Goal: Task Accomplishment & Management: Complete application form

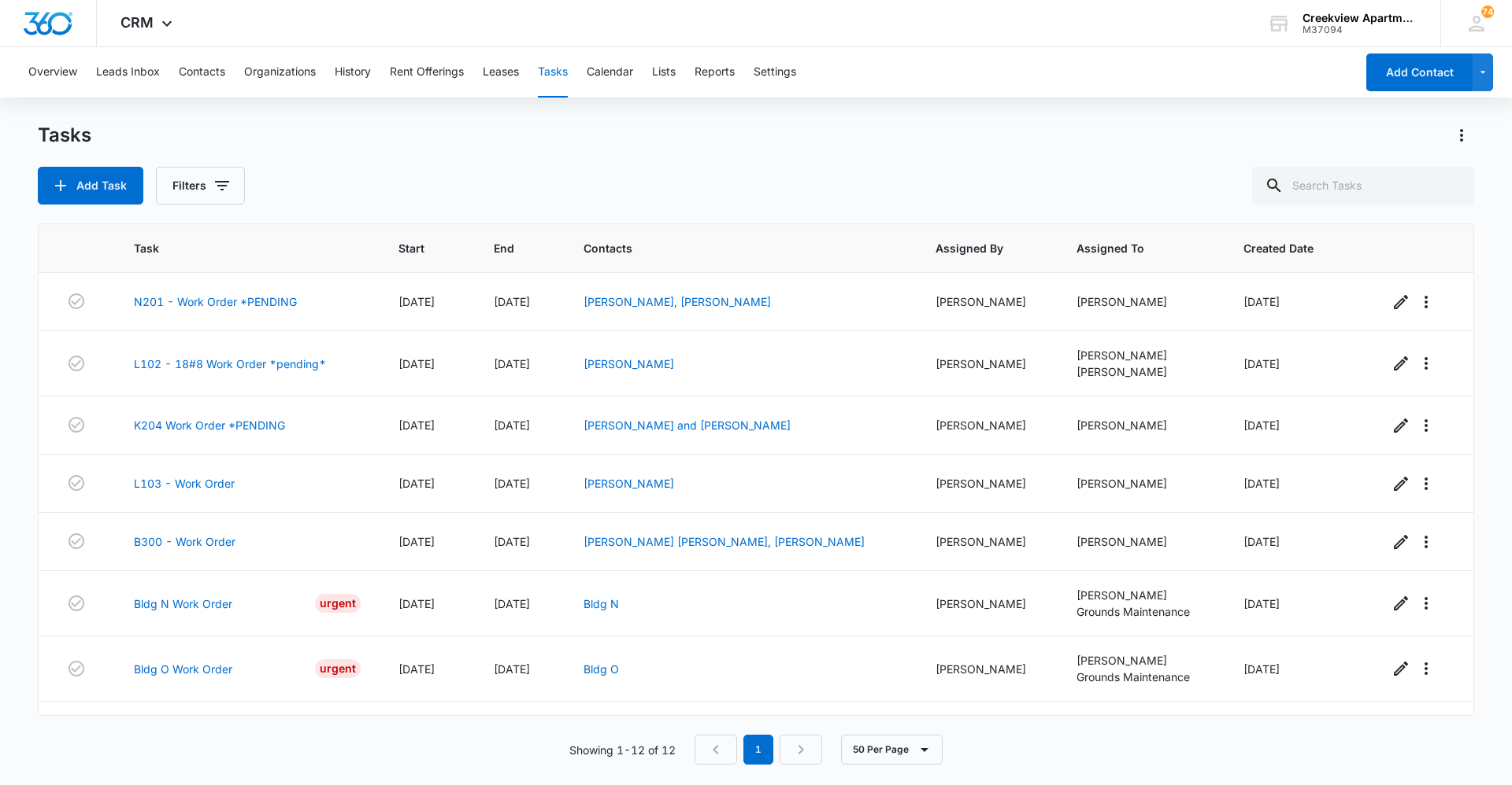
click at [636, 174] on div "Add Task Filters" at bounding box center [756, 185] width 1436 height 38
click at [801, 164] on div "Tasks Add Task Filters" at bounding box center [756, 163] width 1436 height 82
click at [676, 172] on div "Add Task Filters" at bounding box center [756, 185] width 1436 height 38
click at [668, 161] on div "Tasks Add Task Filters" at bounding box center [756, 163] width 1436 height 82
click at [765, 198] on div "Add Task Filters" at bounding box center [756, 185] width 1436 height 38
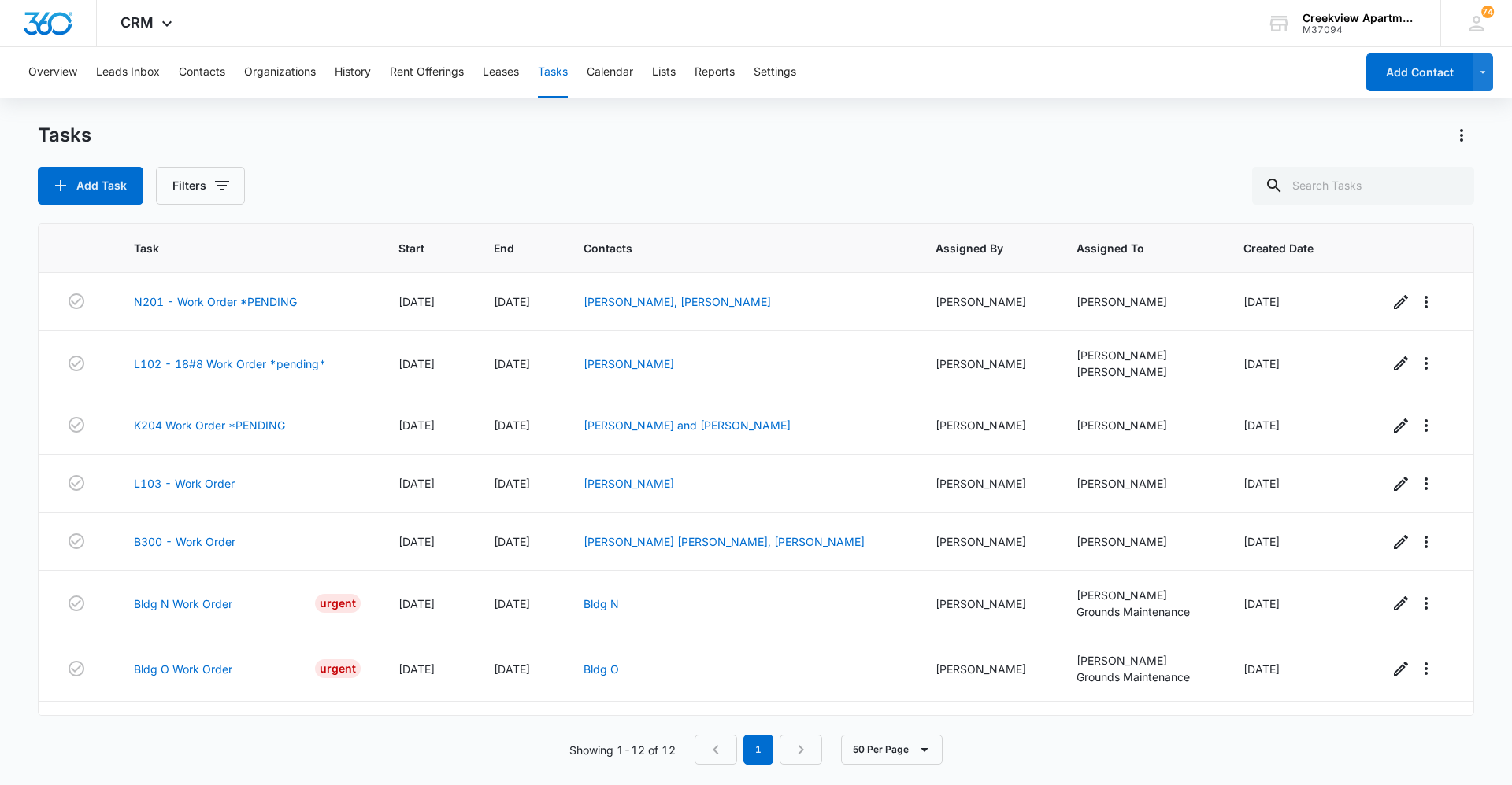
click at [605, 158] on div "Tasks Add Task Filters" at bounding box center [756, 163] width 1436 height 82
click at [700, 146] on div "Tasks" at bounding box center [756, 135] width 1436 height 25
drag, startPoint x: 674, startPoint y: 182, endPoint x: 679, endPoint y: 487, distance: 305.0
click at [674, 182] on div "Add Task Filters" at bounding box center [756, 185] width 1436 height 38
click at [597, 190] on div "Add Task Filters" at bounding box center [756, 185] width 1436 height 38
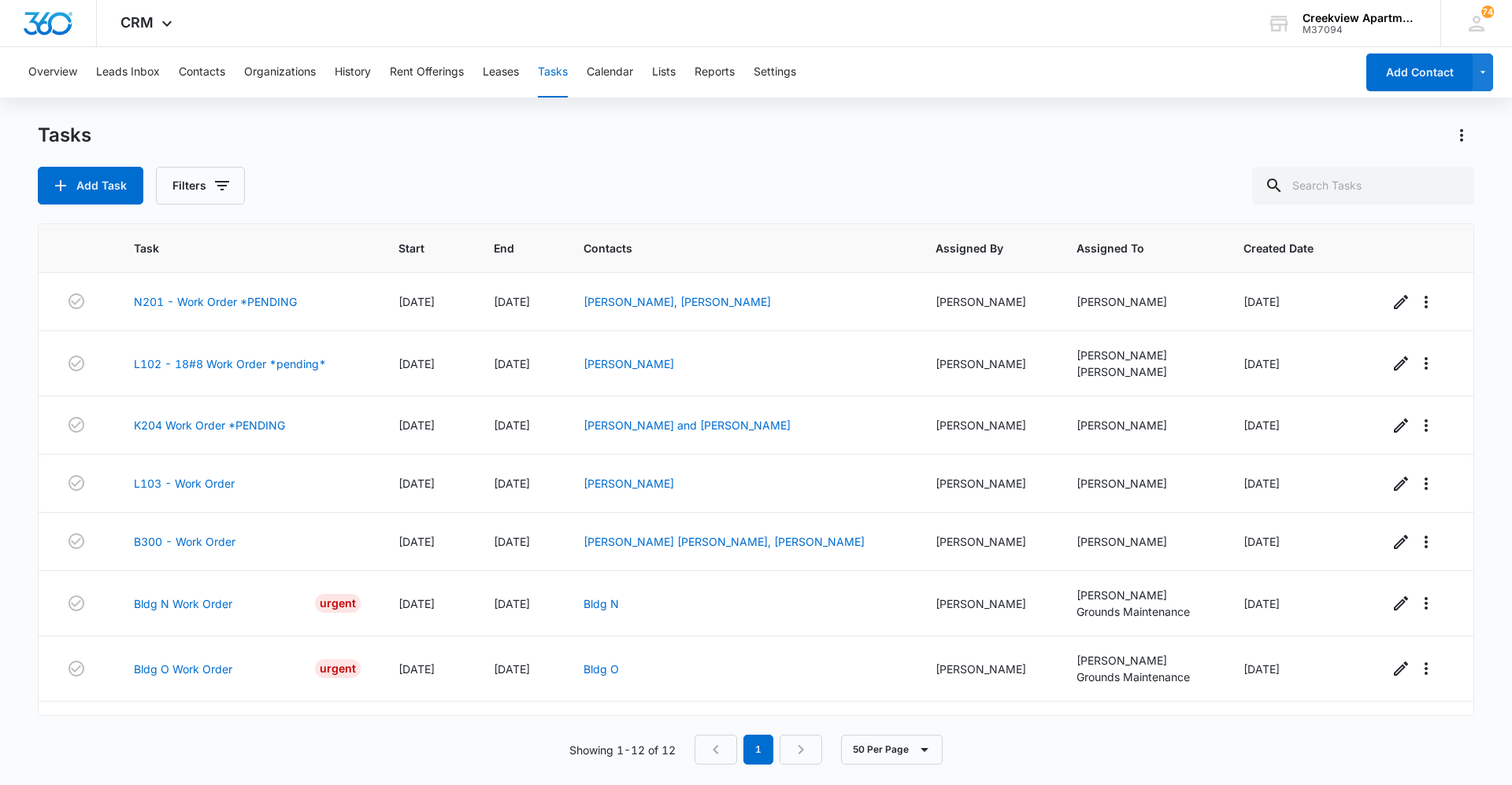
click at [612, 190] on div "Add Task Filters" at bounding box center [756, 185] width 1436 height 38
click at [737, 156] on div "Tasks Add Task Filters" at bounding box center [756, 163] width 1436 height 82
drag, startPoint x: 649, startPoint y: 185, endPoint x: 647, endPoint y: 220, distance: 35.1
click at [650, 183] on div "Add Task Filters" at bounding box center [756, 185] width 1436 height 38
click at [1055, 98] on div "Overview Leads Inbox Contacts Organizations History Rent Offerings Leases Tasks…" at bounding box center [756, 415] width 1512 height 736
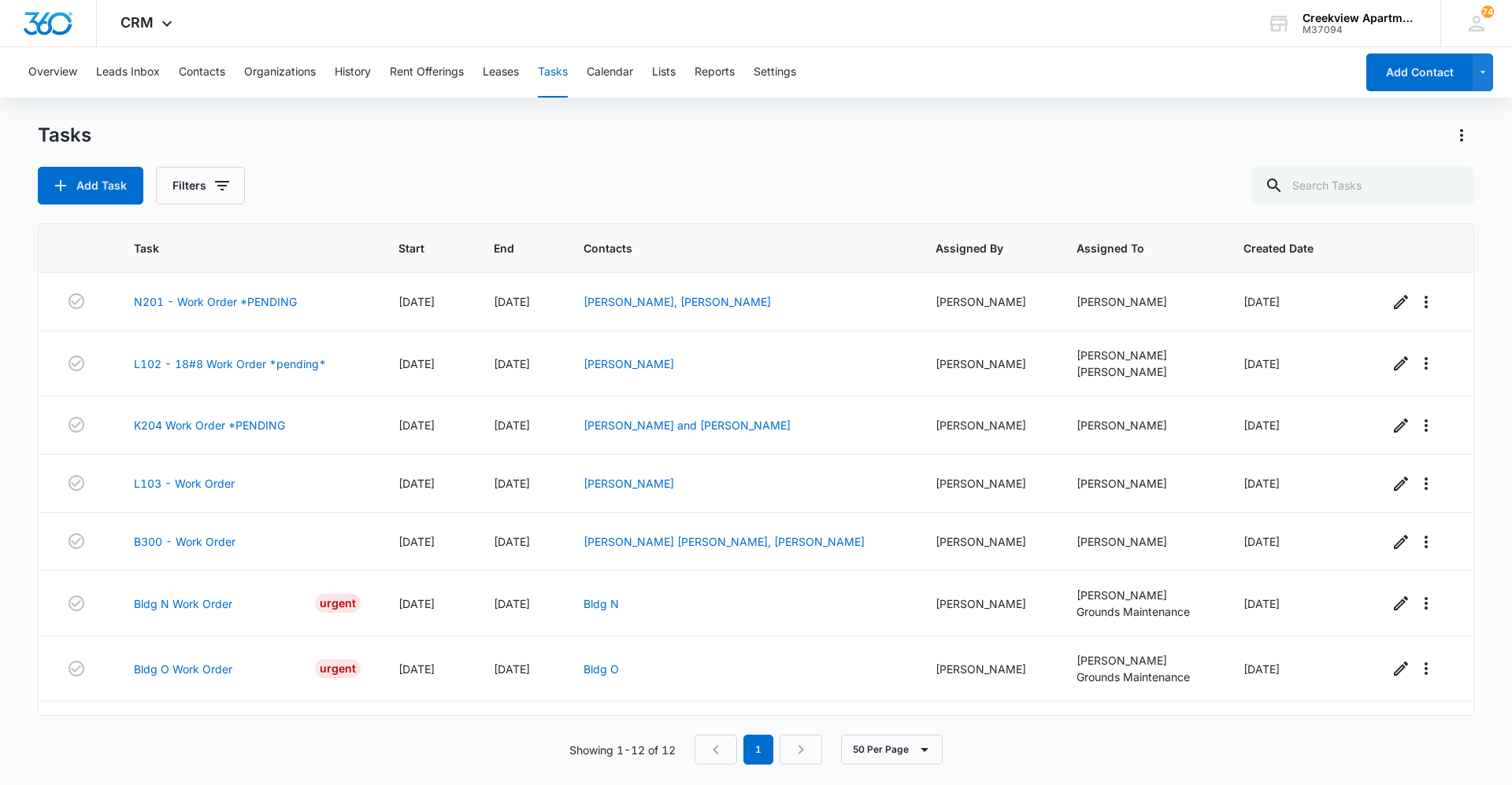
click at [566, 218] on div "Tasks Add Task Filters Task Start End Contacts Assigned By Assigned To Created …" at bounding box center [756, 453] width 1436 height 661
click at [865, 185] on div "Add Task Filters" at bounding box center [756, 185] width 1436 height 38
drag, startPoint x: 376, startPoint y: 148, endPoint x: 530, endPoint y: 592, distance: 469.9
click at [377, 150] on div "Tasks Add Task Filters" at bounding box center [756, 163] width 1436 height 82
drag, startPoint x: 544, startPoint y: 198, endPoint x: 495, endPoint y: 468, distance: 274.4
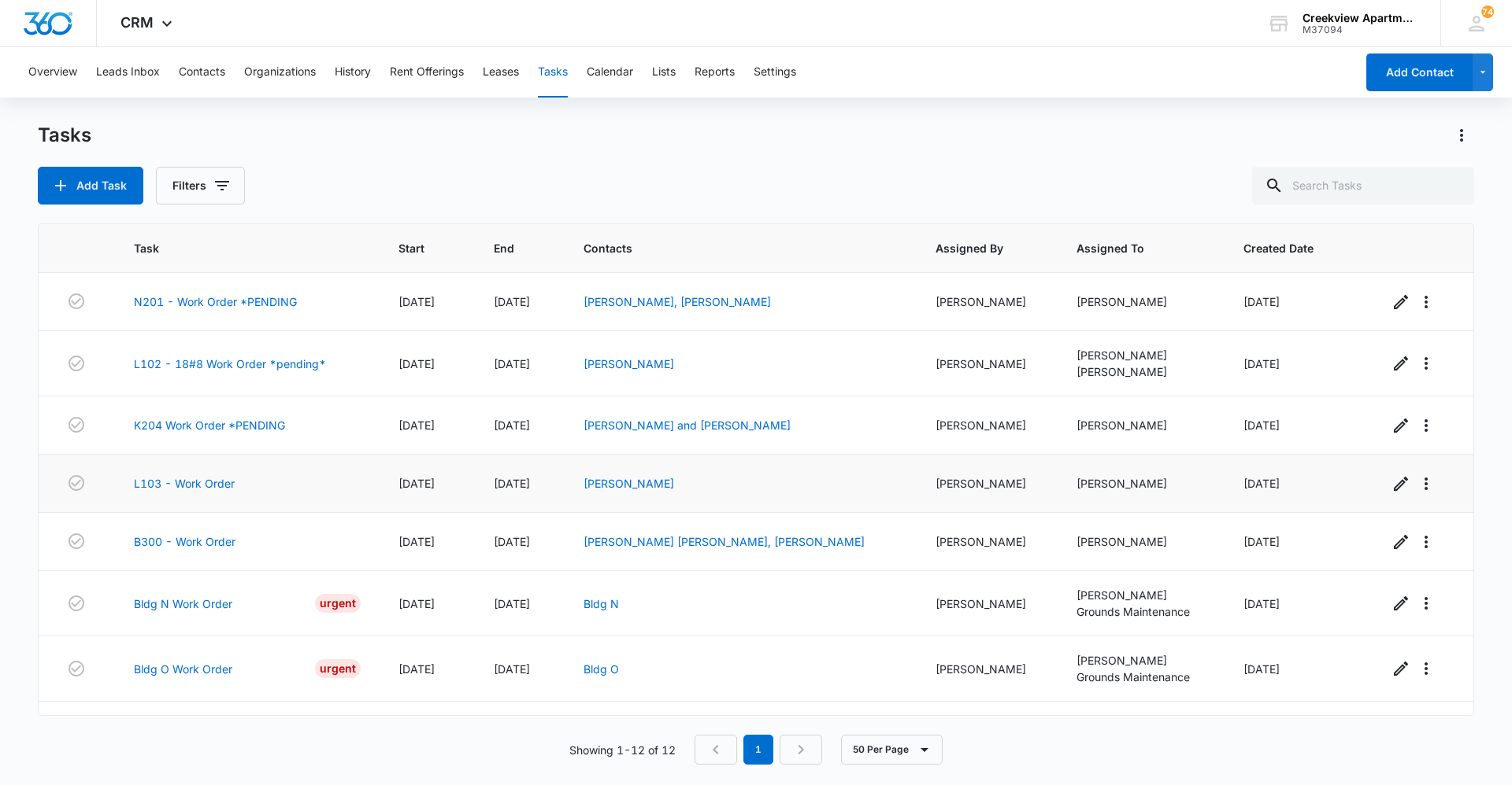
click at [544, 198] on div "Add Task Filters" at bounding box center [756, 185] width 1436 height 38
drag, startPoint x: 515, startPoint y: 184, endPoint x: 367, endPoint y: 214, distance: 151.0
click at [499, 185] on div "Add Task Filters" at bounding box center [756, 185] width 1436 height 38
click at [619, 169] on div "Add Task Filters" at bounding box center [756, 185] width 1436 height 38
click at [812, 145] on div "Tasks" at bounding box center [756, 135] width 1436 height 25
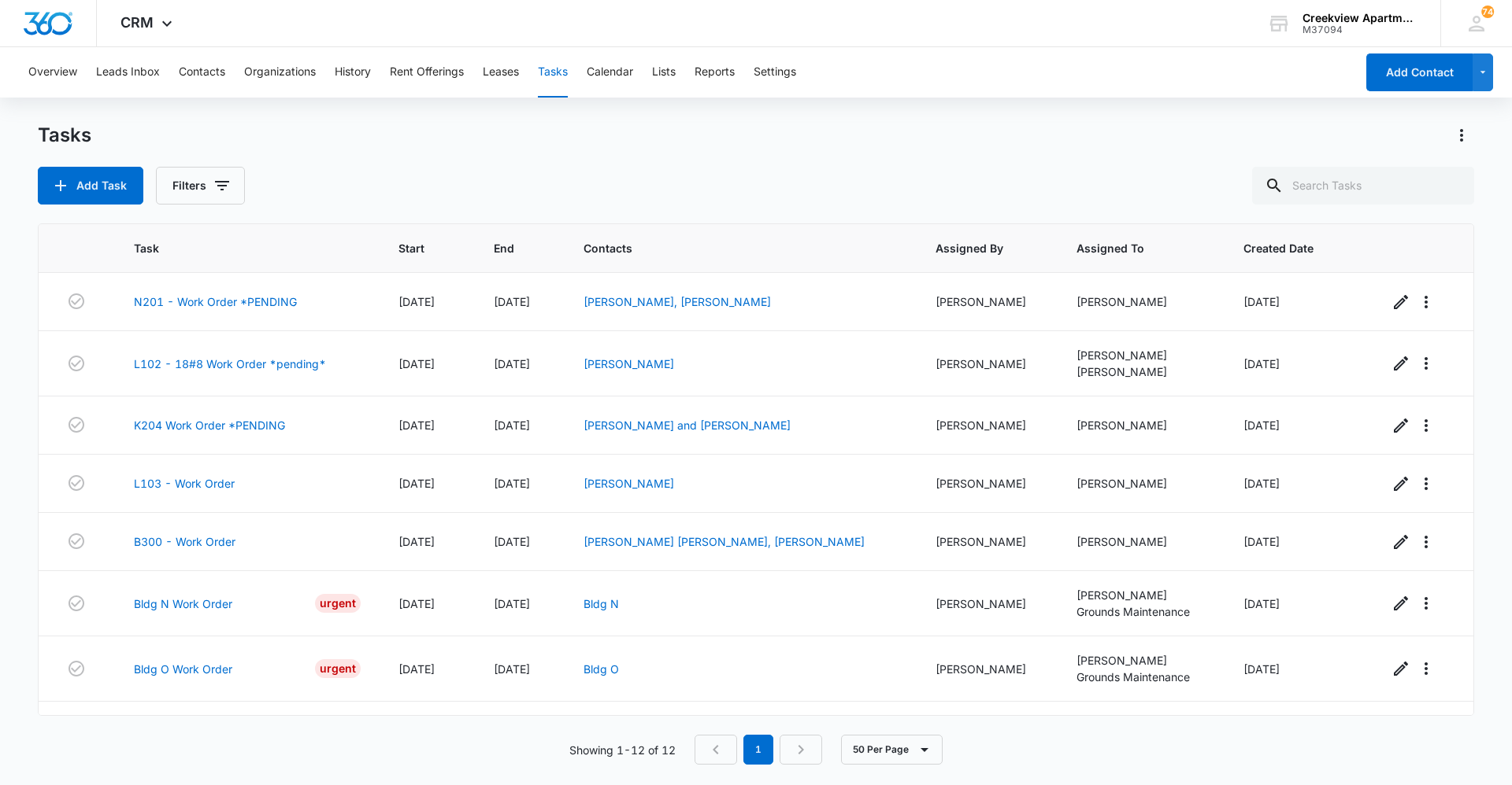
click at [637, 170] on div "Add Task Filters" at bounding box center [756, 185] width 1436 height 38
click at [184, 76] on button "Contacts" at bounding box center [202, 72] width 46 height 50
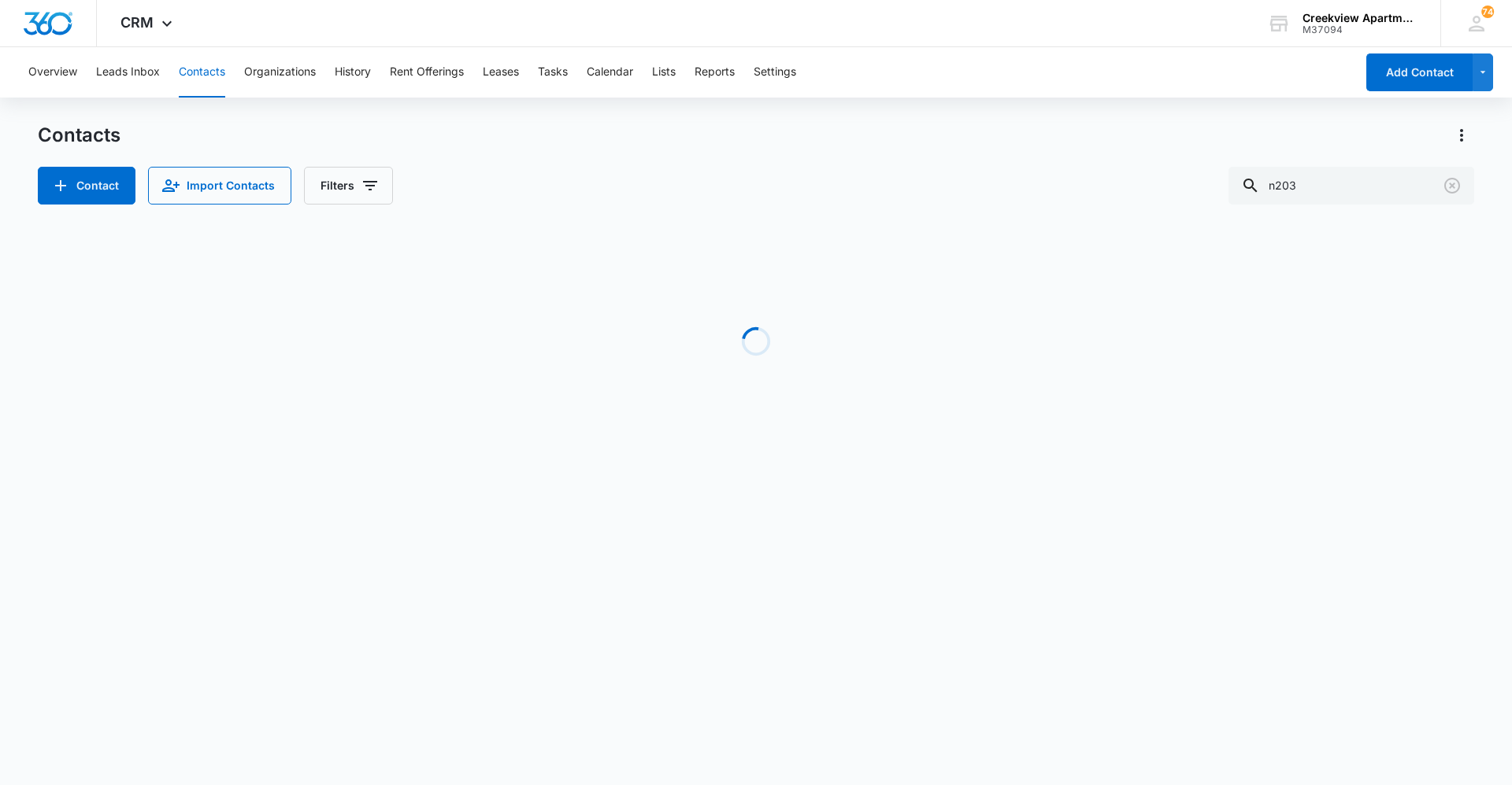
click at [581, 79] on div "Overview Leads Inbox Contacts Organizations History Rent Offerings Leases Tasks…" at bounding box center [686, 72] width 1336 height 50
click at [568, 78] on button "Tasks" at bounding box center [552, 72] width 30 height 50
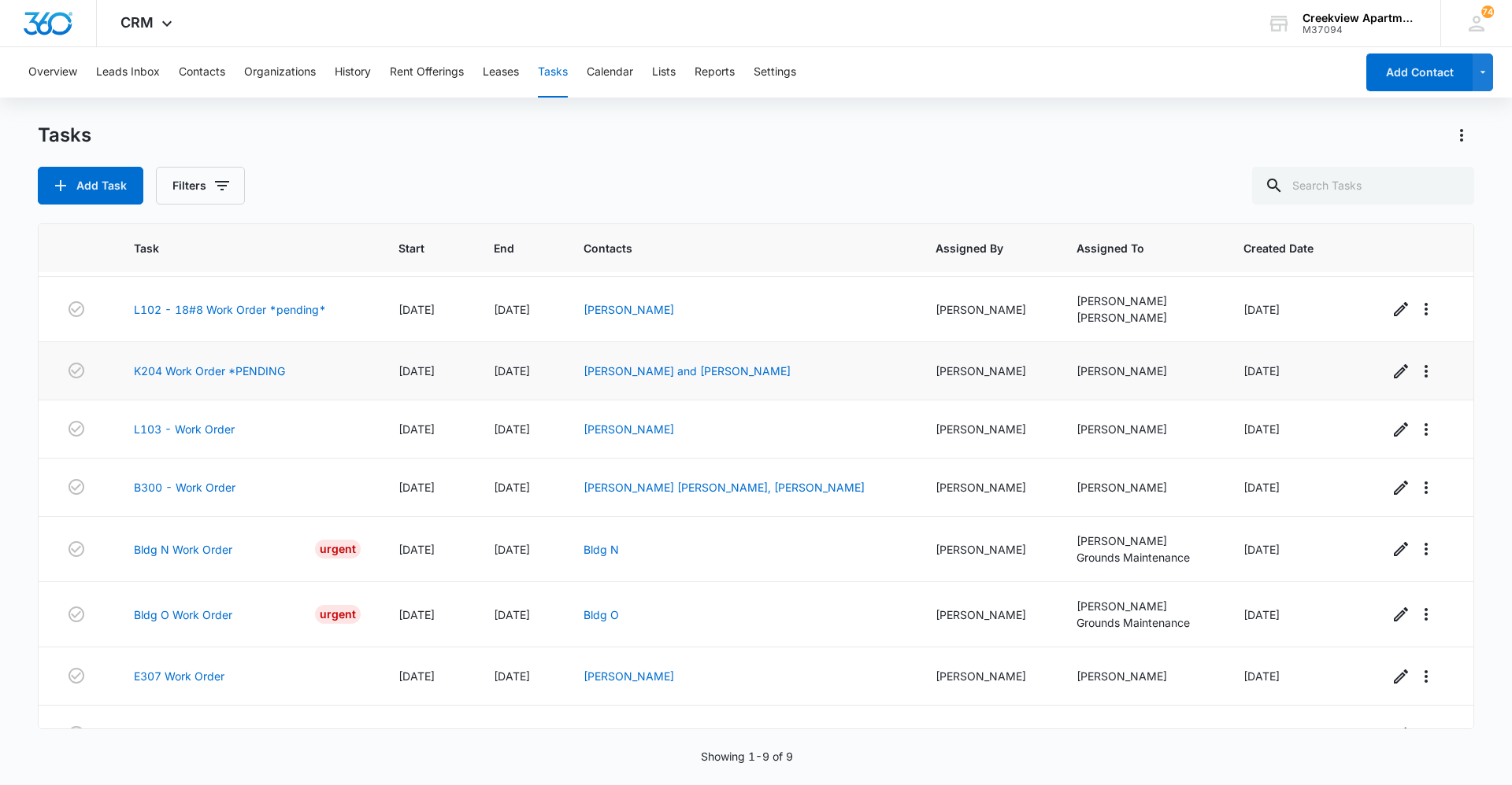
scroll to position [89, 0]
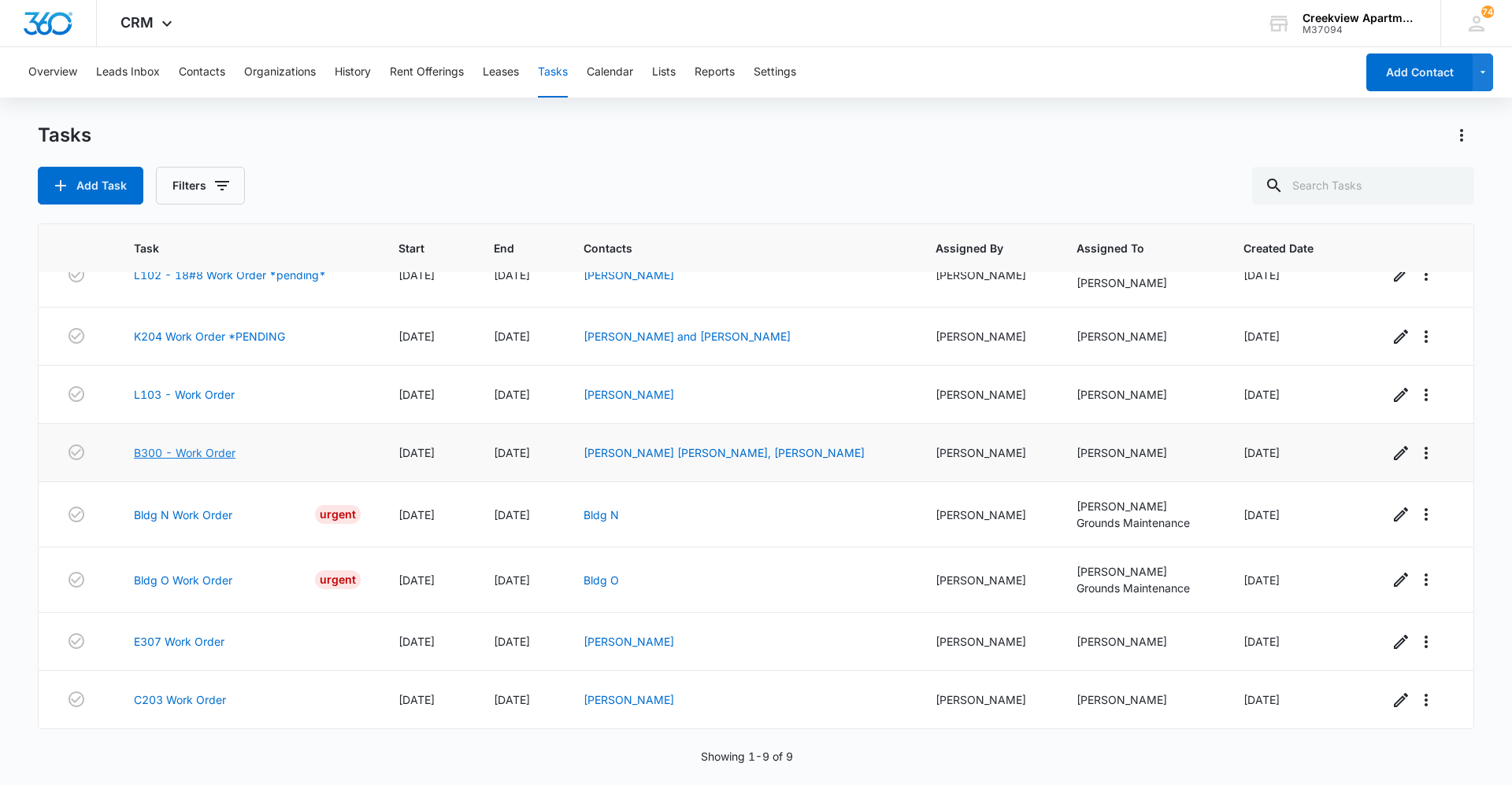
click at [178, 458] on link "B300 - Work Order" at bounding box center [184, 453] width 102 height 17
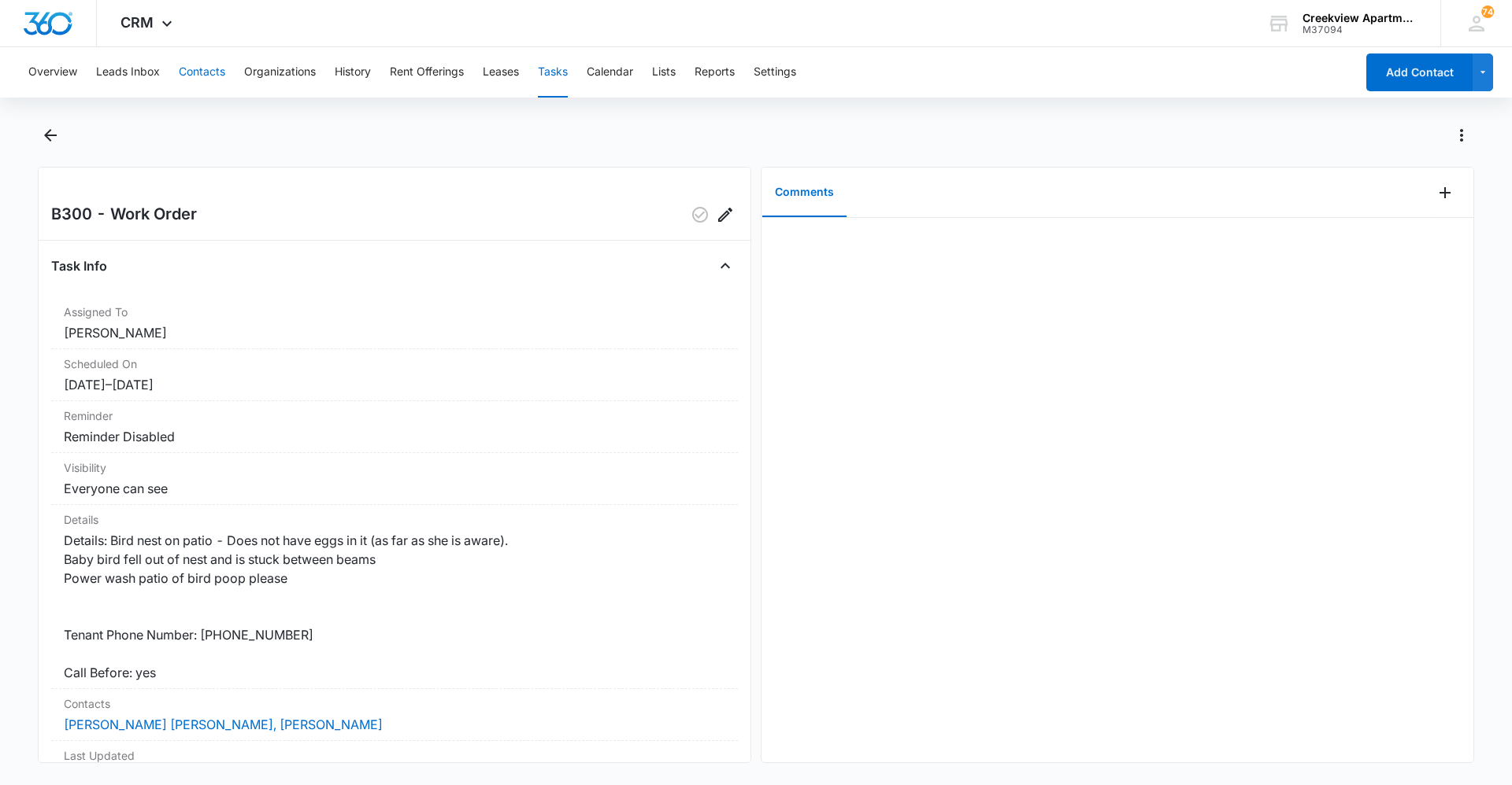
click at [209, 66] on button "Contacts" at bounding box center [202, 72] width 46 height 50
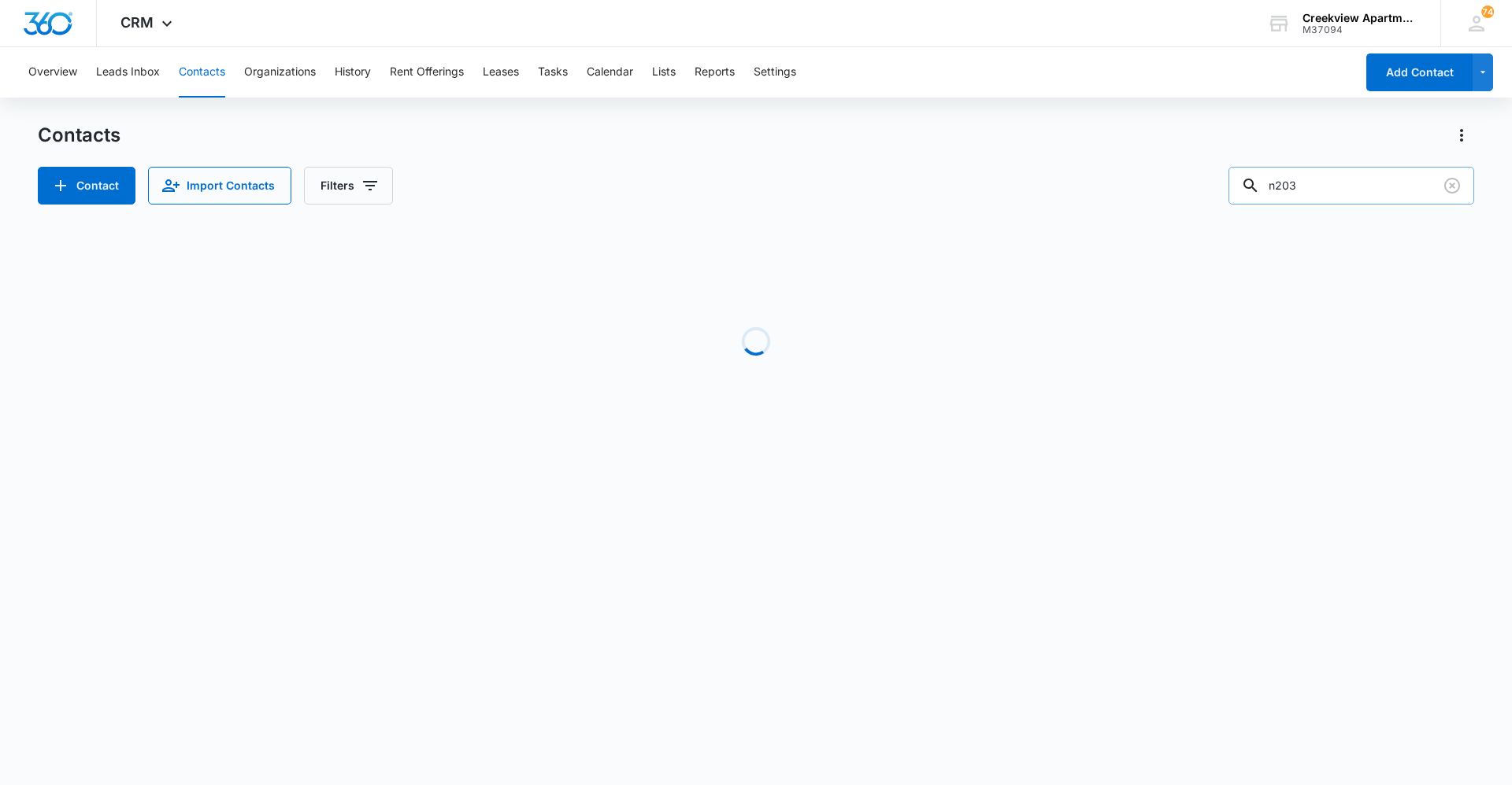
drag, startPoint x: 1308, startPoint y: 184, endPoint x: 1245, endPoint y: 179, distance: 63.2
click at [1245, 179] on input "n203" at bounding box center [1351, 185] width 246 height 38
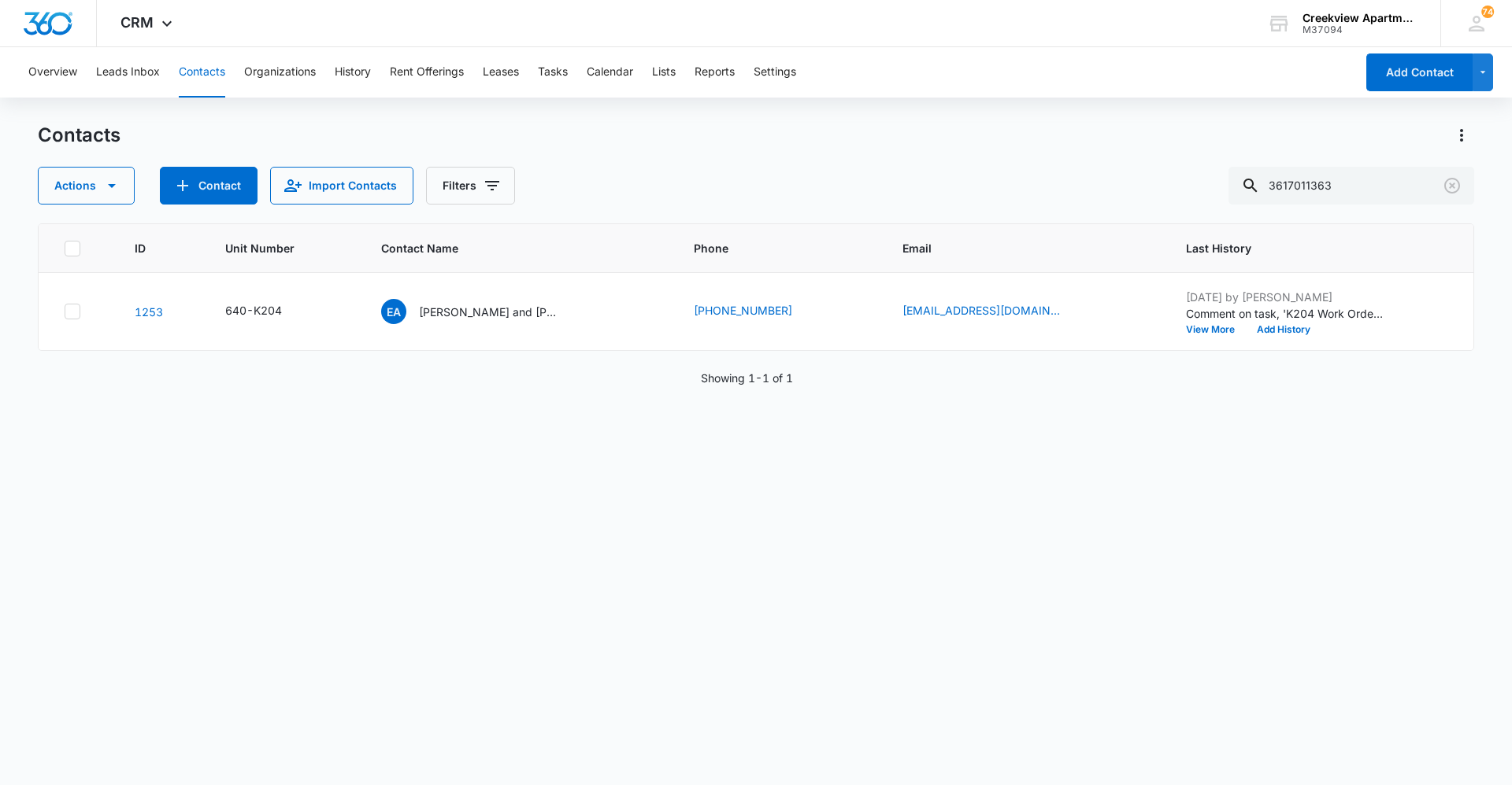
click at [695, 586] on div "ID Unit Number Contact Name Phone Email Last History 1253 640-K204 Ea [PERSON_N…" at bounding box center [756, 494] width 1436 height 541
click at [586, 678] on div "ID Unit Number Contact Name Phone Email Last History 1253 640-K204 Ea [PERSON_N…" at bounding box center [756, 494] width 1436 height 541
click at [155, 501] on div "ID Unit Number Contact Name Phone Email Last History 1253 640-K204 Ea [PERSON_N…" at bounding box center [756, 494] width 1436 height 541
click at [217, 74] on button "Contacts" at bounding box center [202, 72] width 46 height 50
drag, startPoint x: 1354, startPoint y: 185, endPoint x: 1259, endPoint y: 191, distance: 95.2
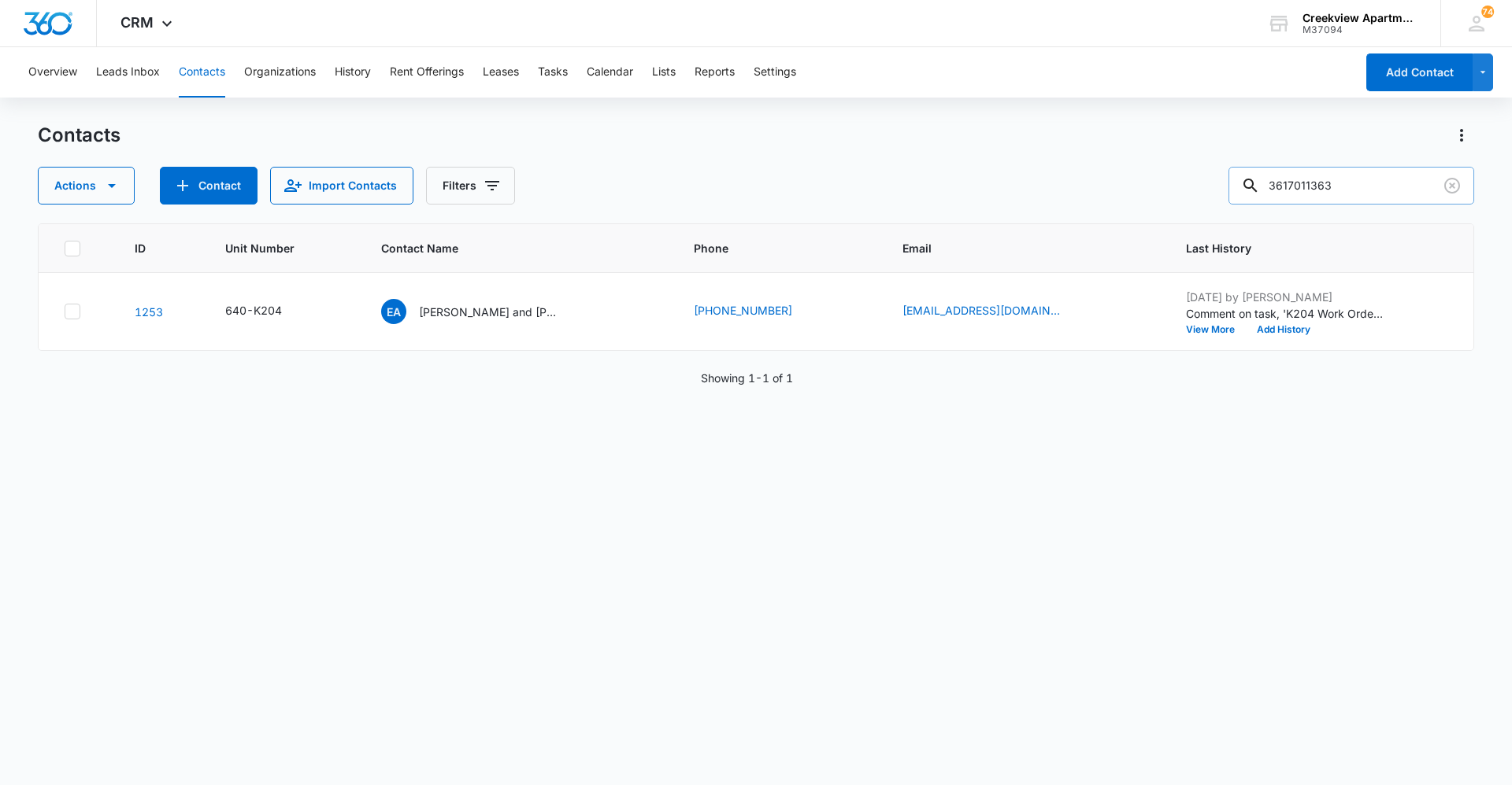
click at [1259, 191] on div "3617011363" at bounding box center [1351, 185] width 246 height 38
type input "g107"
click at [500, 304] on p "[PERSON_NAME], [PERSON_NAME] Sword" at bounding box center [490, 312] width 142 height 17
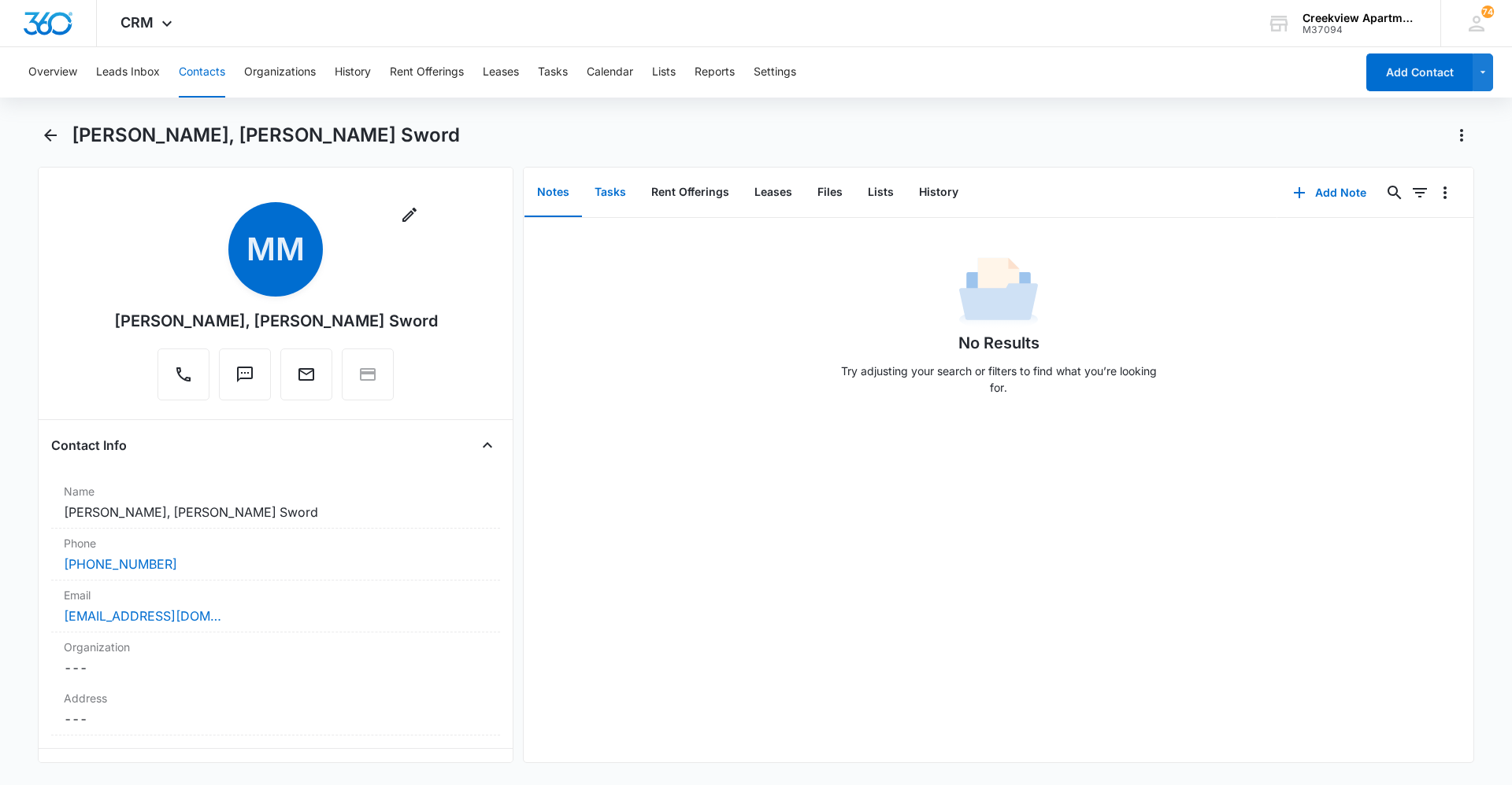
click at [615, 187] on button "Tasks" at bounding box center [610, 192] width 56 height 49
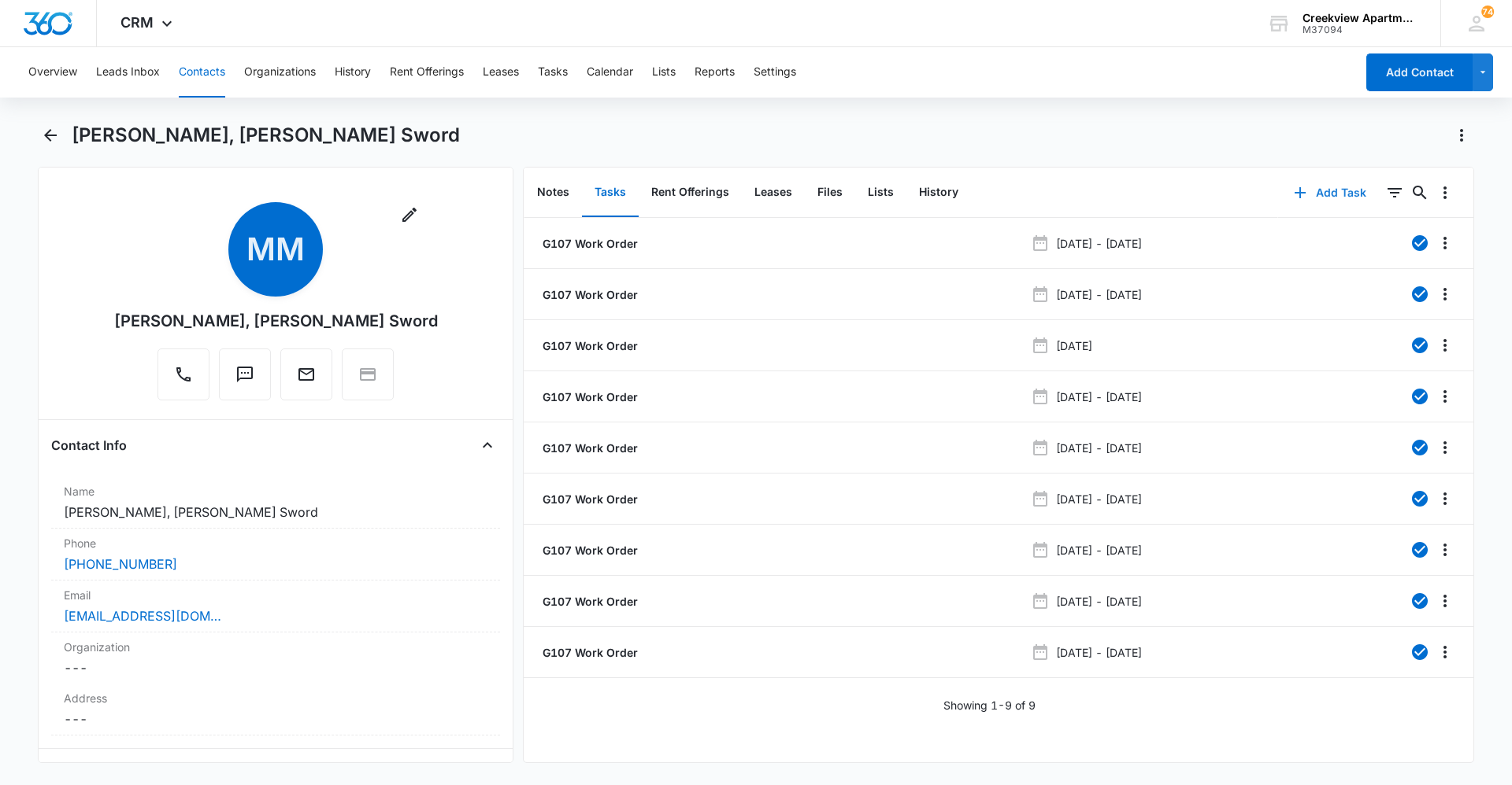
click at [1319, 196] on button "Add Task" at bounding box center [1330, 192] width 104 height 38
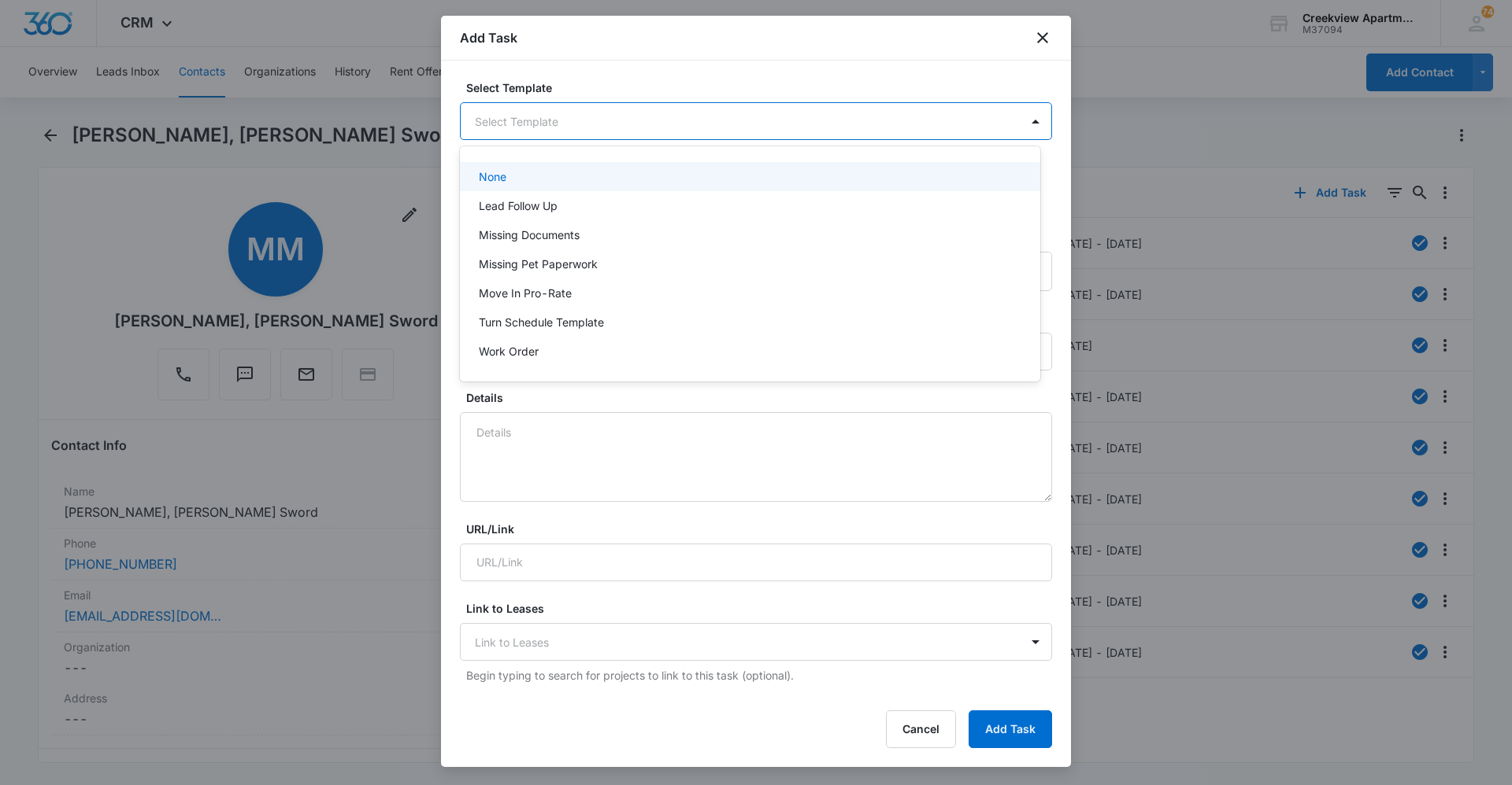
click at [657, 126] on body "CRM Apps Reputation Websites Forms CRM Email Social Content Ads Intelligence Fi…" at bounding box center [756, 392] width 1512 height 785
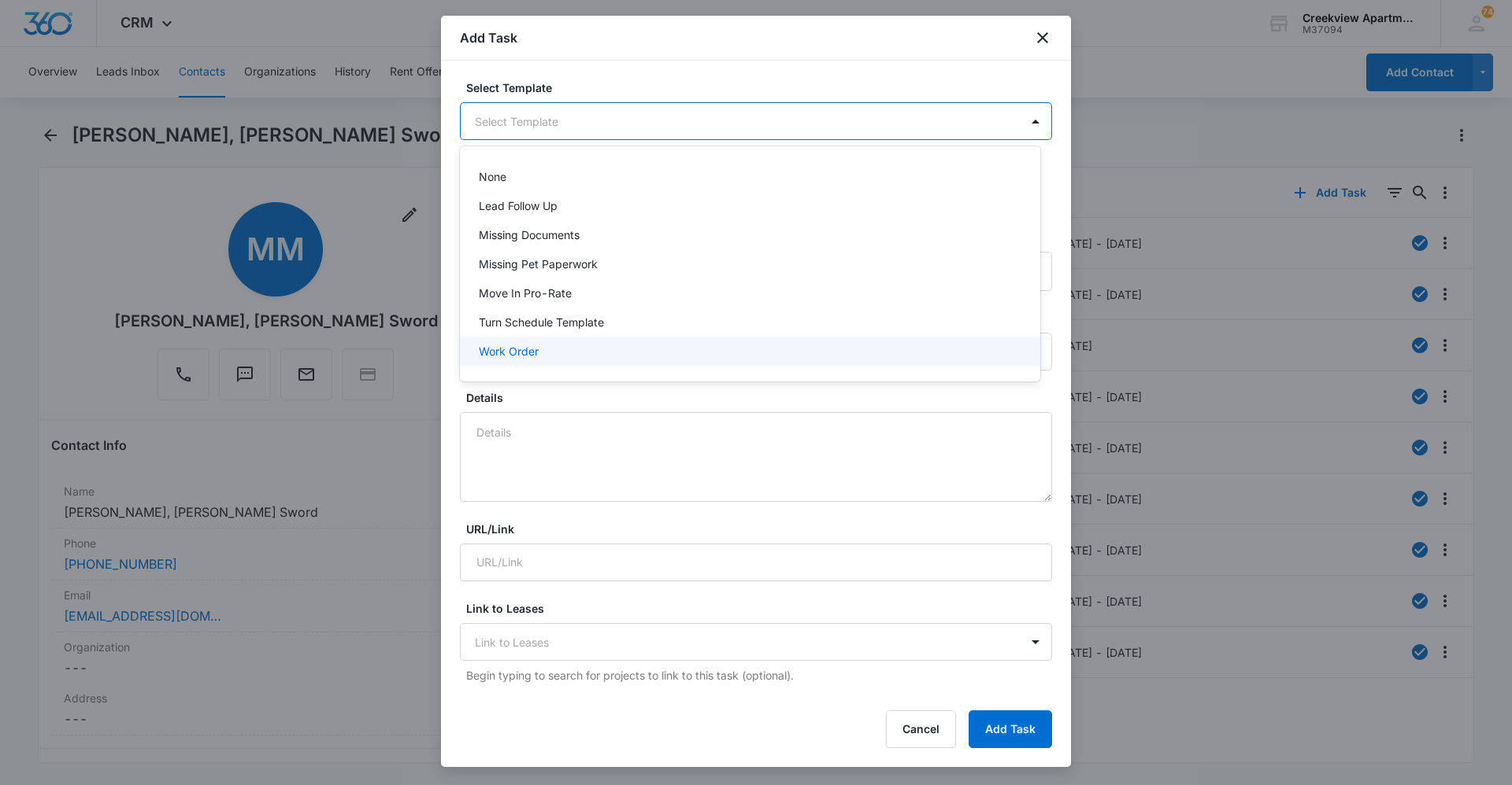
click at [610, 360] on div "Work Order" at bounding box center [750, 351] width 580 height 29
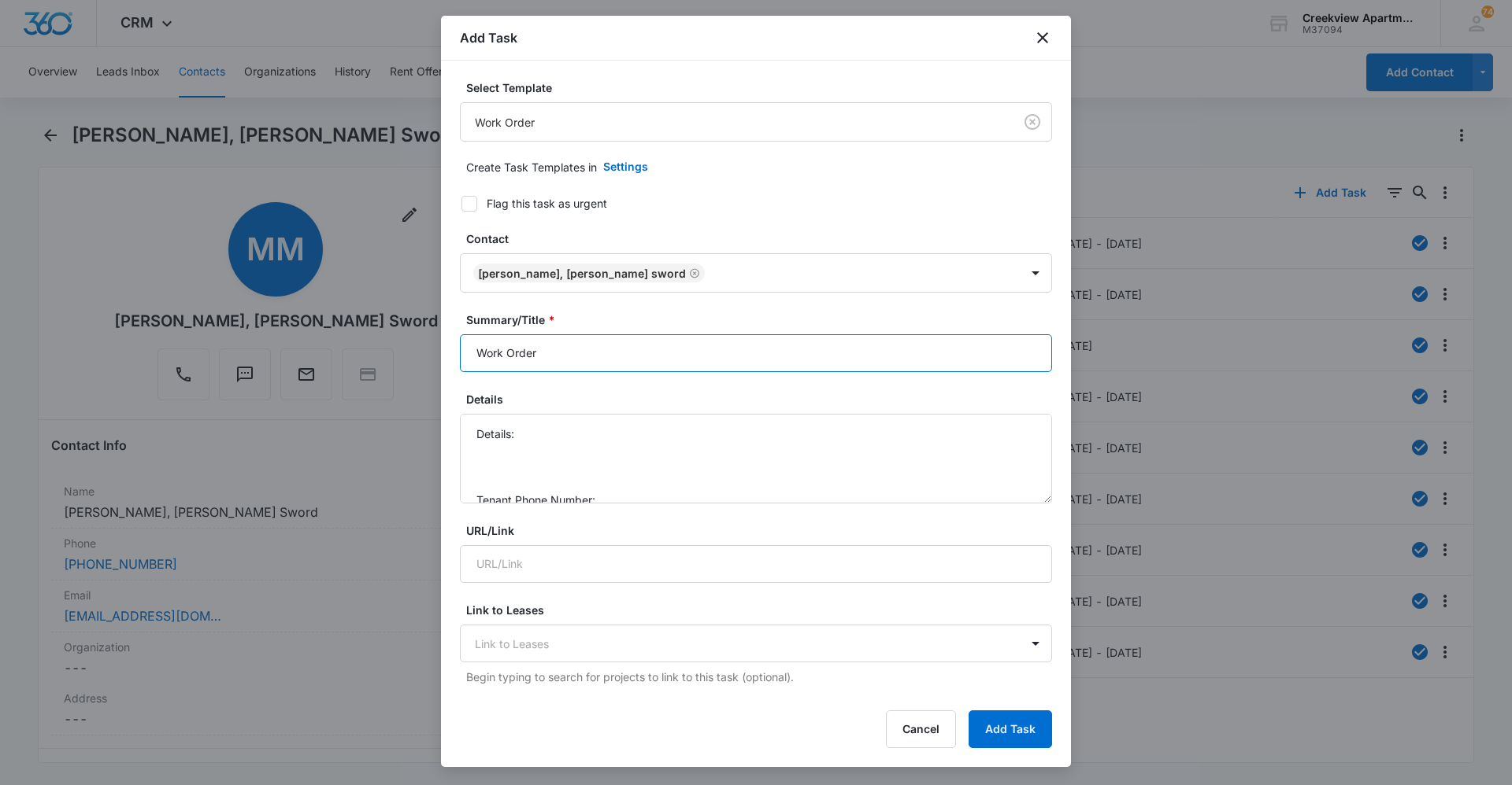
click at [463, 352] on input "Work Order" at bounding box center [756, 353] width 592 height 38
type input "G107 Work Order"
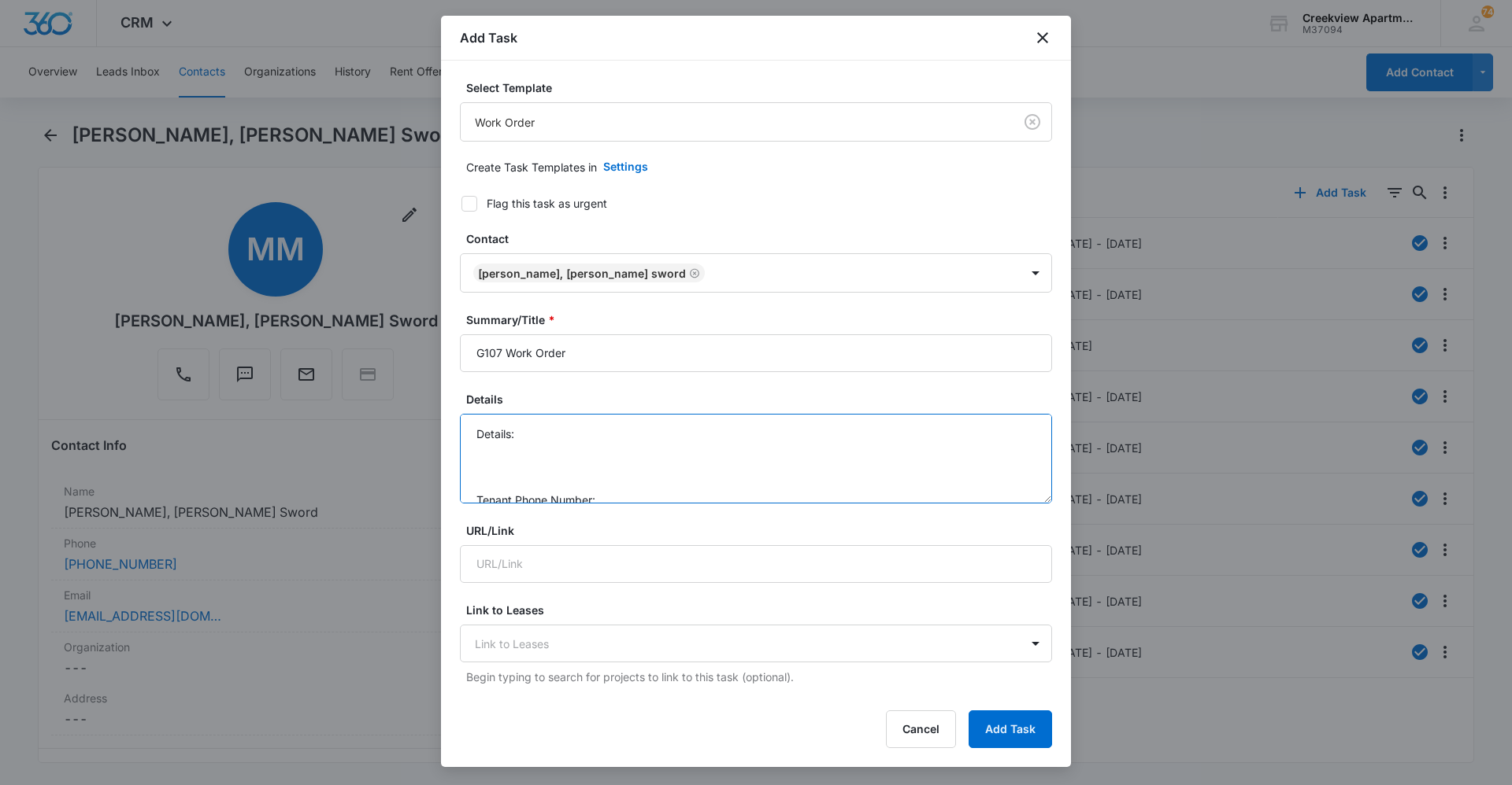
click at [617, 420] on textarea "Details: Tenant Phone Number: Call Before:" at bounding box center [756, 458] width 592 height 90
click at [638, 452] on textarea "Details: [PERSON_NAME] went out Tenant Phone Number: Call Before:" at bounding box center [756, 458] width 592 height 90
click at [663, 503] on form "Select Template Work Order Create Task Templates in Settings Flag this task as …" at bounding box center [756, 768] width 592 height 1378
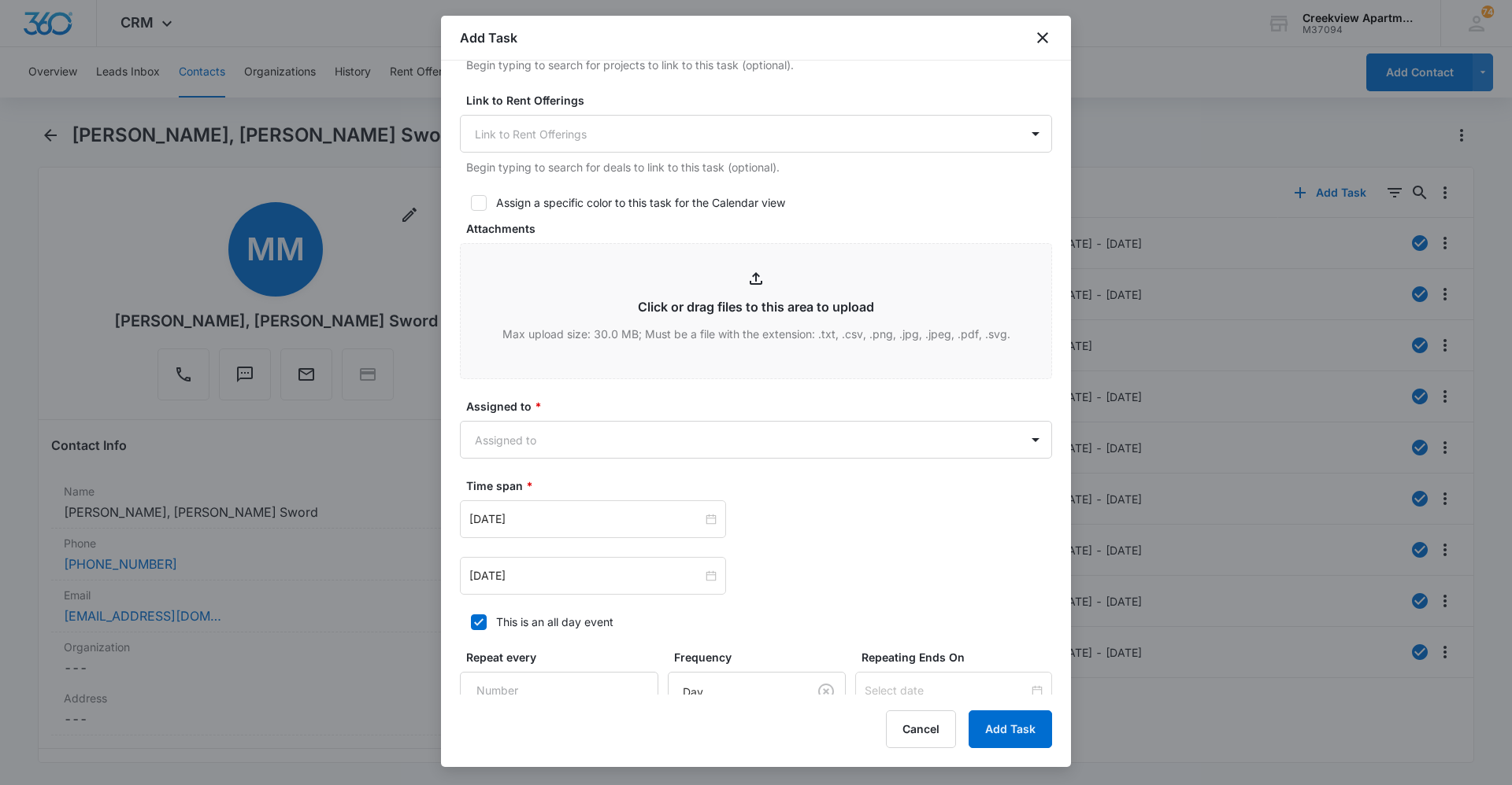
scroll to position [630, 0]
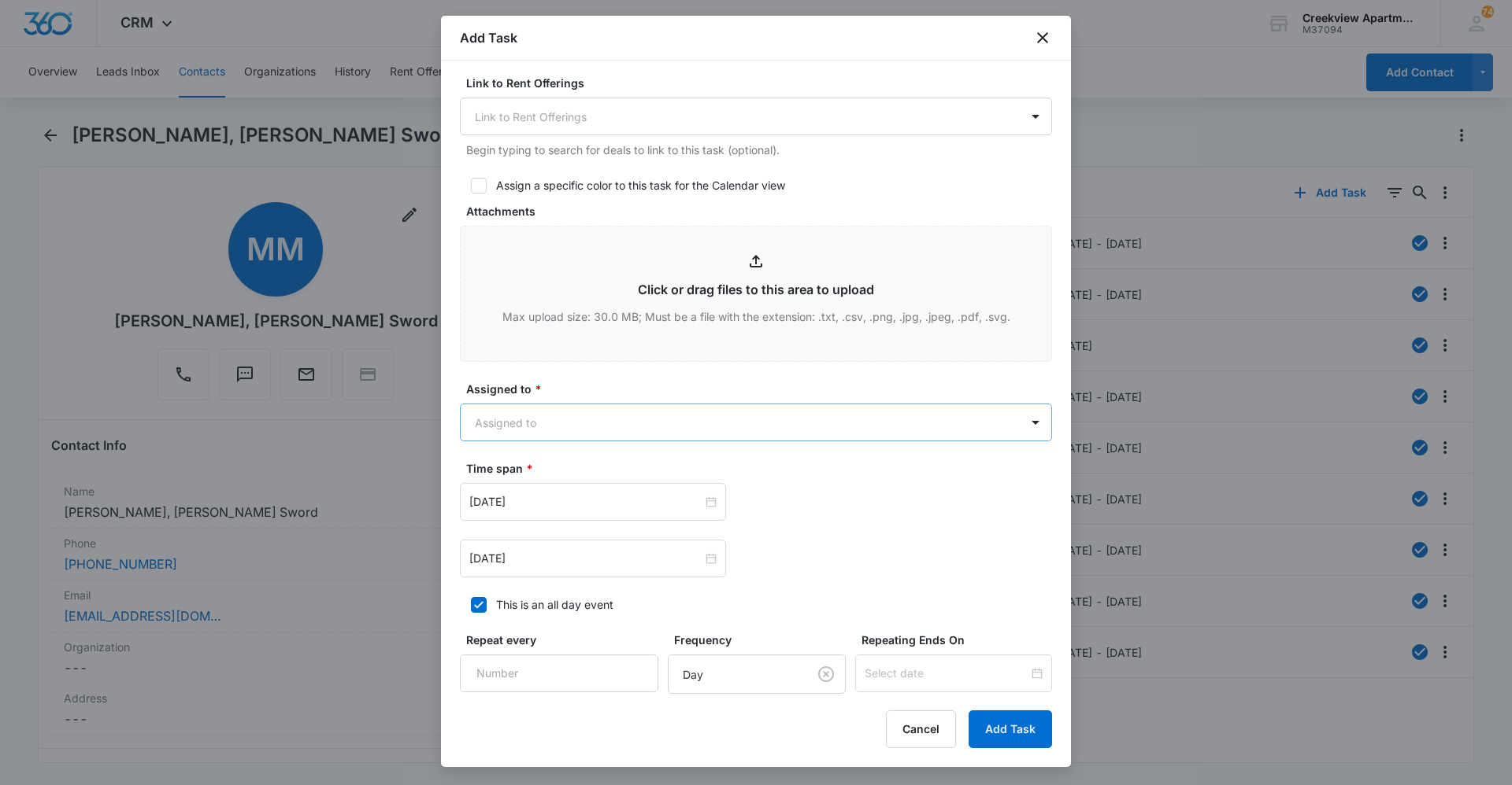
type textarea "Details: [PERSON_NAME] went out Tenant Phone Number: [PHONE_NUMBER] Call Before…"
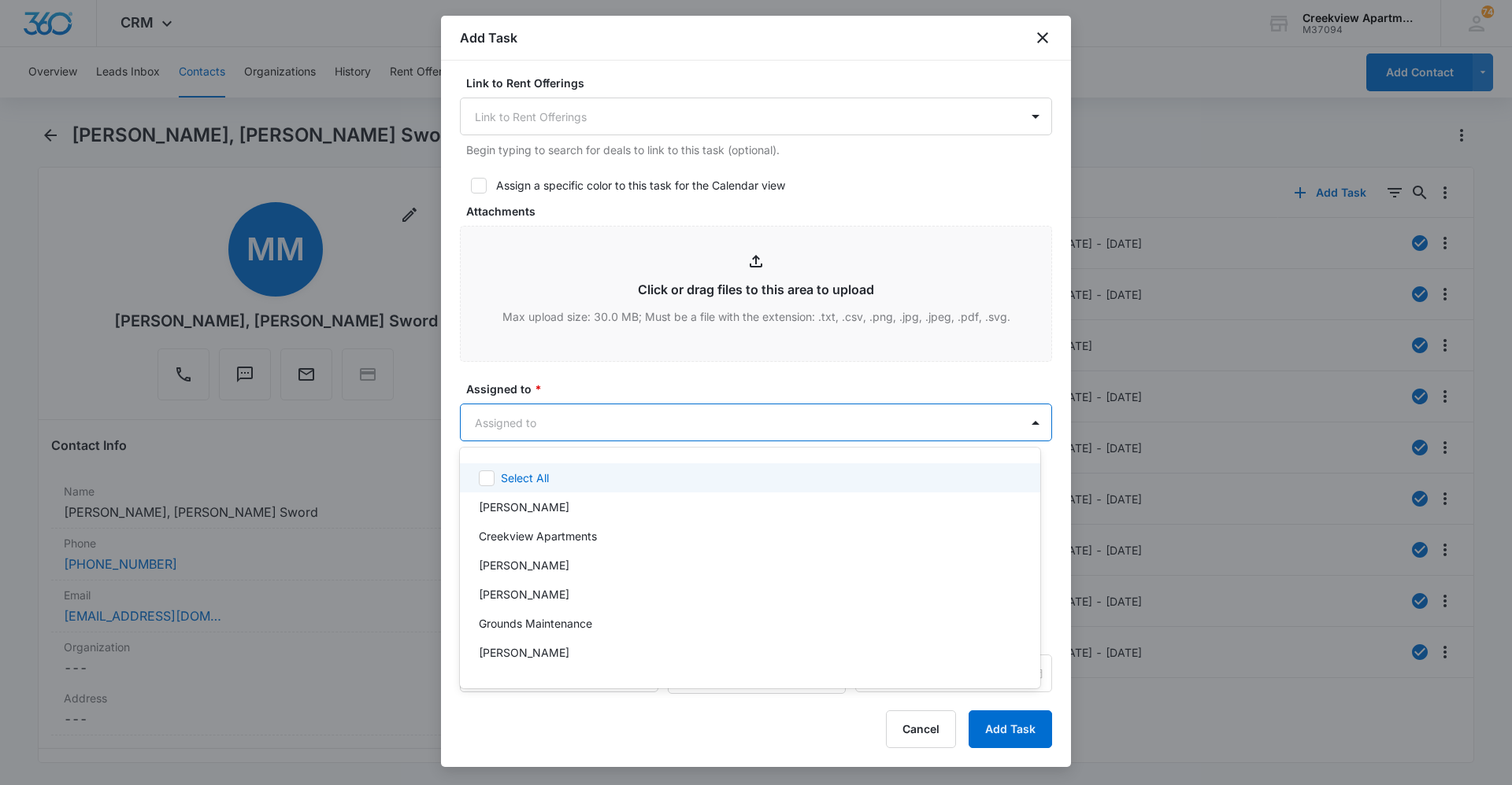
click at [833, 422] on body "CRM Apps Reputation Websites Forms CRM Email Social Content Ads Intelligence Fi…" at bounding box center [756, 392] width 1512 height 785
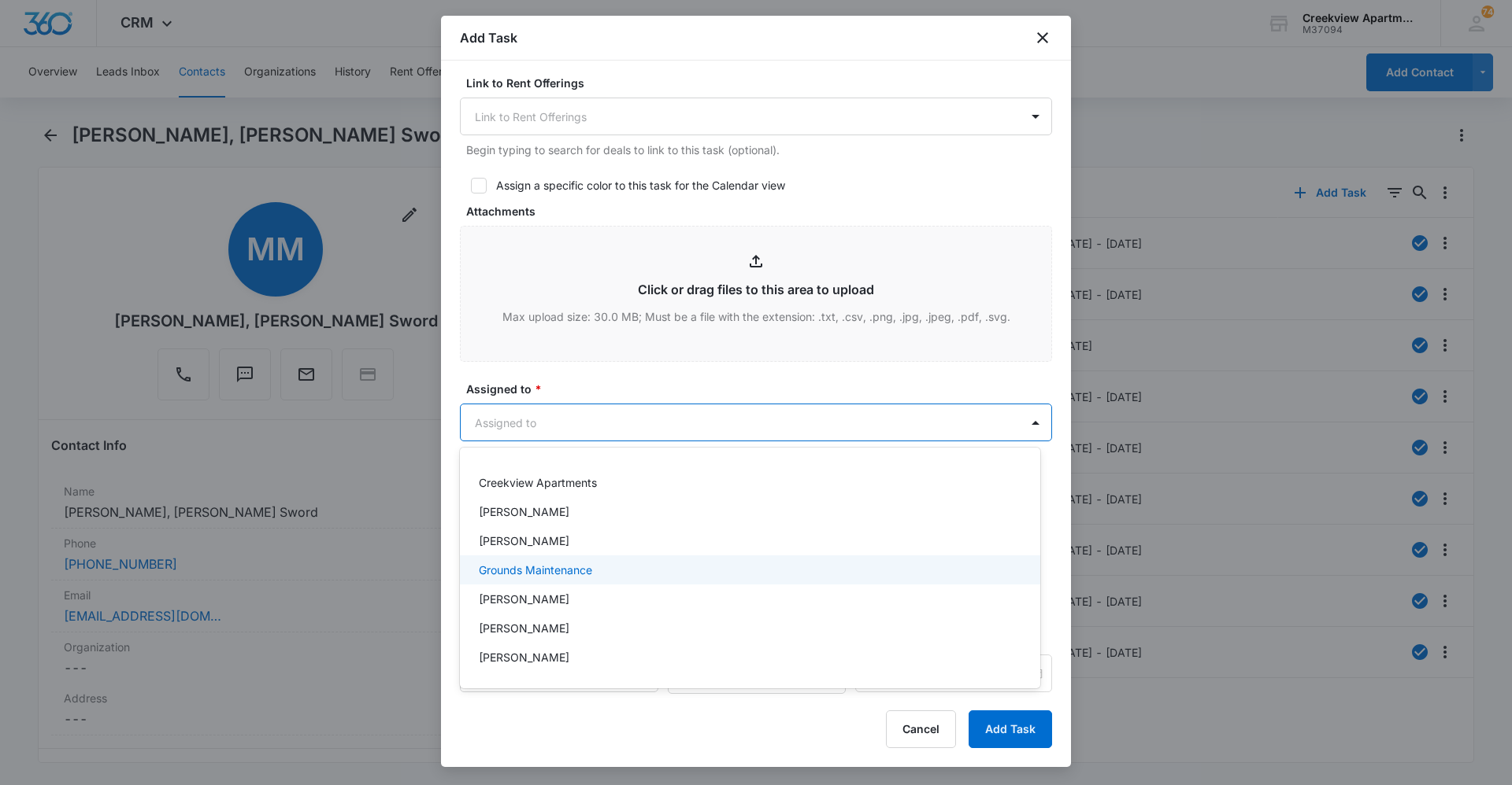
scroll to position [79, 0]
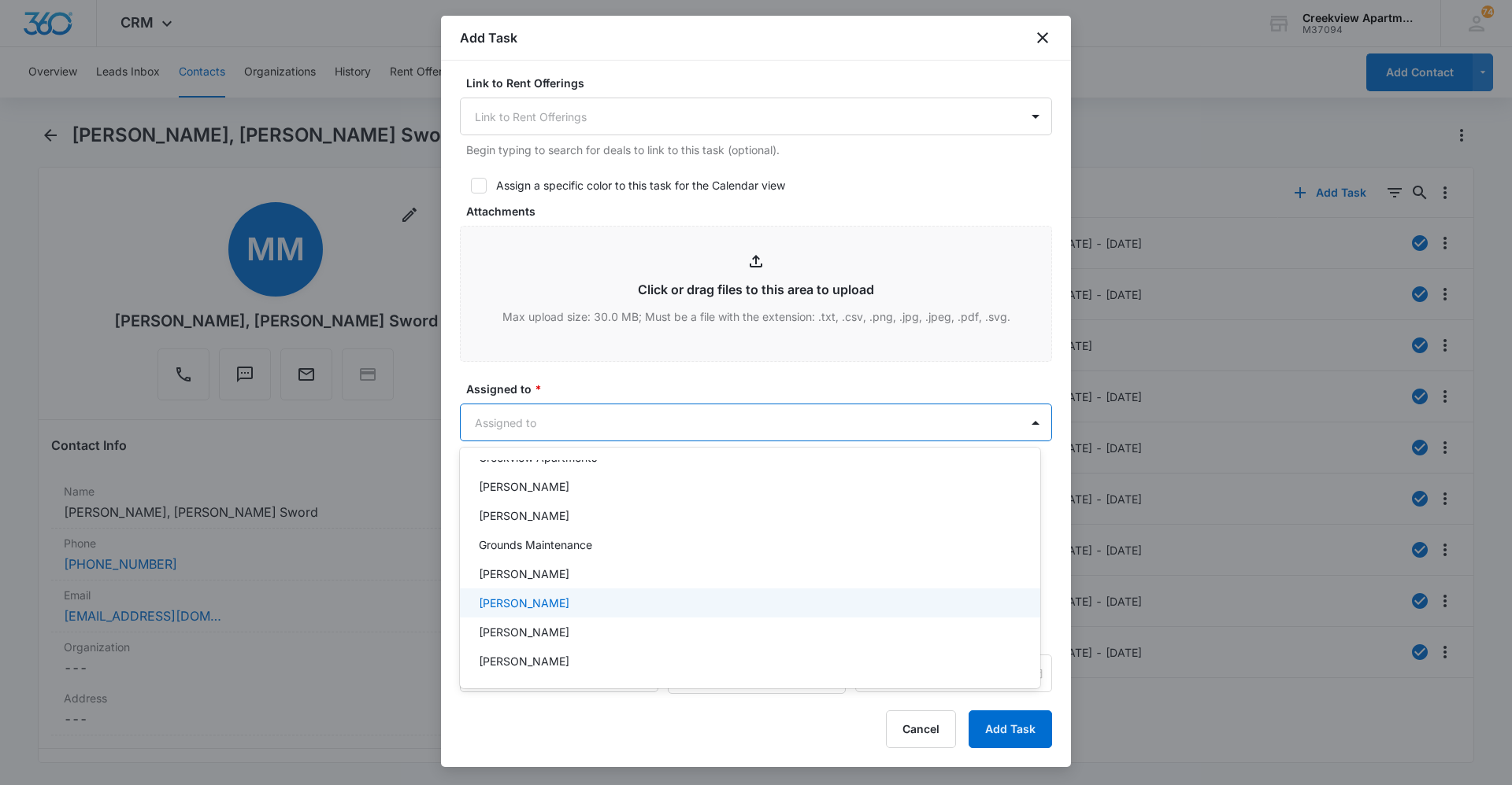
click at [605, 595] on div "[PERSON_NAME]" at bounding box center [748, 603] width 539 height 17
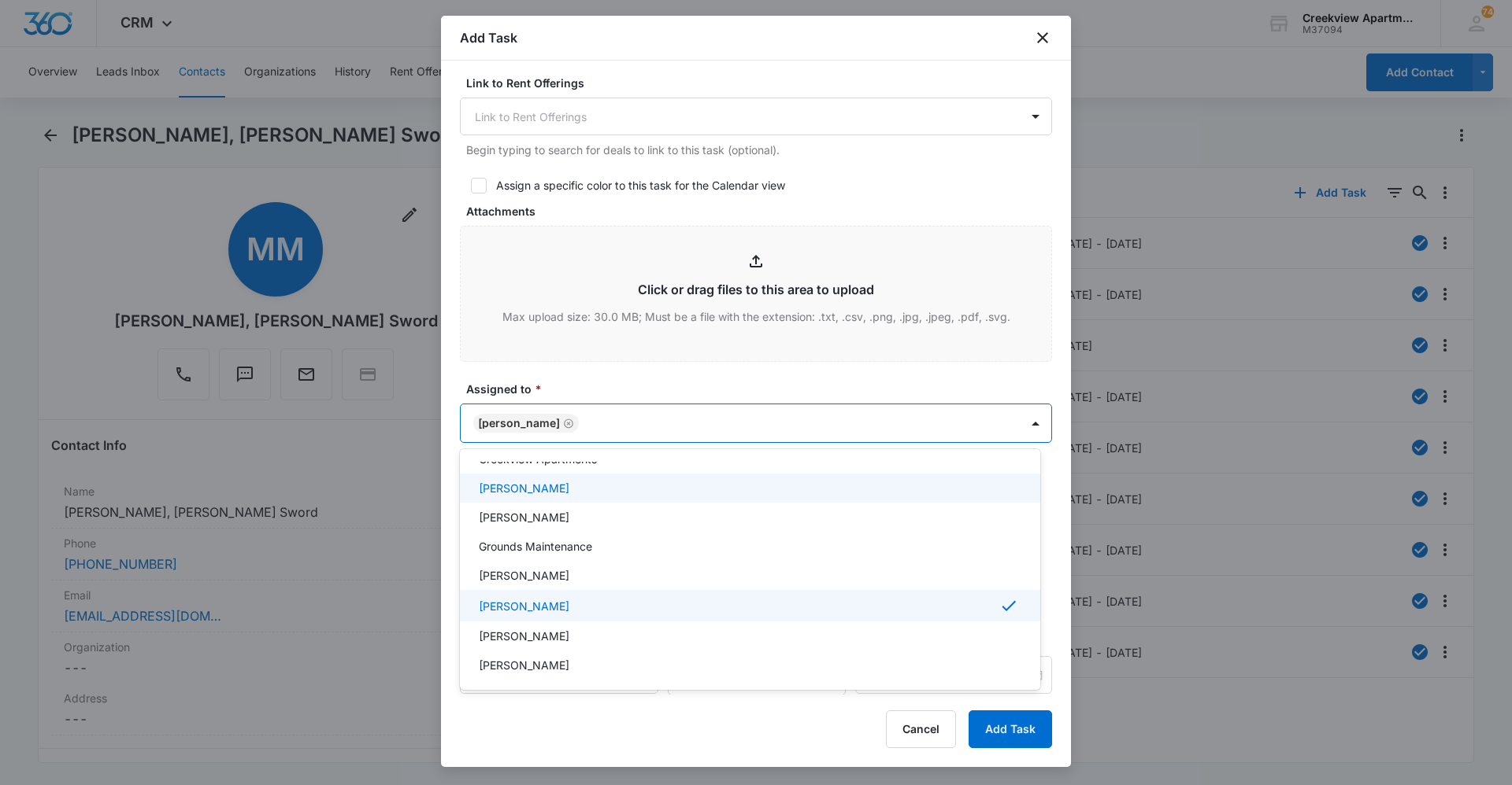
click at [654, 388] on div at bounding box center [756, 392] width 1512 height 785
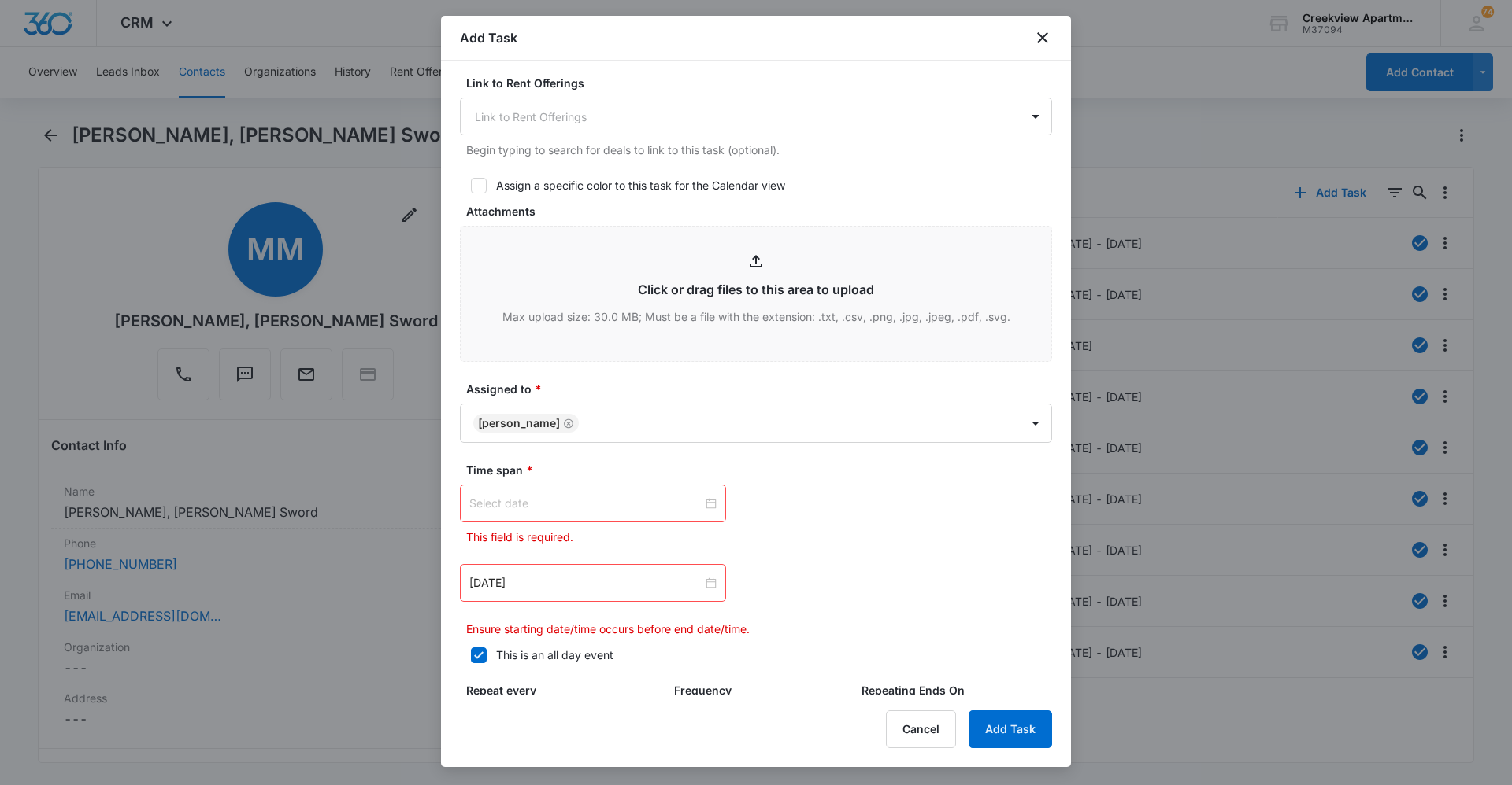
click at [685, 501] on input at bounding box center [585, 503] width 233 height 18
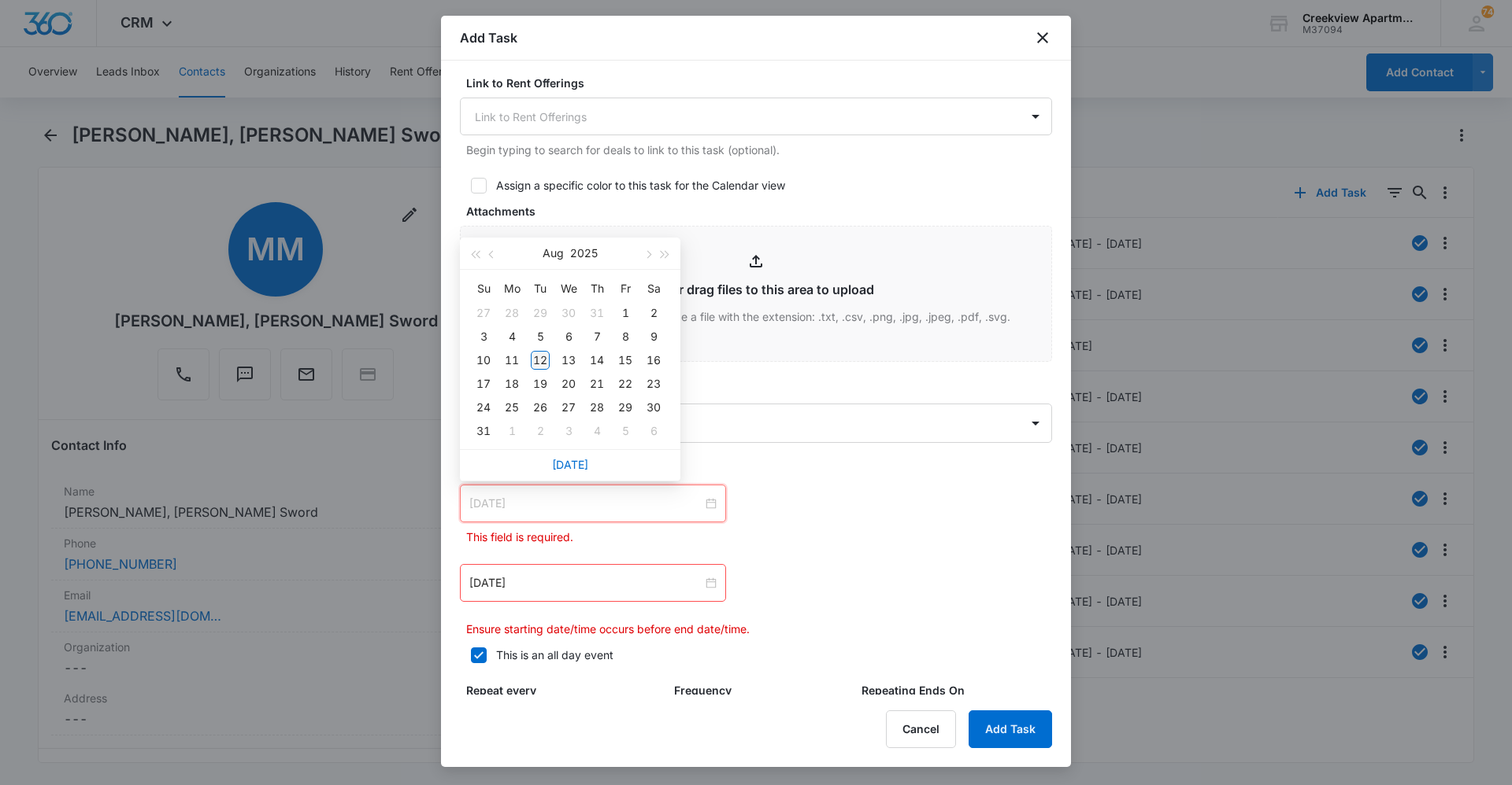
type input "[DATE]"
click at [551, 366] on td "12" at bounding box center [540, 361] width 29 height 24
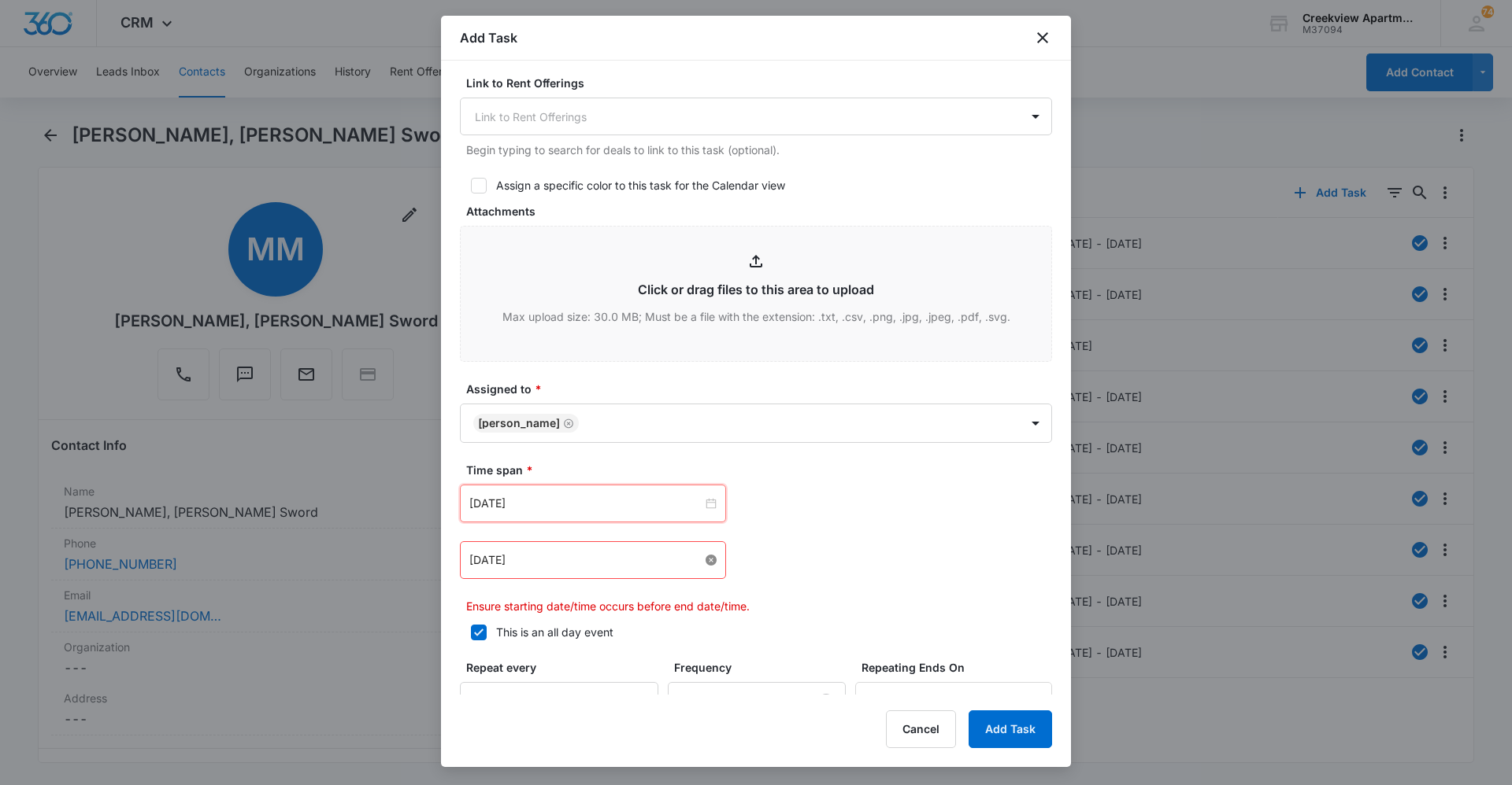
click at [711, 561] on div "[DATE]" at bounding box center [593, 560] width 266 height 38
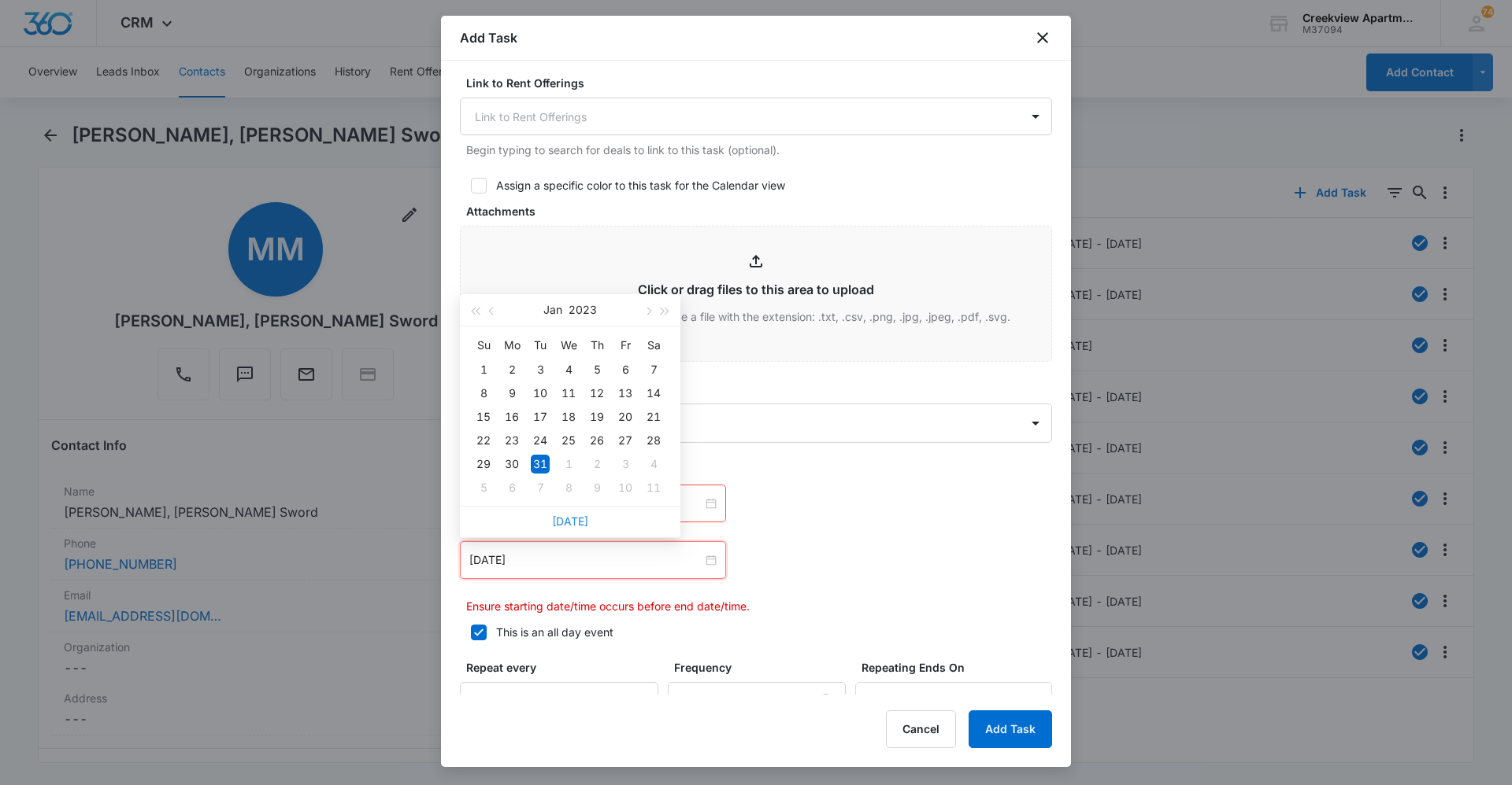
click at [567, 524] on link "[DATE]" at bounding box center [569, 521] width 36 height 13
type input "[DATE]"
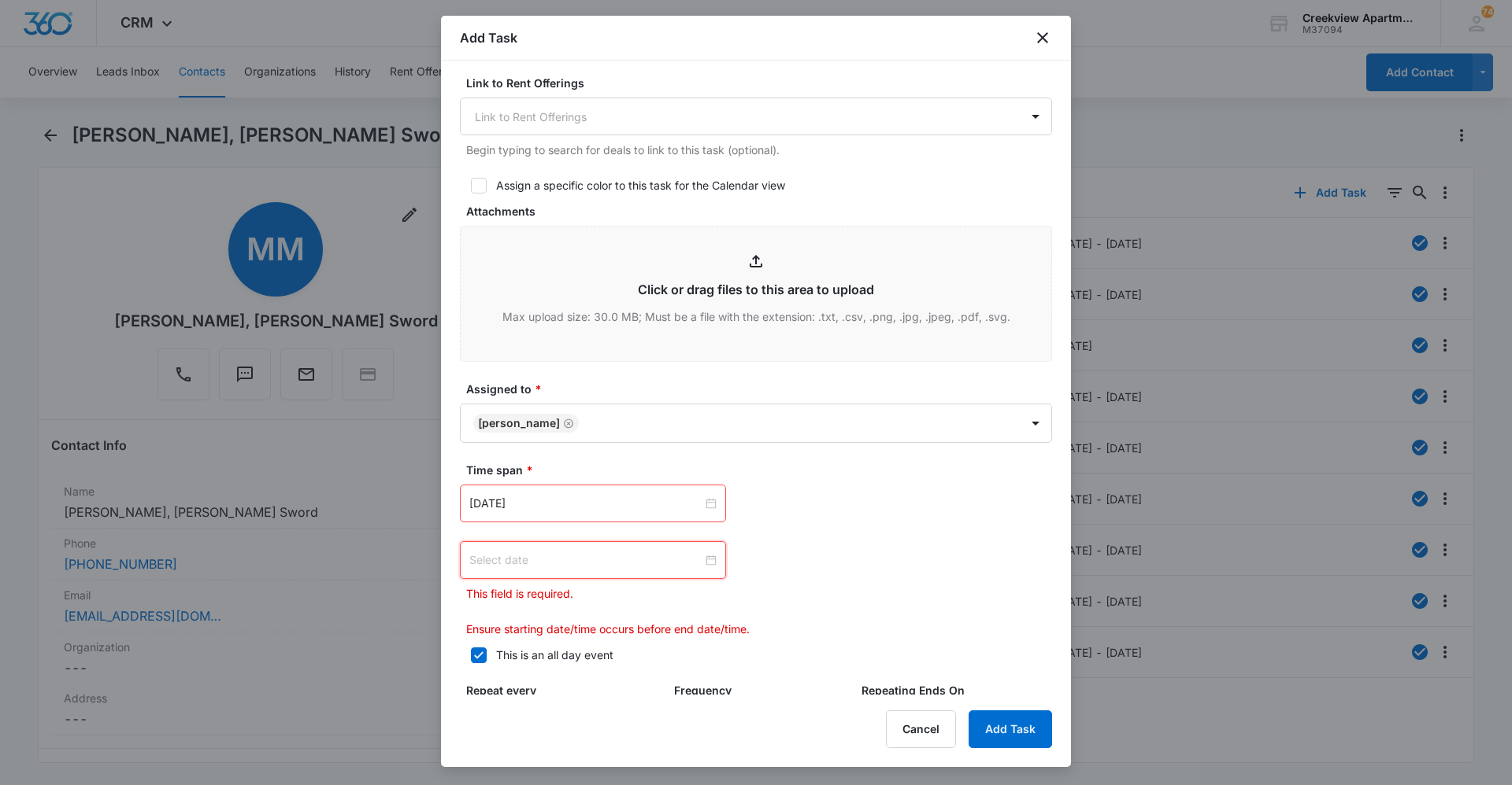
click at [650, 563] on input at bounding box center [585, 560] width 233 height 18
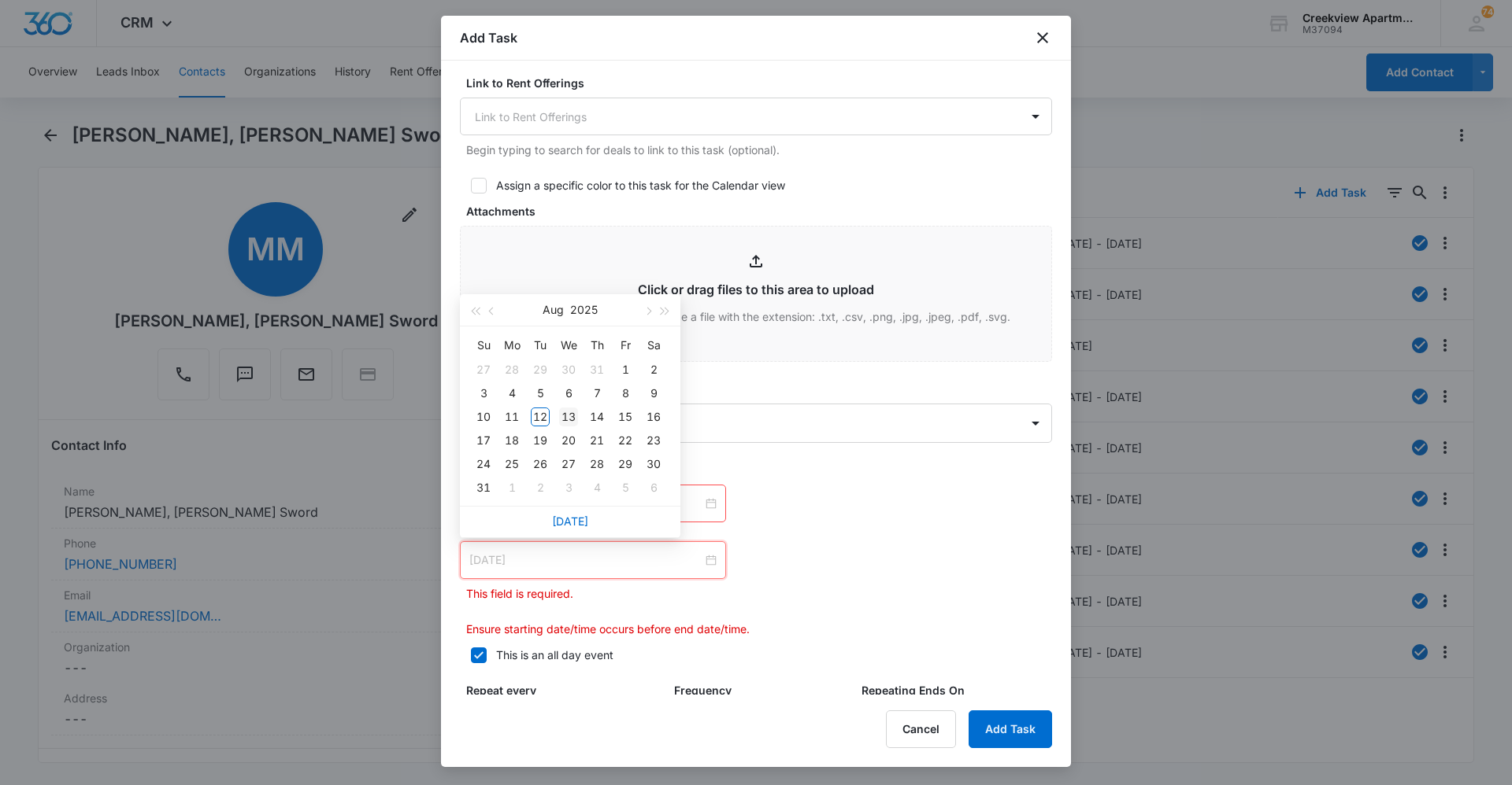
type input "[DATE]"
click at [571, 419] on div "13" at bounding box center [568, 417] width 19 height 18
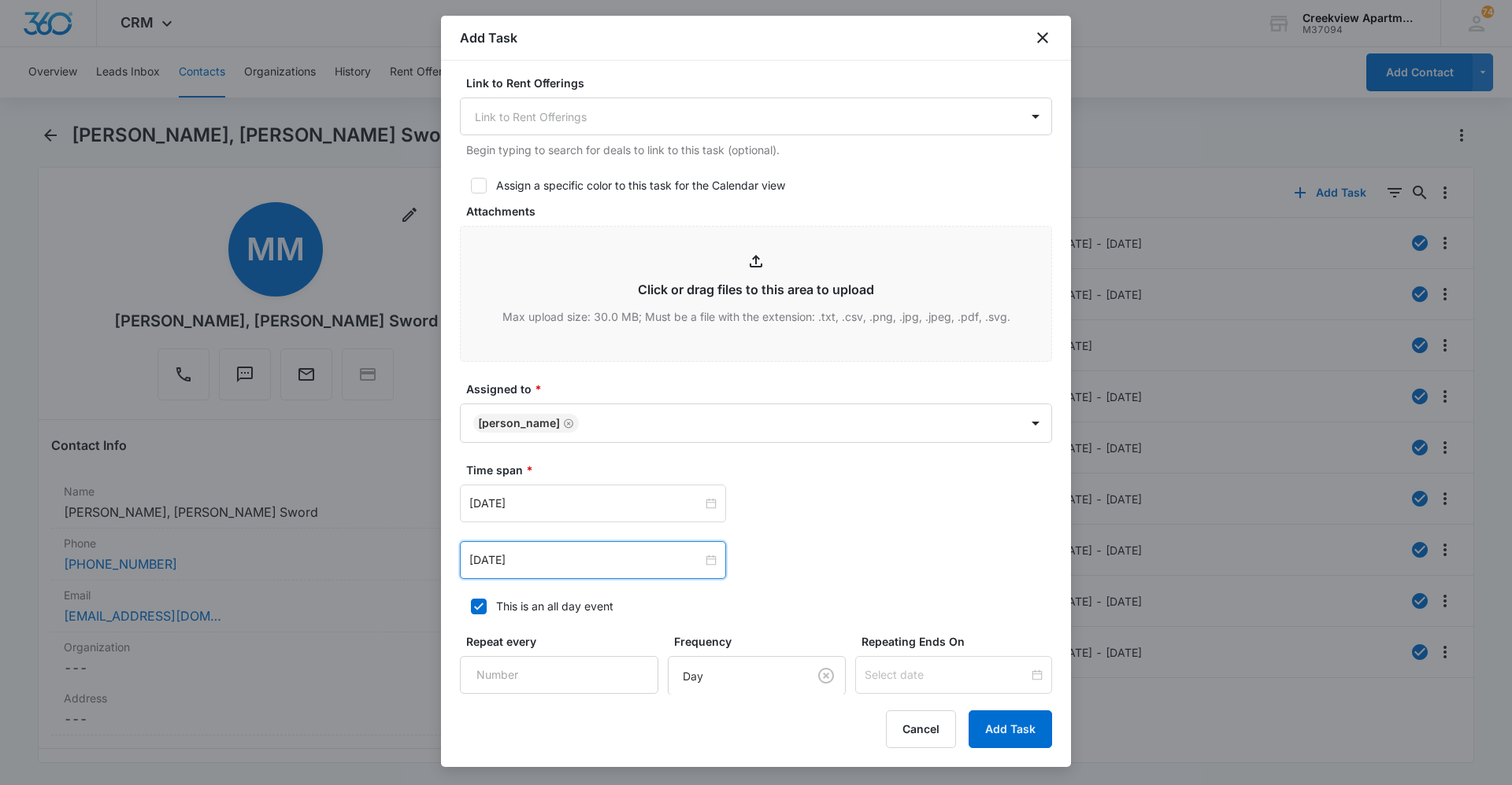
scroll to position [783, 0]
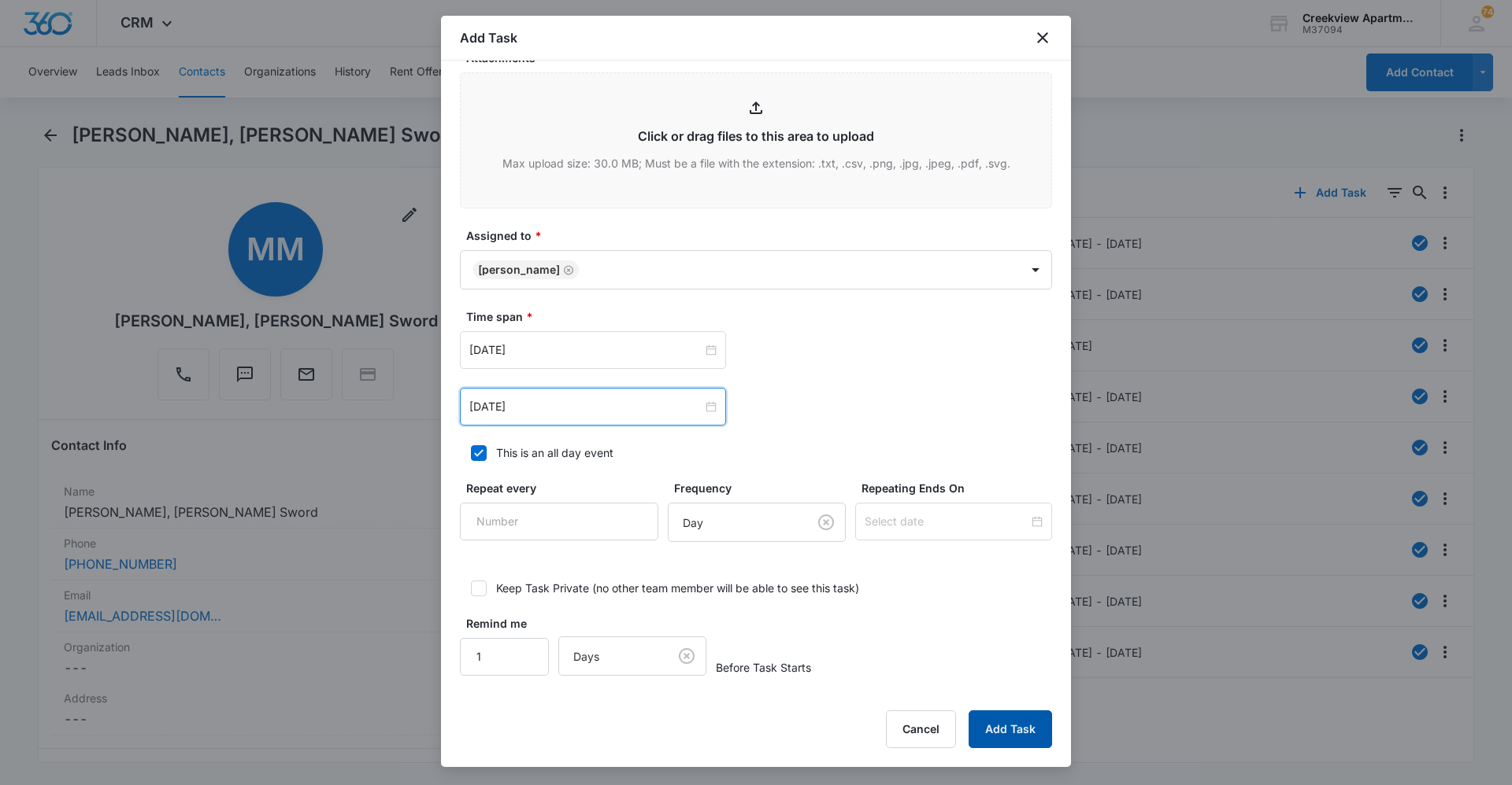
click at [986, 713] on button "Add Task" at bounding box center [1010, 729] width 83 height 38
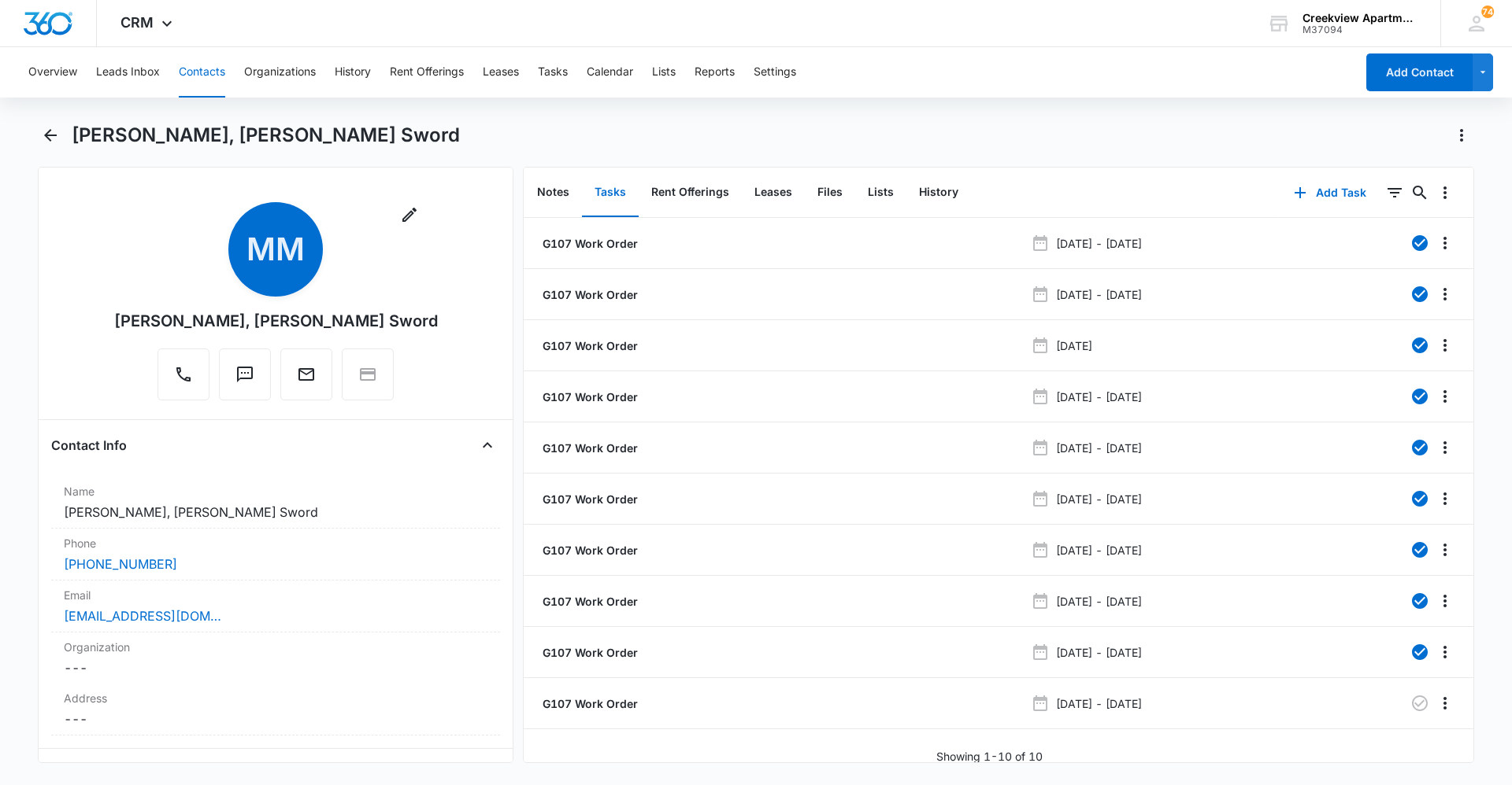
click at [512, 138] on div "[PERSON_NAME], [PERSON_NAME] Sword" at bounding box center [772, 135] width 1402 height 25
click at [616, 138] on div "[PERSON_NAME], [PERSON_NAME] Sword" at bounding box center [772, 135] width 1402 height 25
click at [574, 140] on div "[PERSON_NAME], [PERSON_NAME] Sword" at bounding box center [772, 135] width 1402 height 25
click at [787, 750] on div "Showing 1-10 of 10" at bounding box center [998, 756] width 949 height 17
drag, startPoint x: 619, startPoint y: 140, endPoint x: 606, endPoint y: 180, distance: 42.1
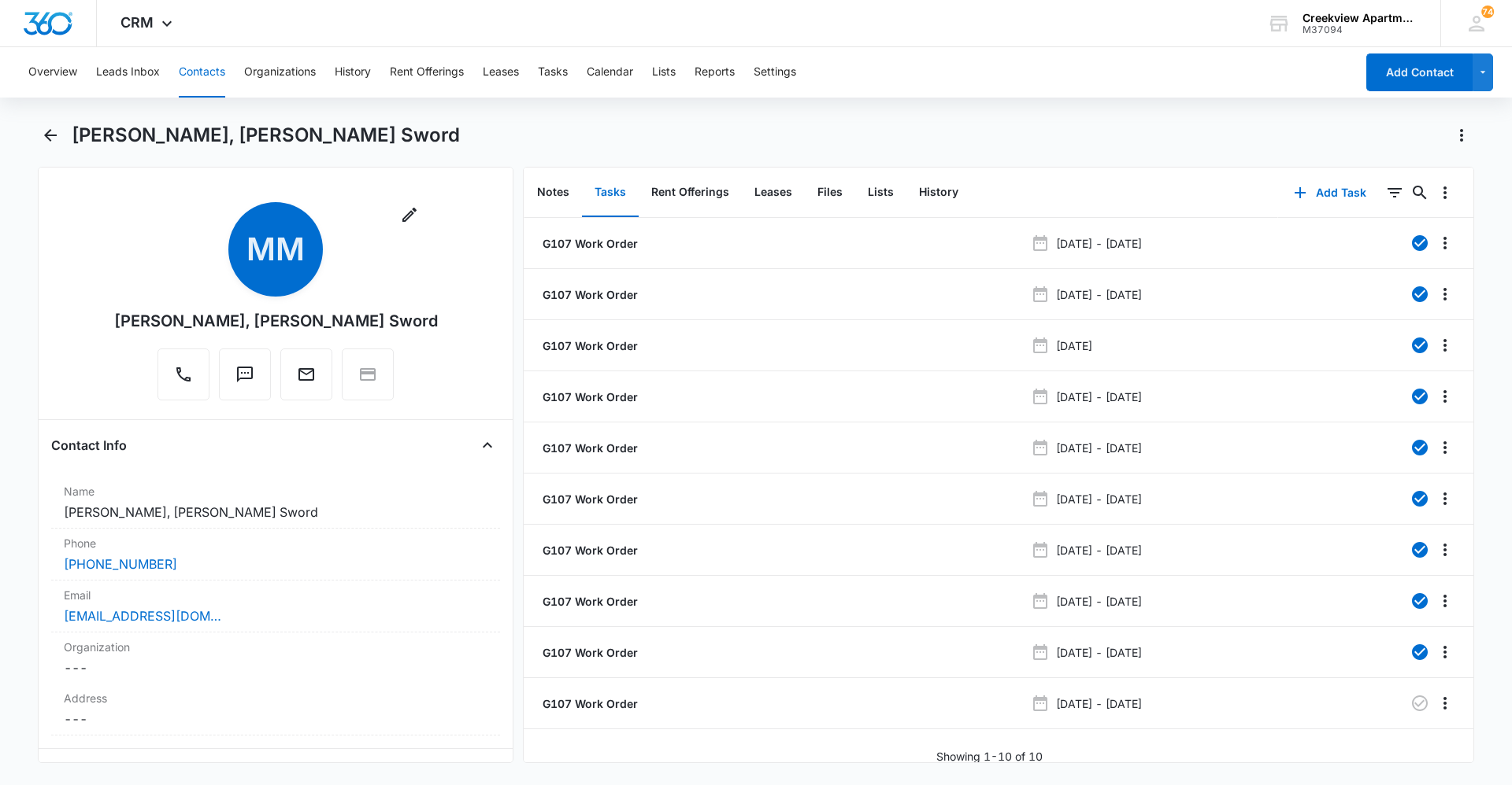
click at [619, 140] on div "[PERSON_NAME], [PERSON_NAME] Sword" at bounding box center [772, 135] width 1402 height 25
click at [214, 82] on button "Contacts" at bounding box center [202, 72] width 46 height 50
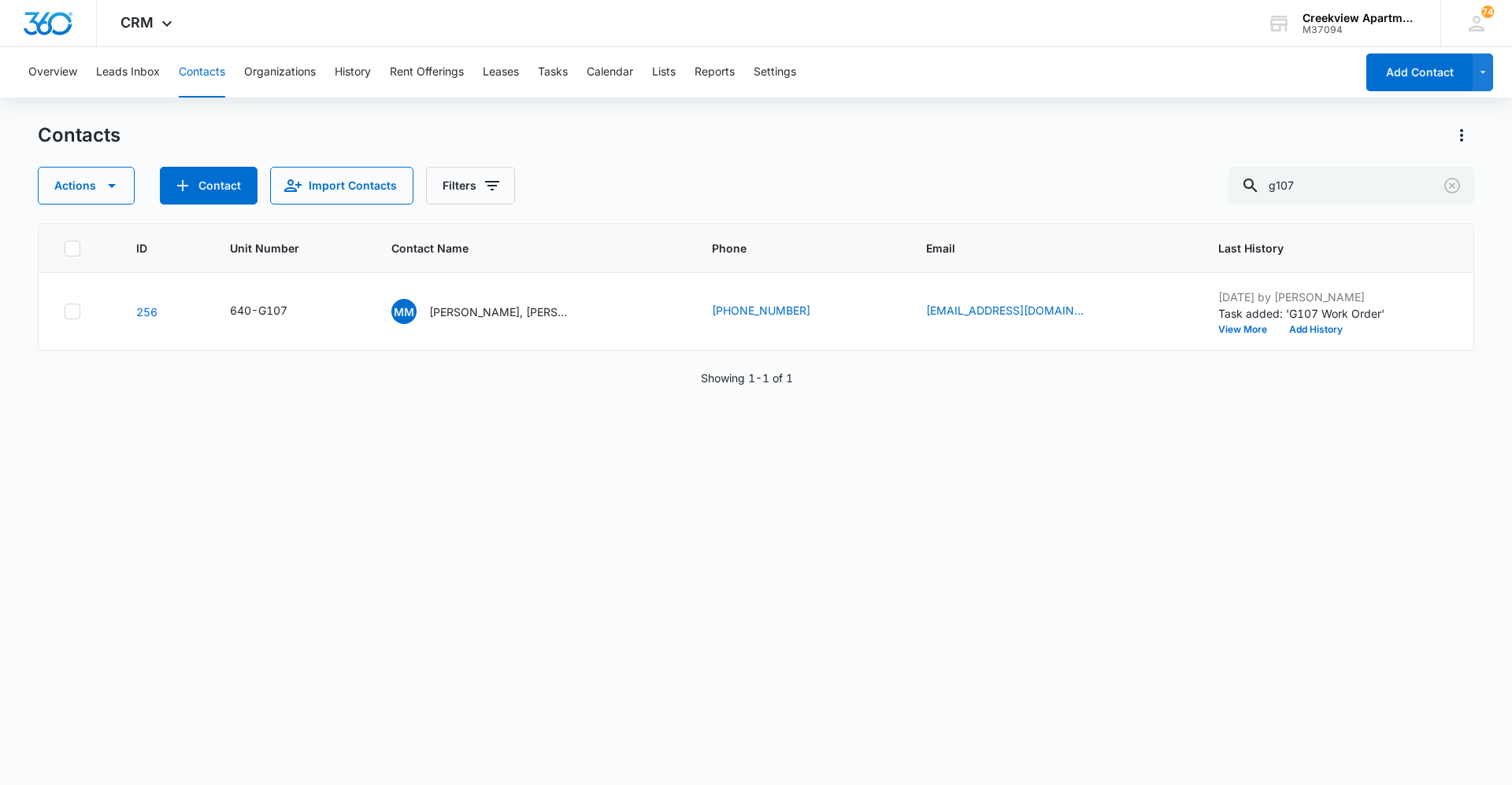
drag, startPoint x: 740, startPoint y: 601, endPoint x: 710, endPoint y: 647, distance: 54.9
click at [740, 601] on div "ID Unit Number Contact Name Phone Email Last History 256 640-G107 MM [PERSON_NA…" at bounding box center [756, 494] width 1436 height 541
drag, startPoint x: 539, startPoint y: 733, endPoint x: 550, endPoint y: 767, distance: 35.7
click at [540, 733] on div "ID Unit Number Contact Name Phone Email Last History 256 640-G107 MM [PERSON_NA…" at bounding box center [756, 494] width 1436 height 541
click at [562, 681] on div "ID Unit Number Contact Name Phone Email Last History 256 640-G107 MM [PERSON_NA…" at bounding box center [756, 494] width 1436 height 541
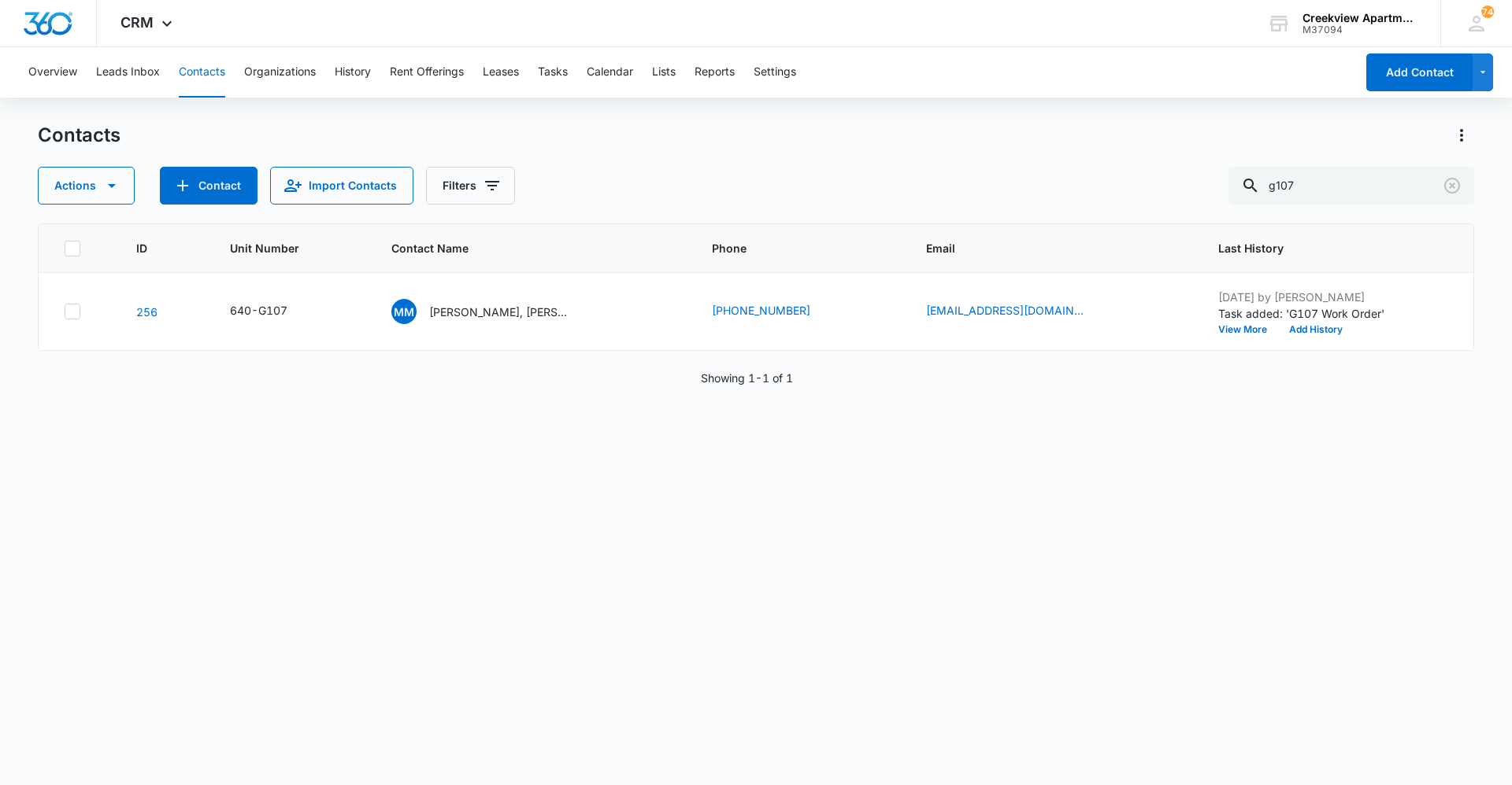
click at [659, 598] on div "ID Unit Number Contact Name Phone Email Last History 256 640-G107 MM [PERSON_NA…" at bounding box center [756, 494] width 1436 height 541
click at [255, 466] on div "ID Unit Number Contact Name Phone Email Last History 256 640-G107 MM [PERSON_NA…" at bounding box center [756, 494] width 1436 height 541
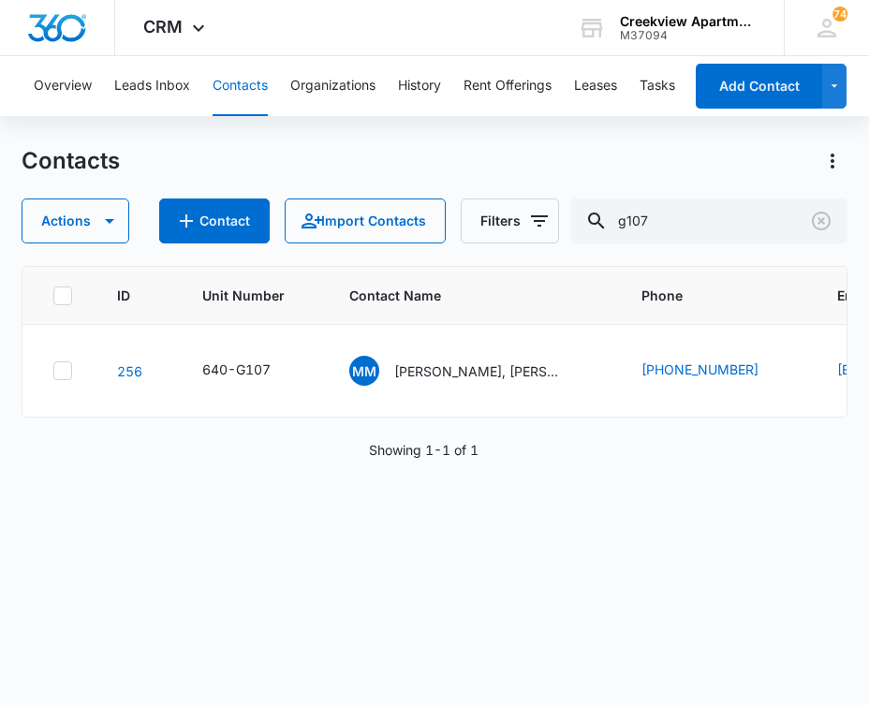
click at [524, 506] on div "ID Unit Number Contact Name Phone Email Last History 256 640-G107 MM [PERSON_NA…" at bounding box center [435, 473] width 826 height 415
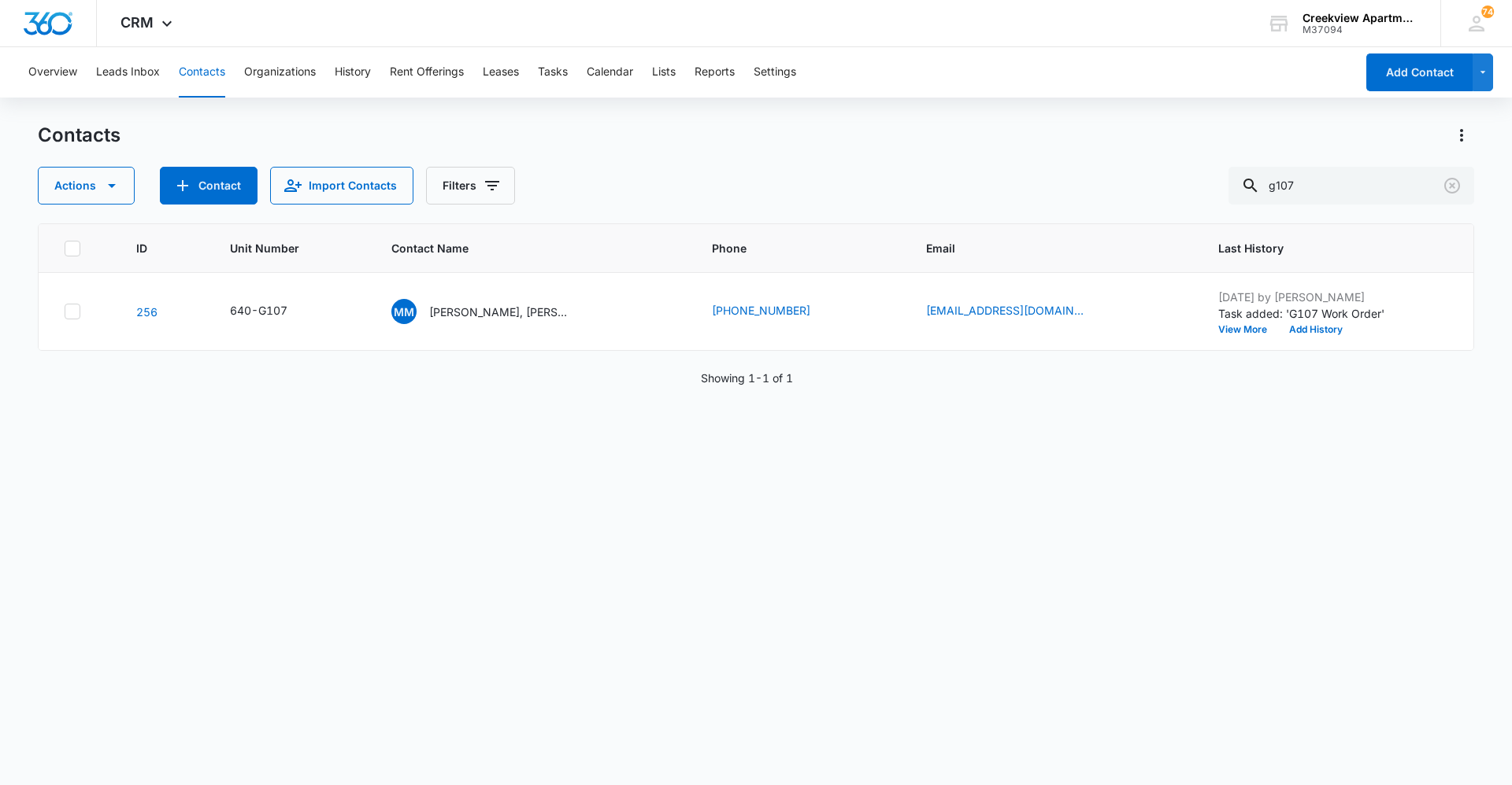
click at [552, 677] on div "ID Unit Number Contact Name Phone Email Last History 256 640-G107 MM [PERSON_NA…" at bounding box center [756, 494] width 1436 height 541
click at [941, 642] on div "ID Unit Number Contact Name Phone Email Last History 256 640-G107 MM [PERSON_NA…" at bounding box center [756, 494] width 1436 height 541
click at [599, 723] on div "ID Unit Number Contact Name Phone Email Last History 256 640-G107 MM [PERSON_NA…" at bounding box center [756, 494] width 1436 height 541
click at [754, 640] on div "ID Unit Number Contact Name Phone Email Last History 256 640-G107 MM [PERSON_NA…" at bounding box center [756, 494] width 1436 height 541
click at [1002, 684] on div "ID Unit Number Contact Name Phone Email Last History 256 640-G107 MM [PERSON_NA…" at bounding box center [756, 494] width 1436 height 541
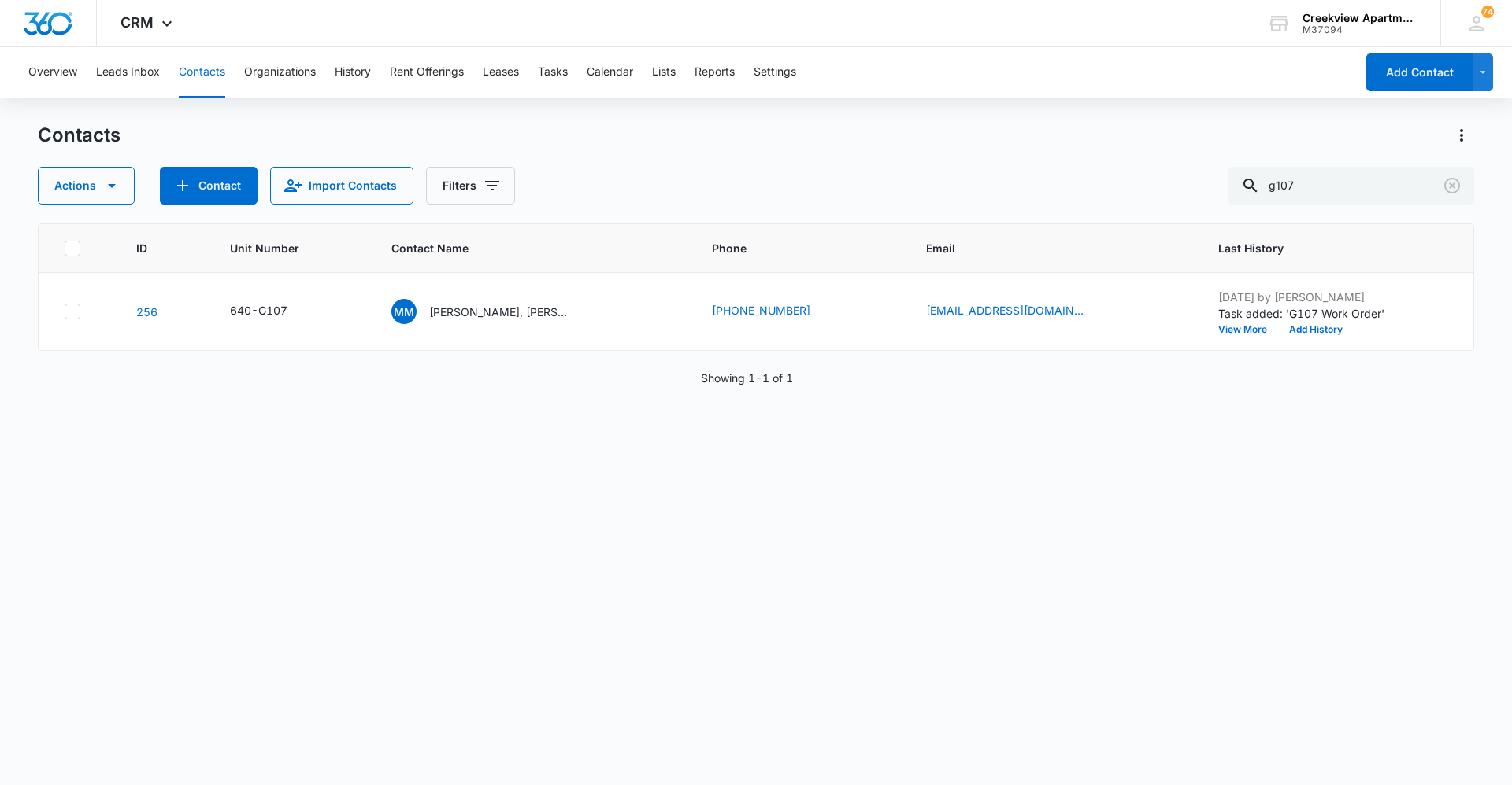
click at [189, 588] on div "ID Unit Number Contact Name Phone Email Last History 256 640-G107 MM [PERSON_NA…" at bounding box center [756, 494] width 1436 height 541
click at [437, 579] on div "ID Unit Number Contact Name Phone Email Last History 256 640-G107 MM [PERSON_NA…" at bounding box center [756, 494] width 1436 height 541
click at [729, 752] on div "ID Unit Number Contact Name Phone Email Last History 256 640-G107 MM [PERSON_NA…" at bounding box center [756, 494] width 1436 height 541
click at [688, 553] on div "ID Unit Number Contact Name Phone Email Last History 256 640-G107 MM [PERSON_NA…" at bounding box center [756, 494] width 1436 height 541
click at [193, 71] on button "Contacts" at bounding box center [202, 72] width 46 height 50
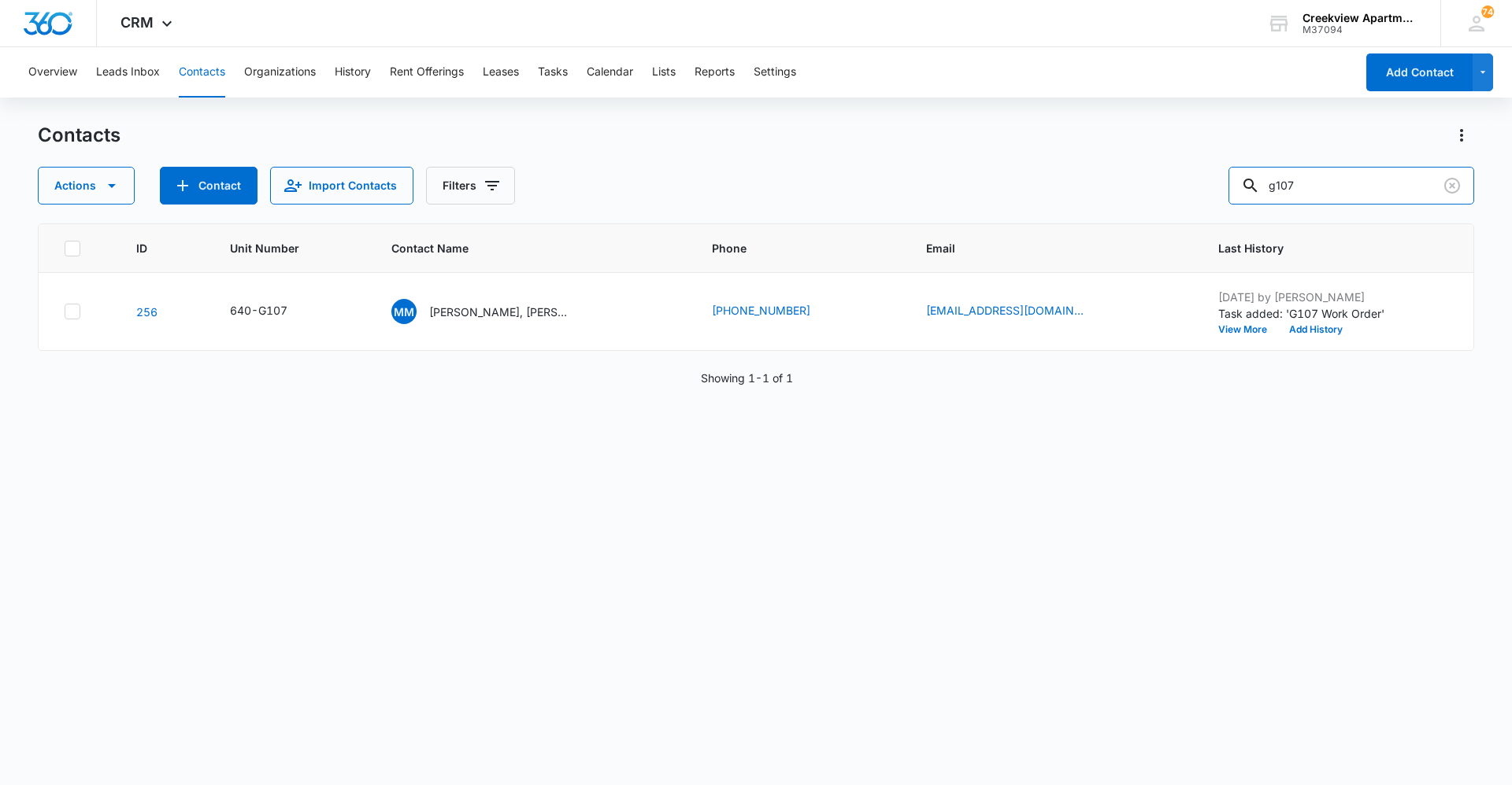
drag, startPoint x: 1356, startPoint y: 192, endPoint x: 1237, endPoint y: 204, distance: 119.6
click at [1237, 204] on div "Contacts Actions Contact Import Contacts Filters g107 ID Unit Number Contact Na…" at bounding box center [756, 453] width 1436 height 661
type input "p101"
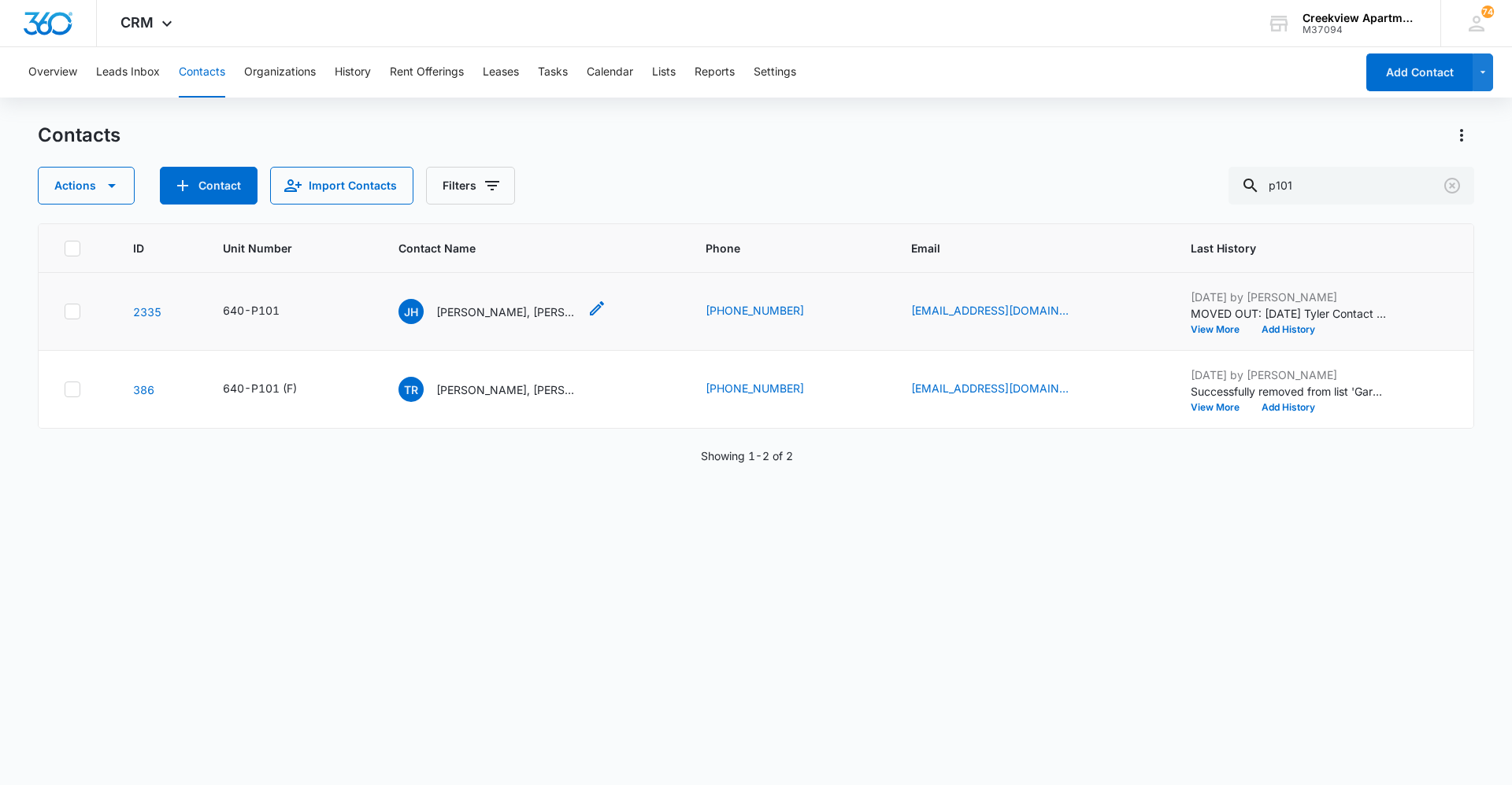
click at [554, 313] on p "[PERSON_NAME], [PERSON_NAME], [PERSON_NAME]" at bounding box center [507, 312] width 142 height 17
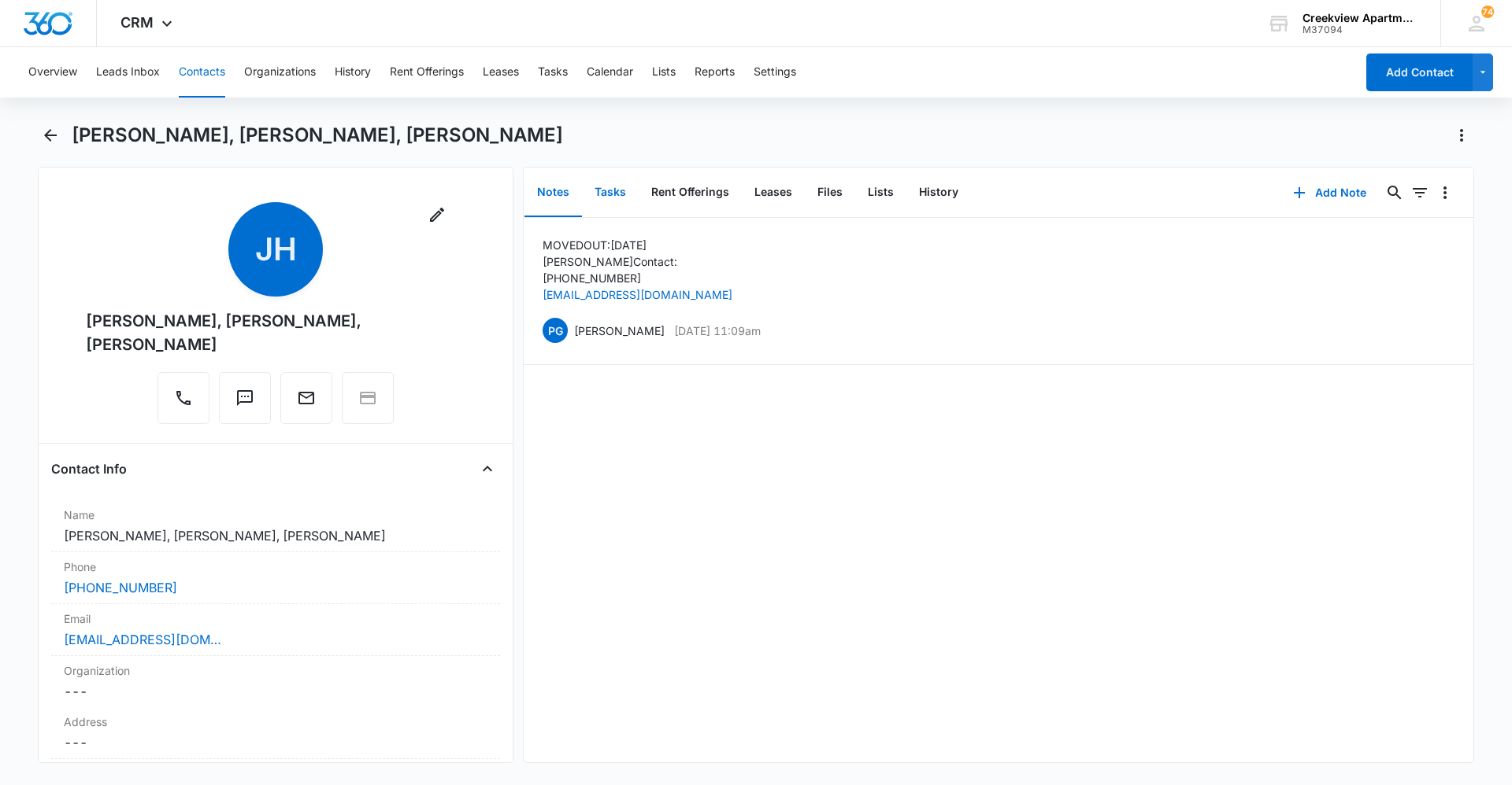
click at [623, 189] on button "Tasks" at bounding box center [610, 192] width 56 height 49
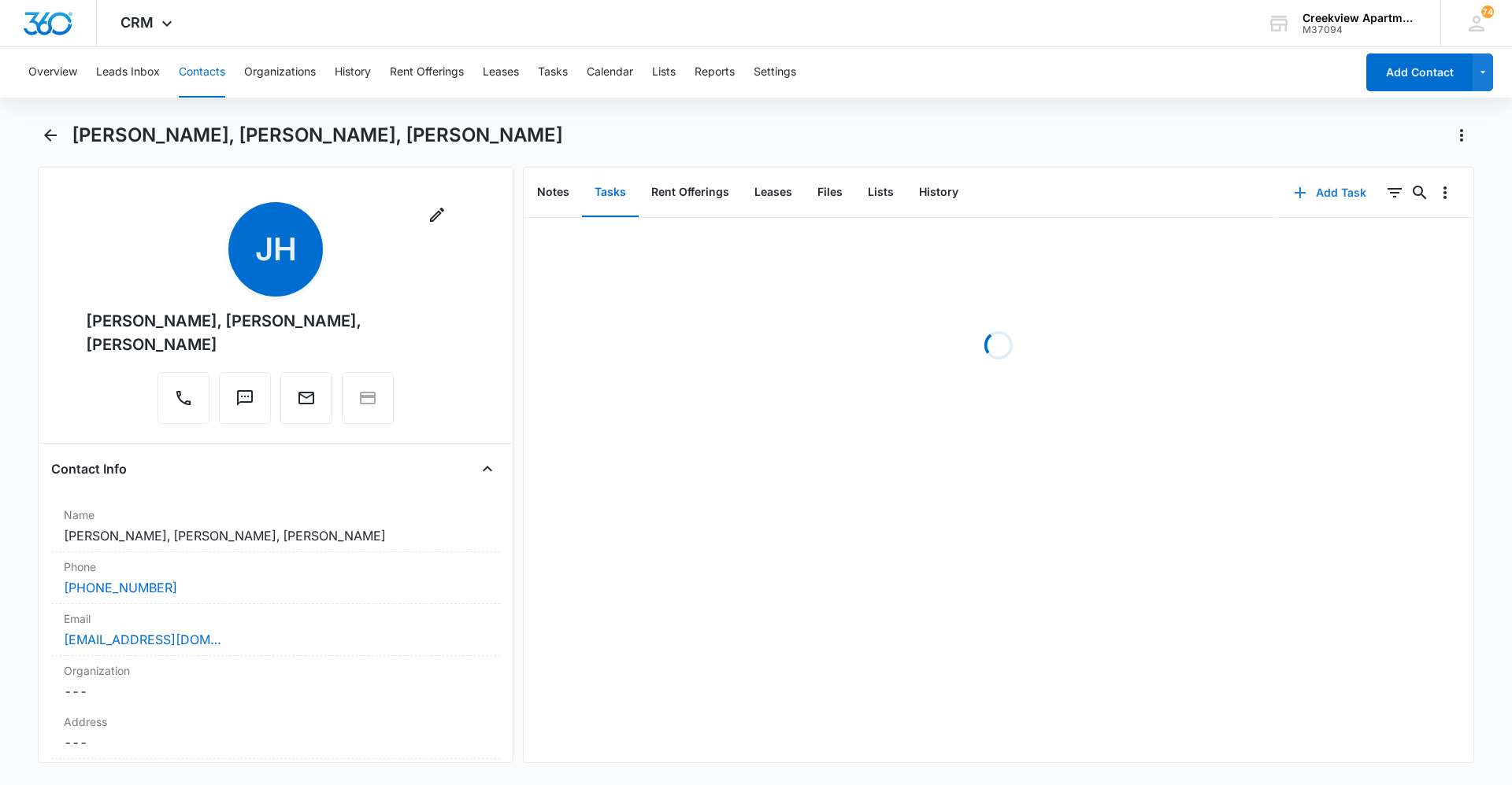
click at [1316, 191] on button "Add Task" at bounding box center [1330, 192] width 104 height 38
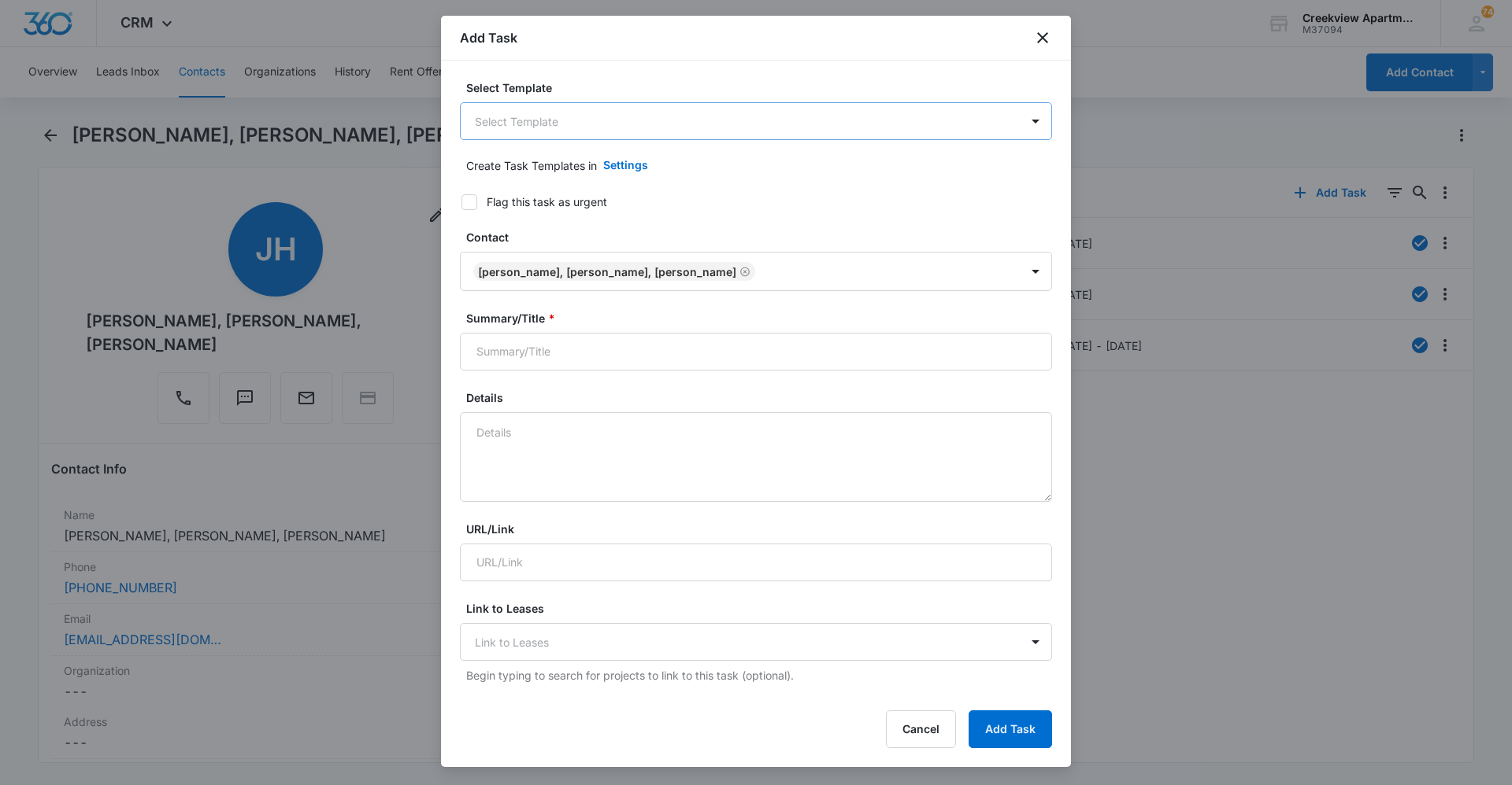
click at [546, 126] on body "CRM Apps Reputation Websites Forms CRM Email Social Content Ads Intelligence Fi…" at bounding box center [756, 392] width 1512 height 785
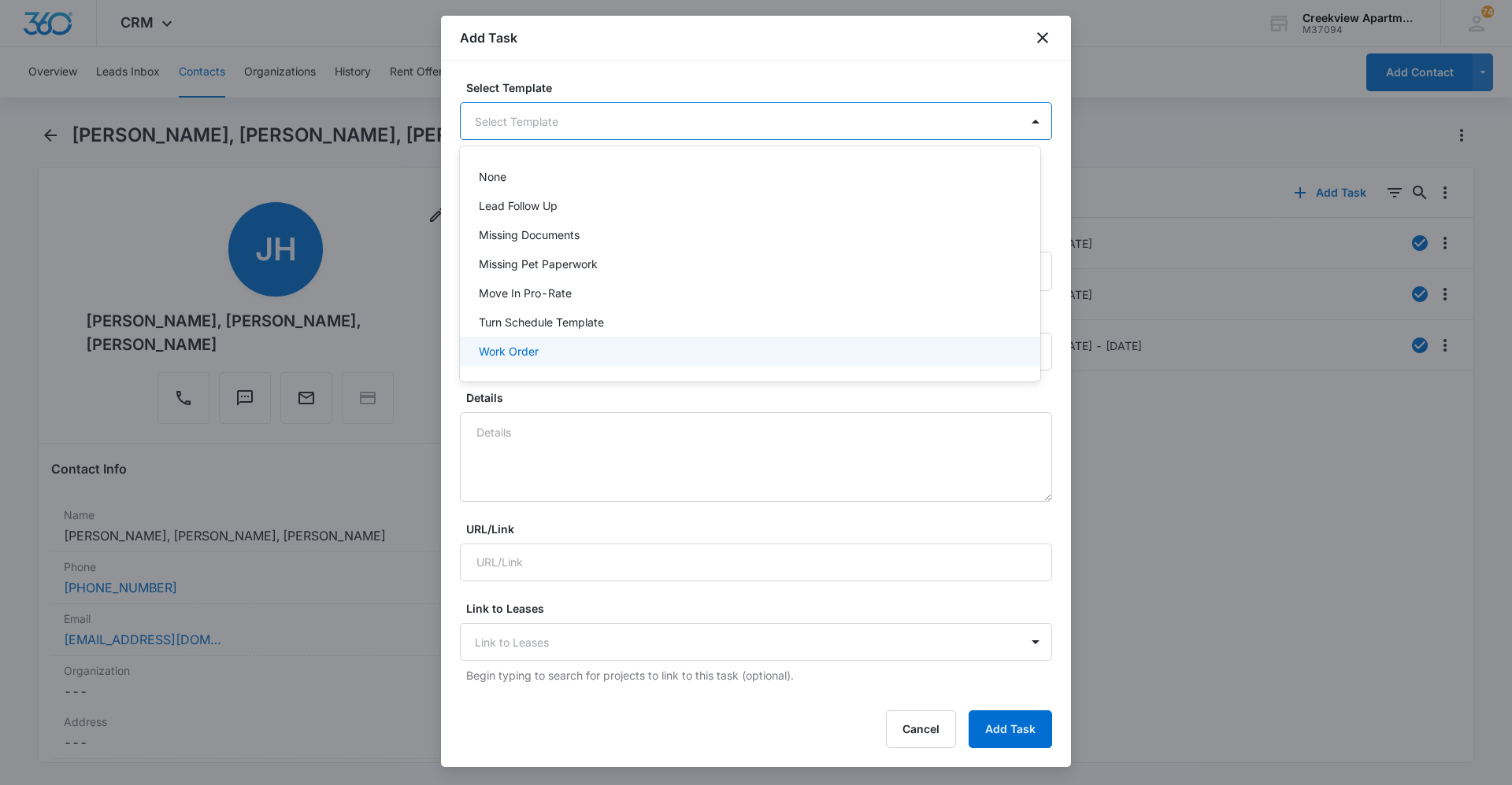
click at [520, 355] on p "Work Order" at bounding box center [508, 351] width 60 height 17
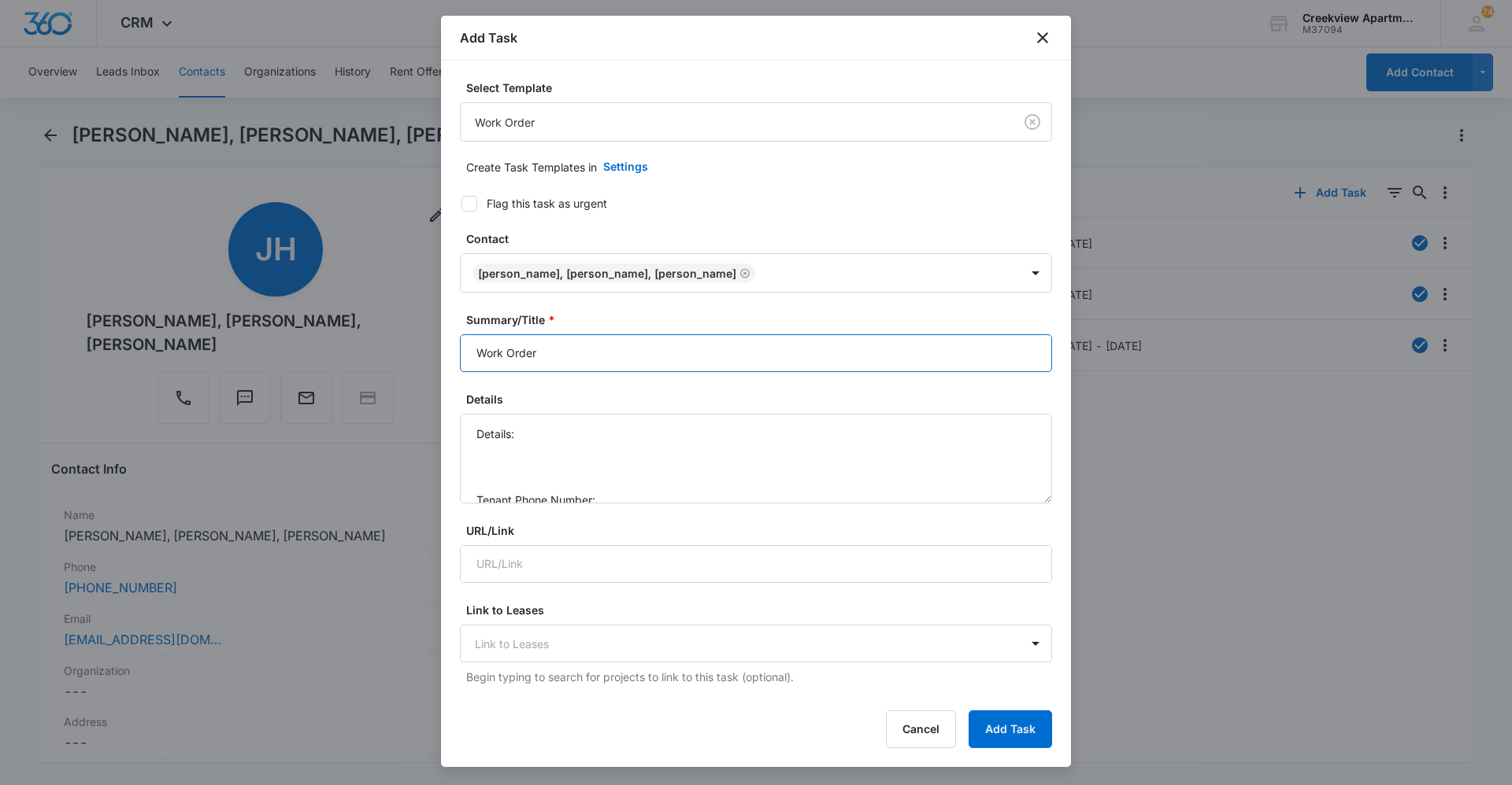
click at [476, 361] on input "Work Order" at bounding box center [756, 353] width 592 height 38
type input "P101 Work Order"
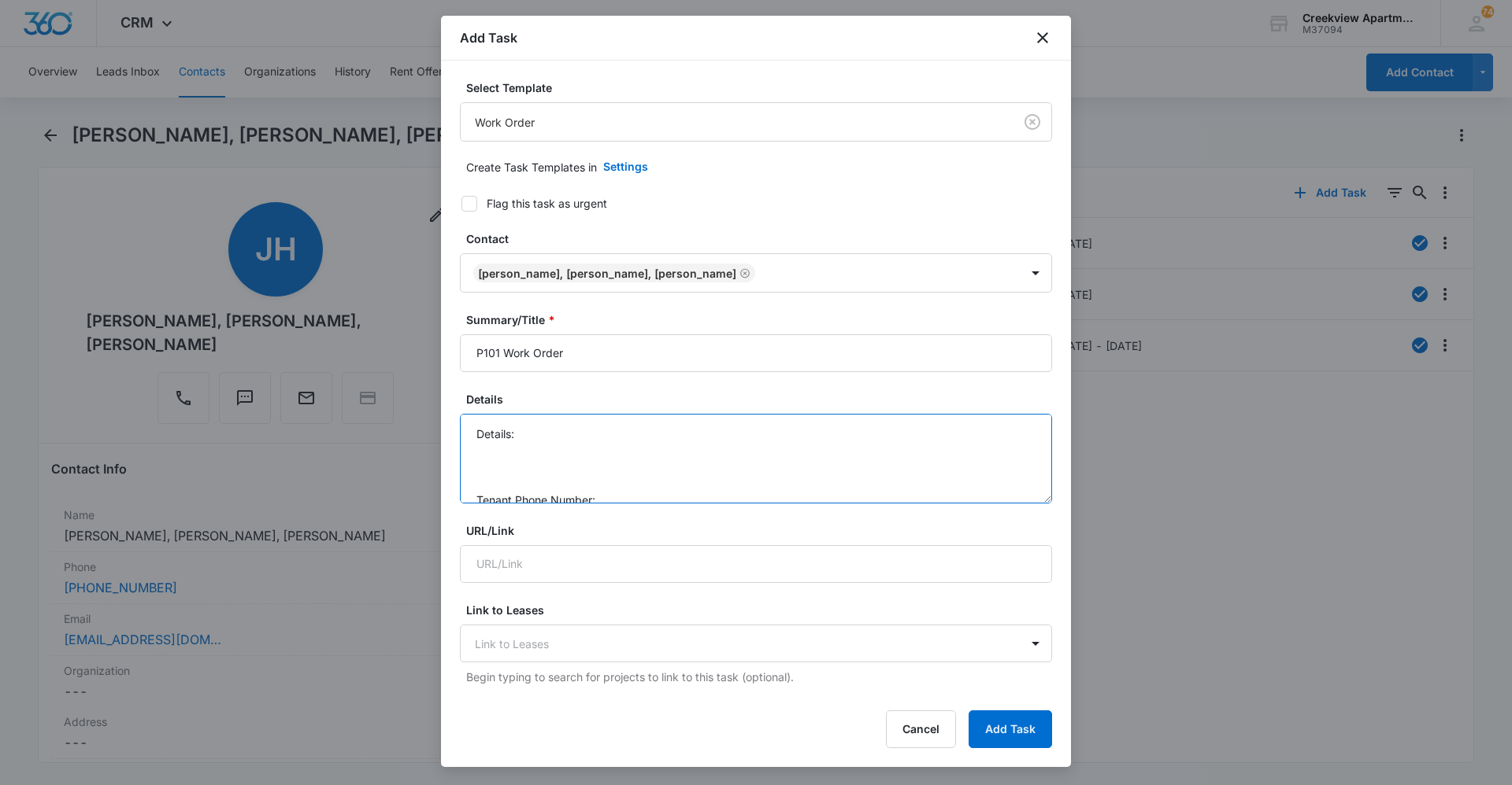
click at [568, 424] on textarea "Details: Tenant Phone Number: Call Before:" at bounding box center [756, 458] width 592 height 90
click at [649, 454] on textarea "Details: master toilet seat cracked please replace Tenant Phone Number: Call Be…" at bounding box center [756, 458] width 592 height 90
click at [636, 490] on textarea "Details: master toilet seat cracked please replace Tenant Phone Number: [PHONE_…" at bounding box center [756, 458] width 592 height 90
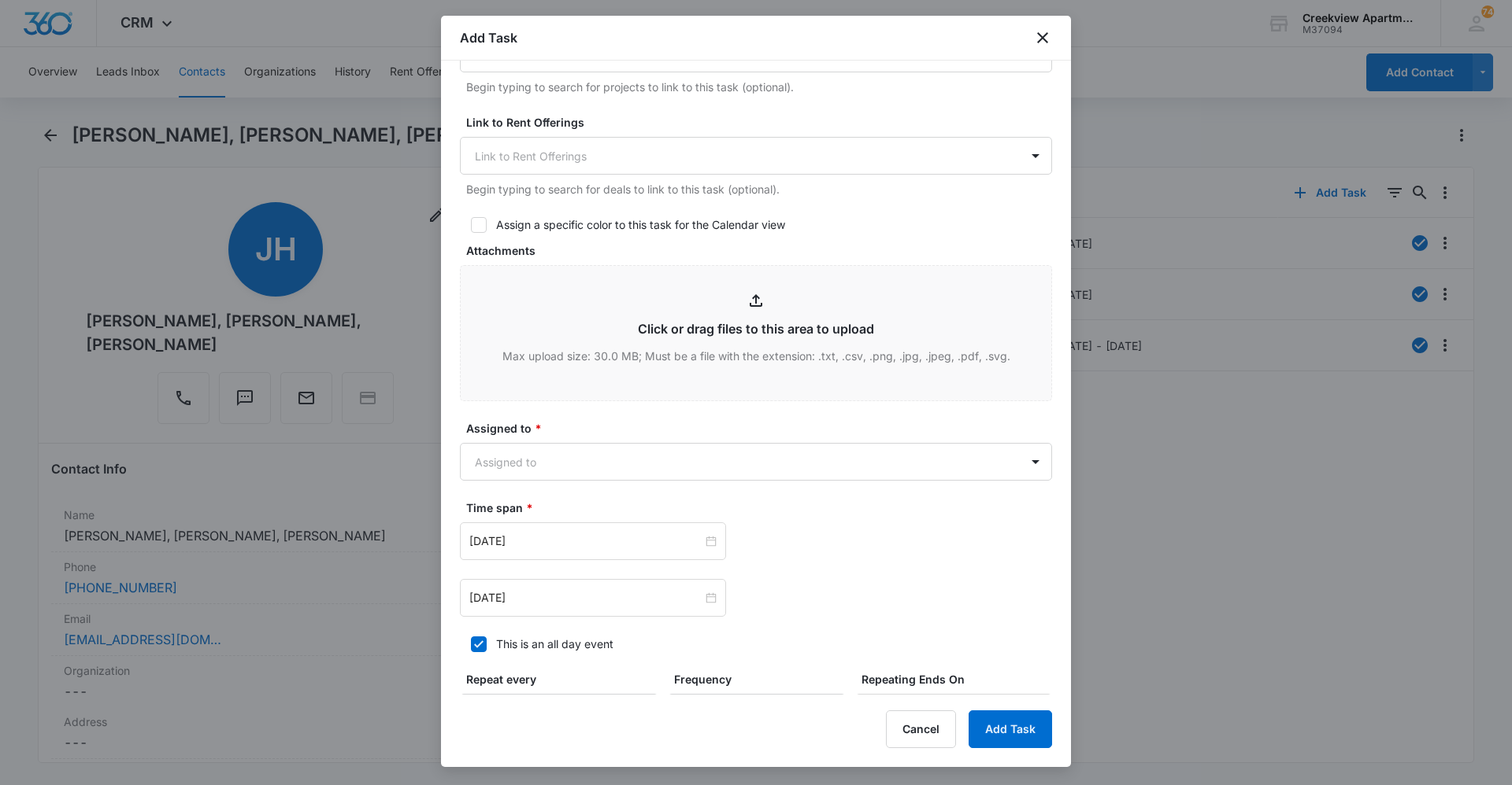
scroll to position [630, 0]
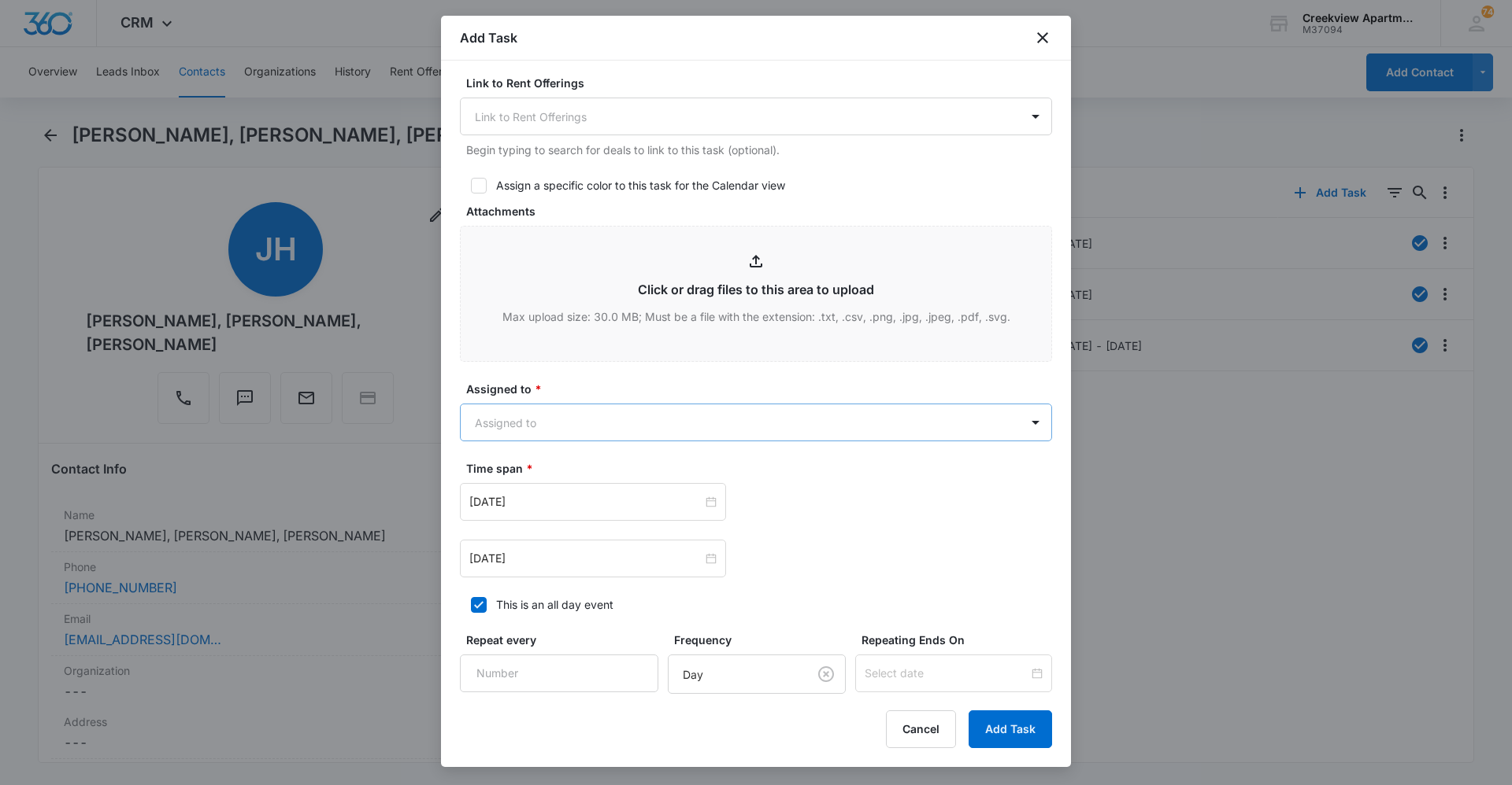
type textarea "Details: master toilet seat cracked please replace Tenant Phone Number: [PHONE_…"
click at [692, 420] on body "CRM Apps Reputation Websites Forms CRM Email Social Content Ads Intelligence Fi…" at bounding box center [756, 392] width 1512 height 785
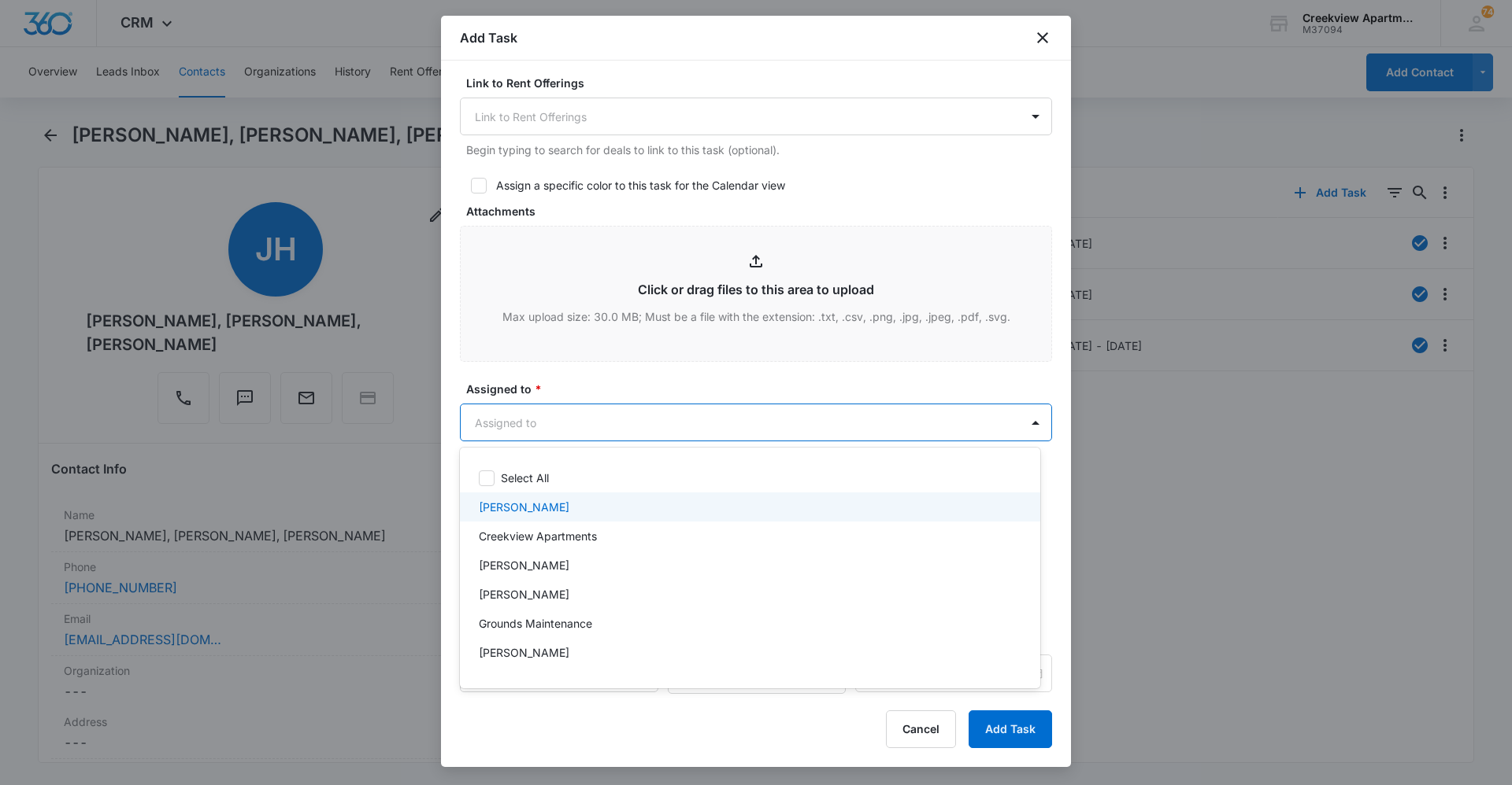
scroll to position [79, 0]
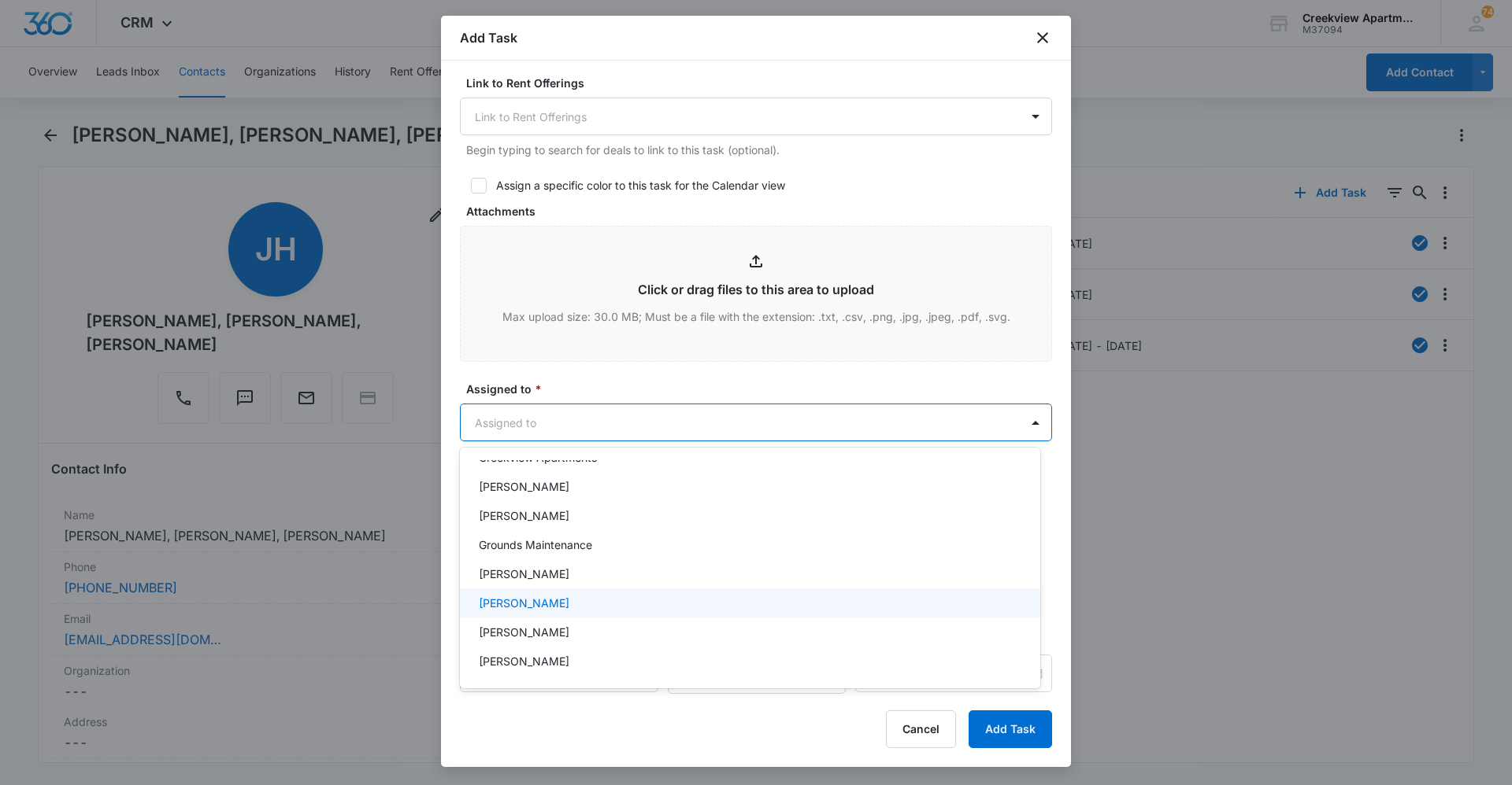
click at [628, 594] on div "[PERSON_NAME]" at bounding box center [750, 603] width 580 height 29
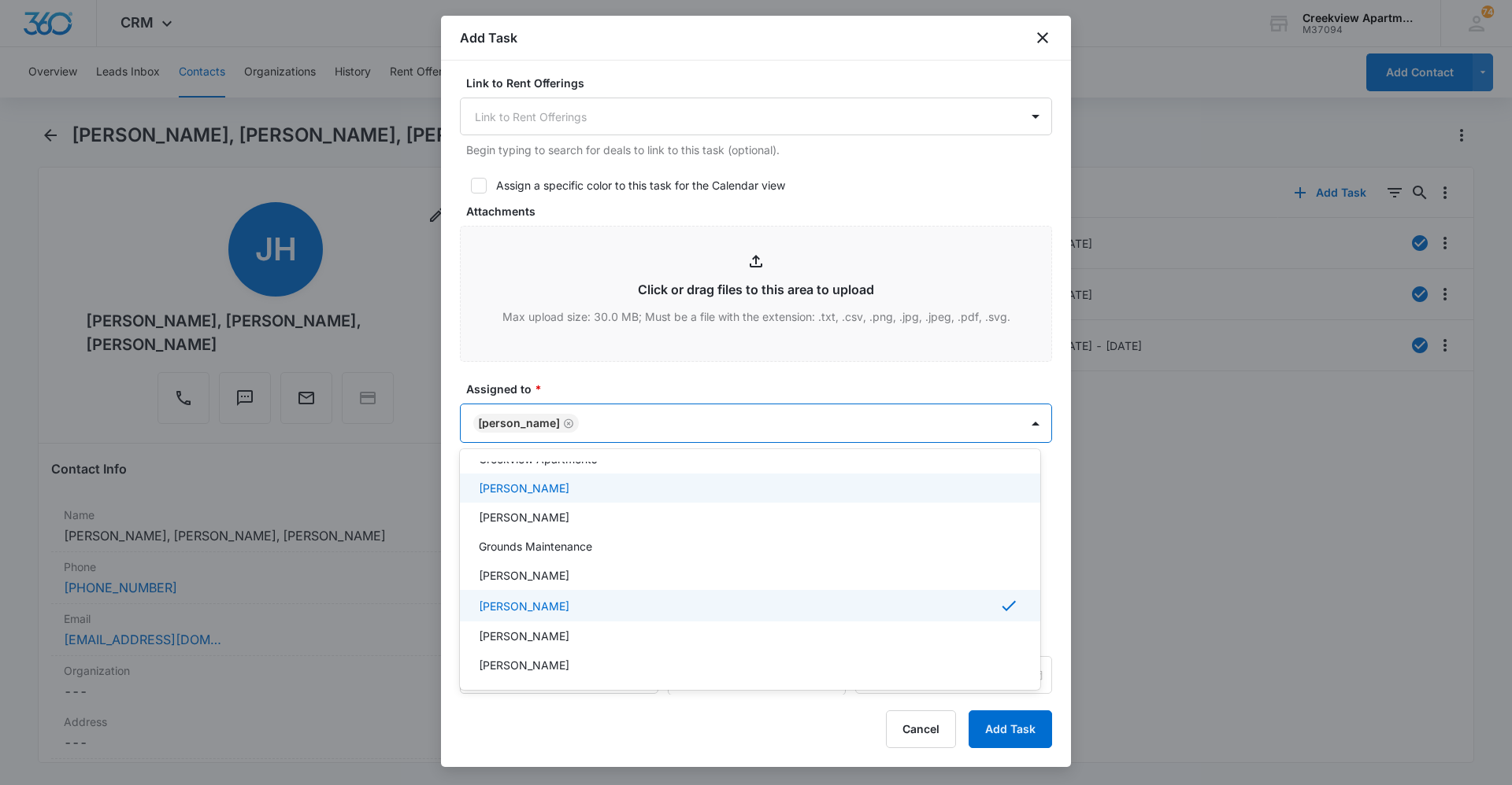
click at [634, 384] on div at bounding box center [756, 392] width 1512 height 785
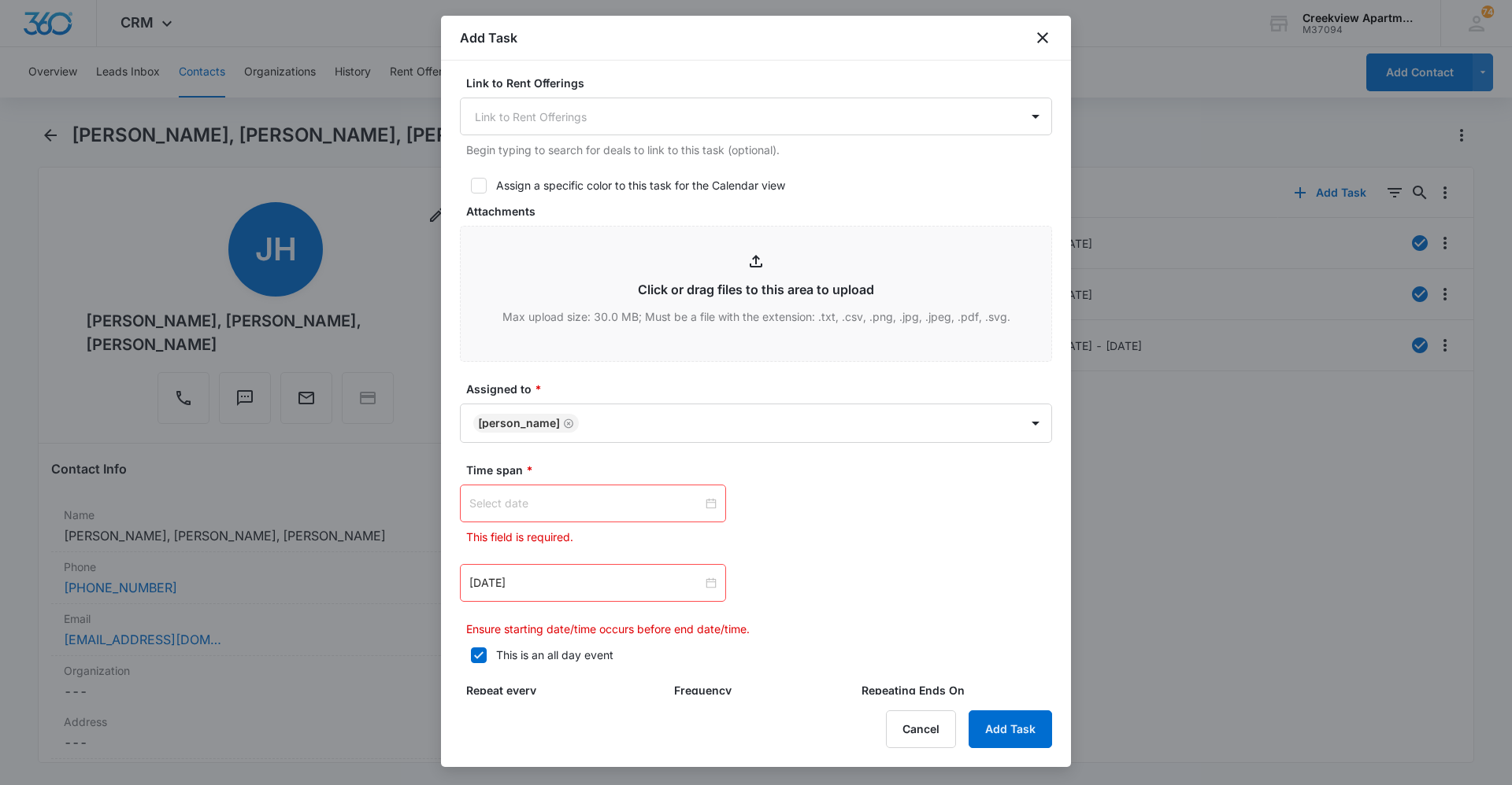
click at [642, 505] on input at bounding box center [585, 503] width 233 height 18
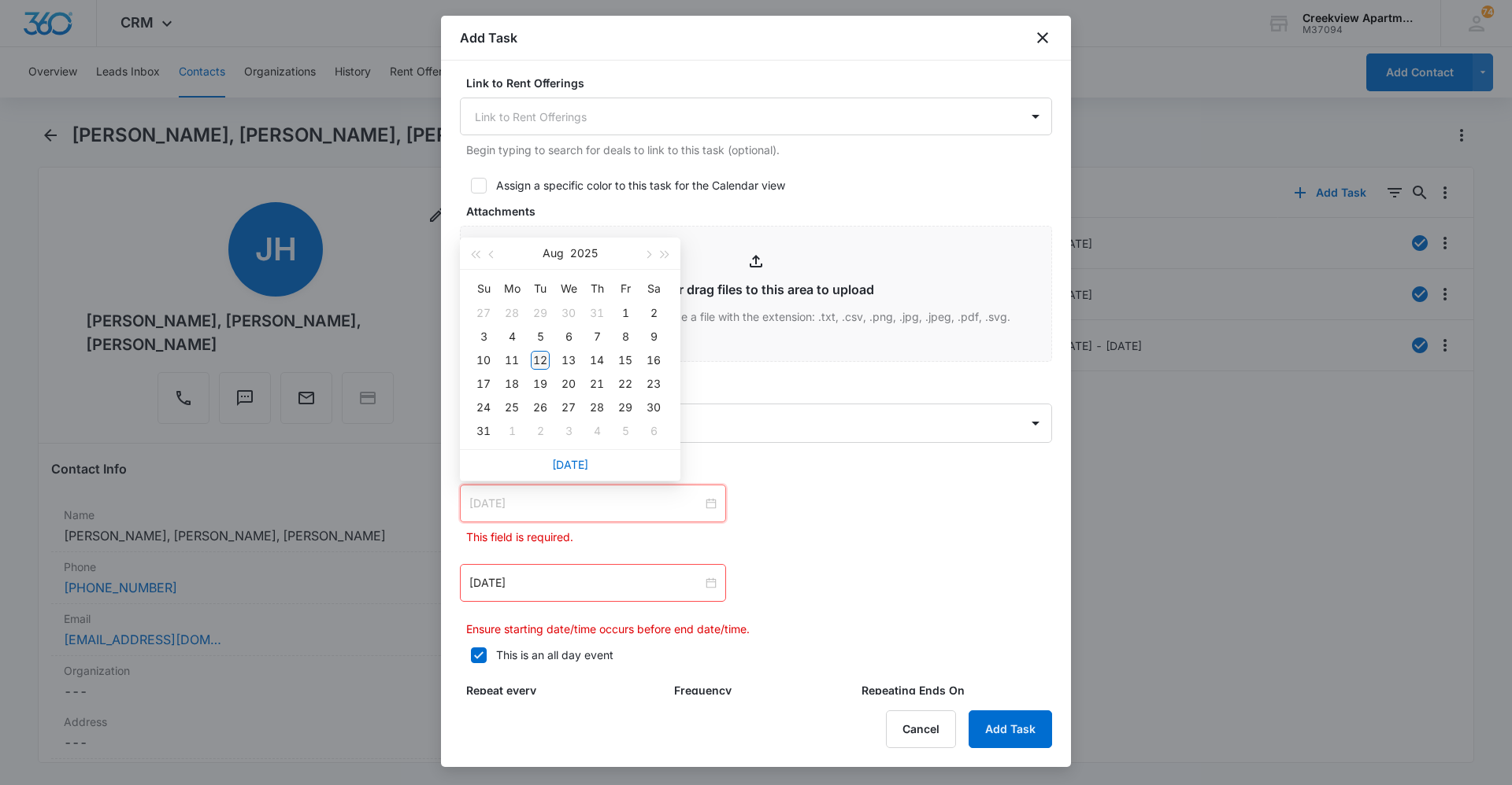
type input "[DATE]"
click at [543, 363] on div "12" at bounding box center [540, 361] width 19 height 18
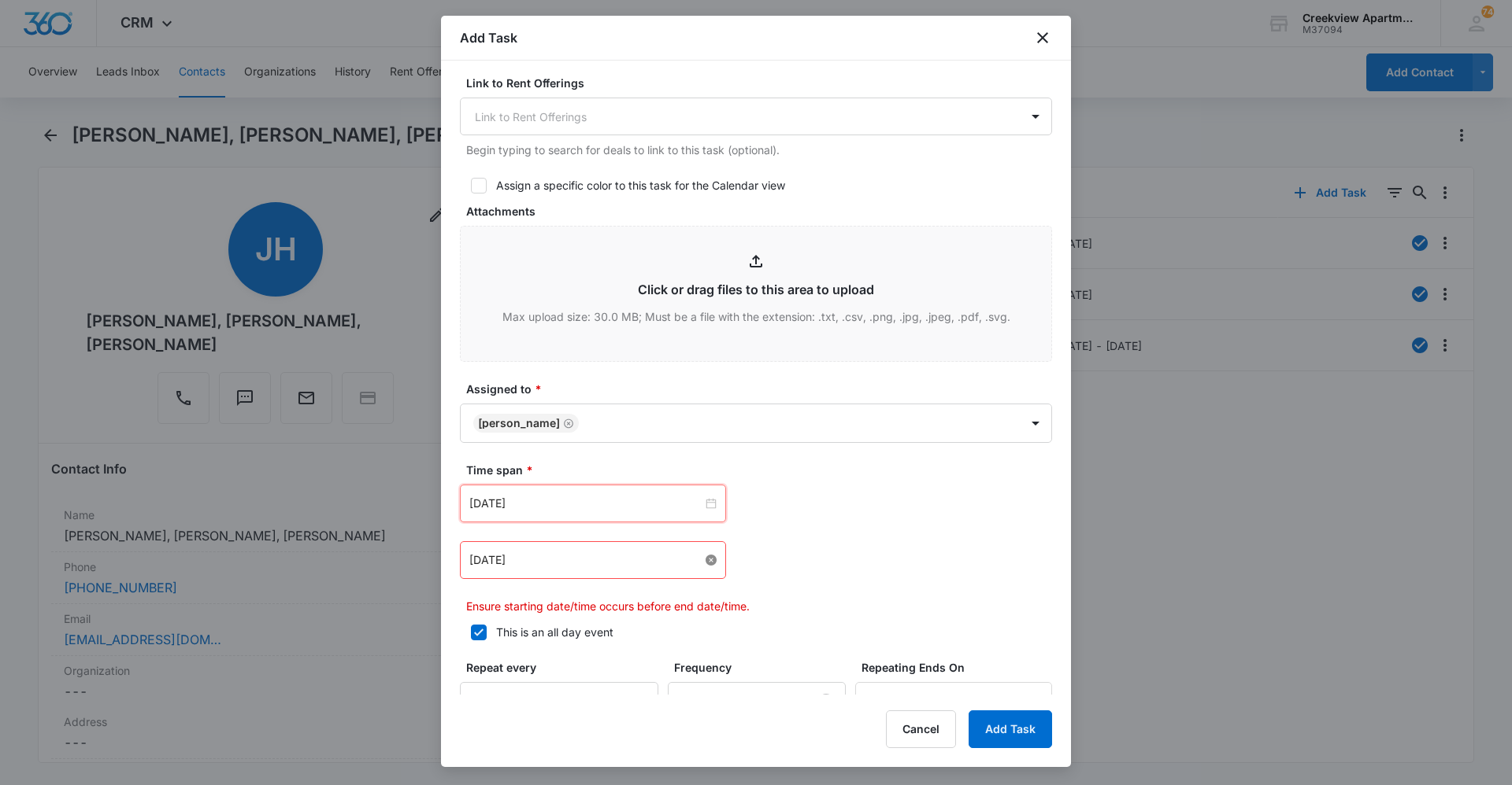
drag, startPoint x: 711, startPoint y: 562, endPoint x: 652, endPoint y: 562, distance: 59.0
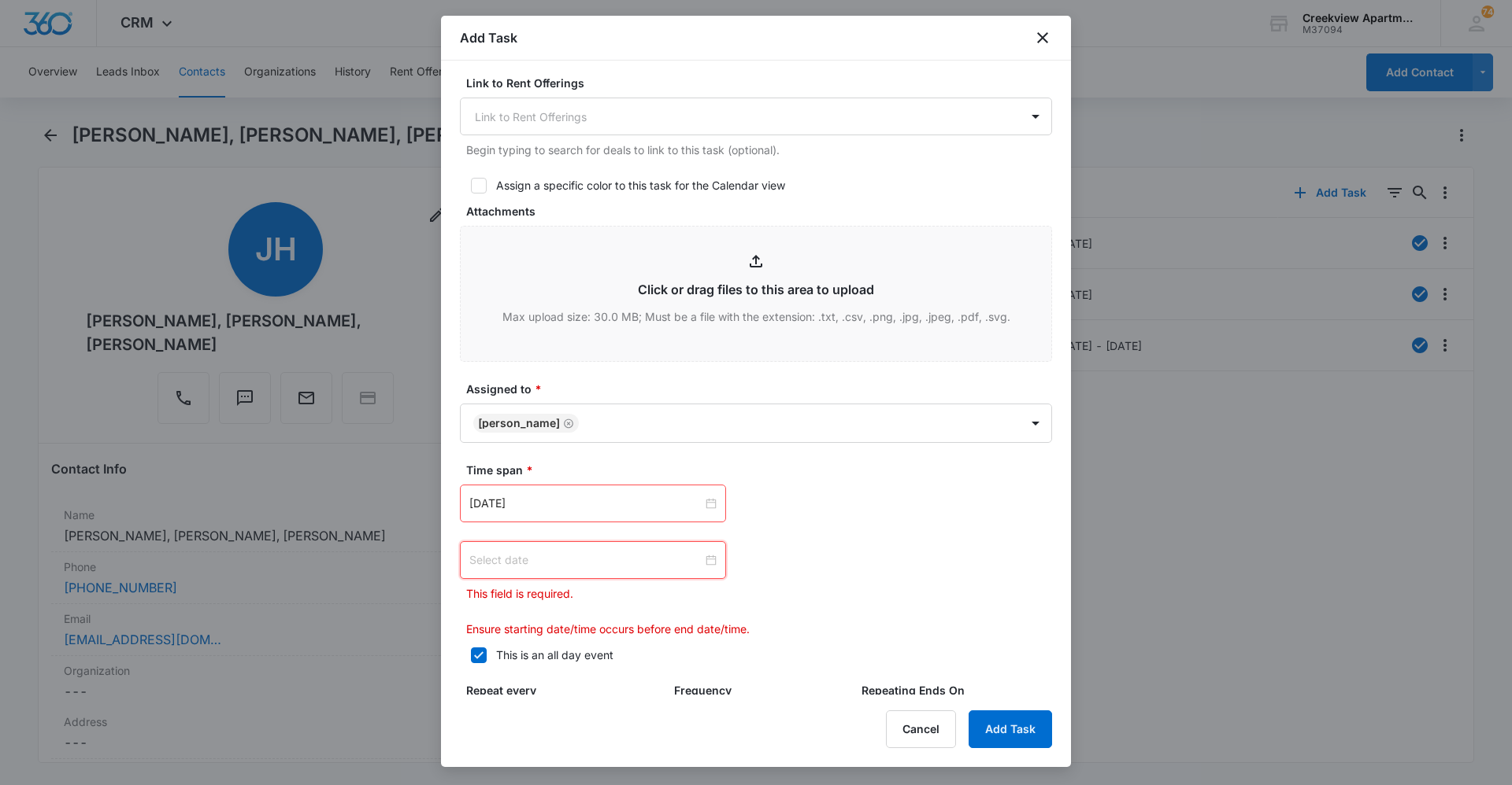
click at [619, 561] on input at bounding box center [585, 560] width 233 height 18
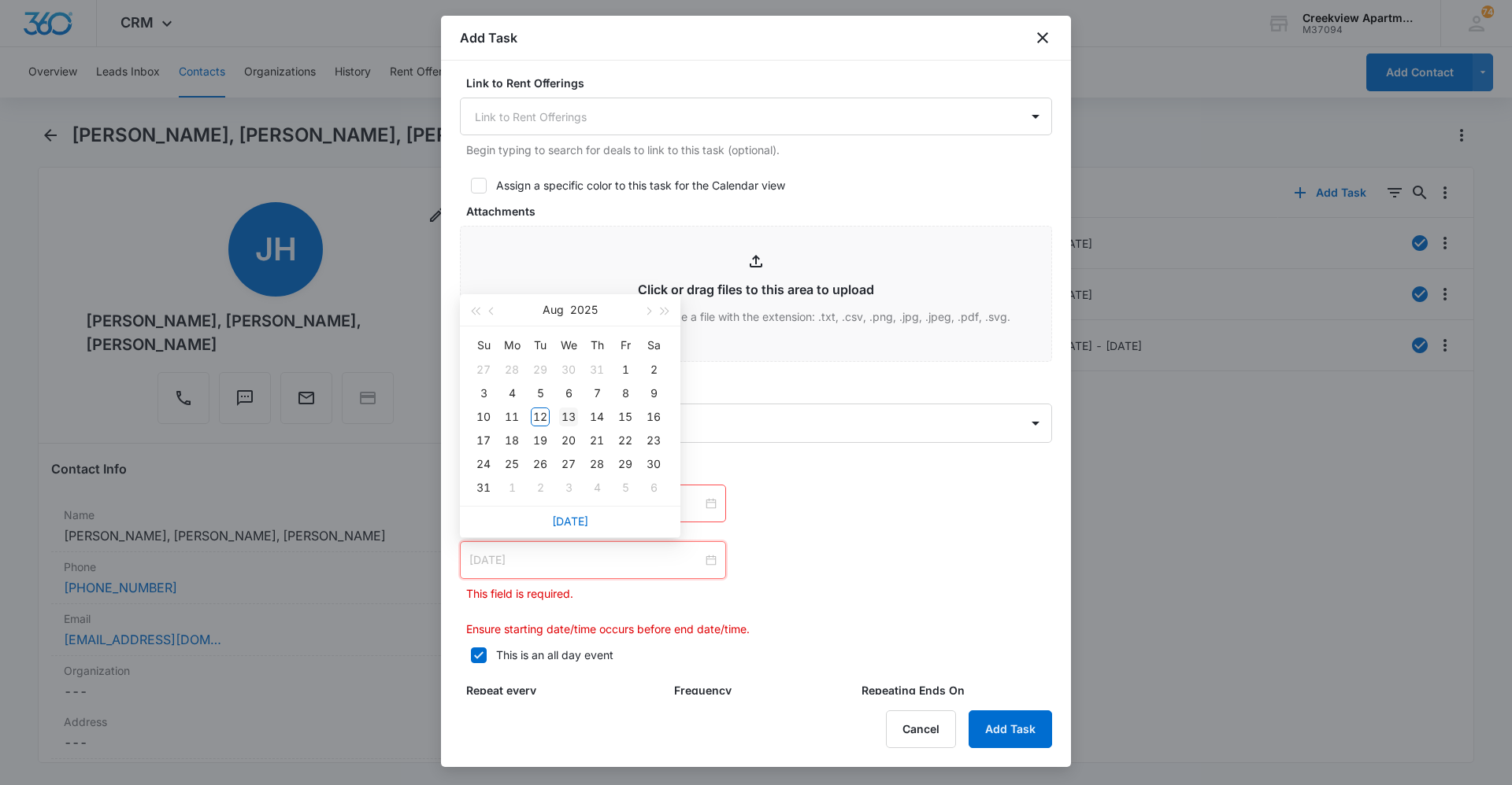
type input "[DATE]"
click at [568, 420] on div "13" at bounding box center [568, 417] width 19 height 18
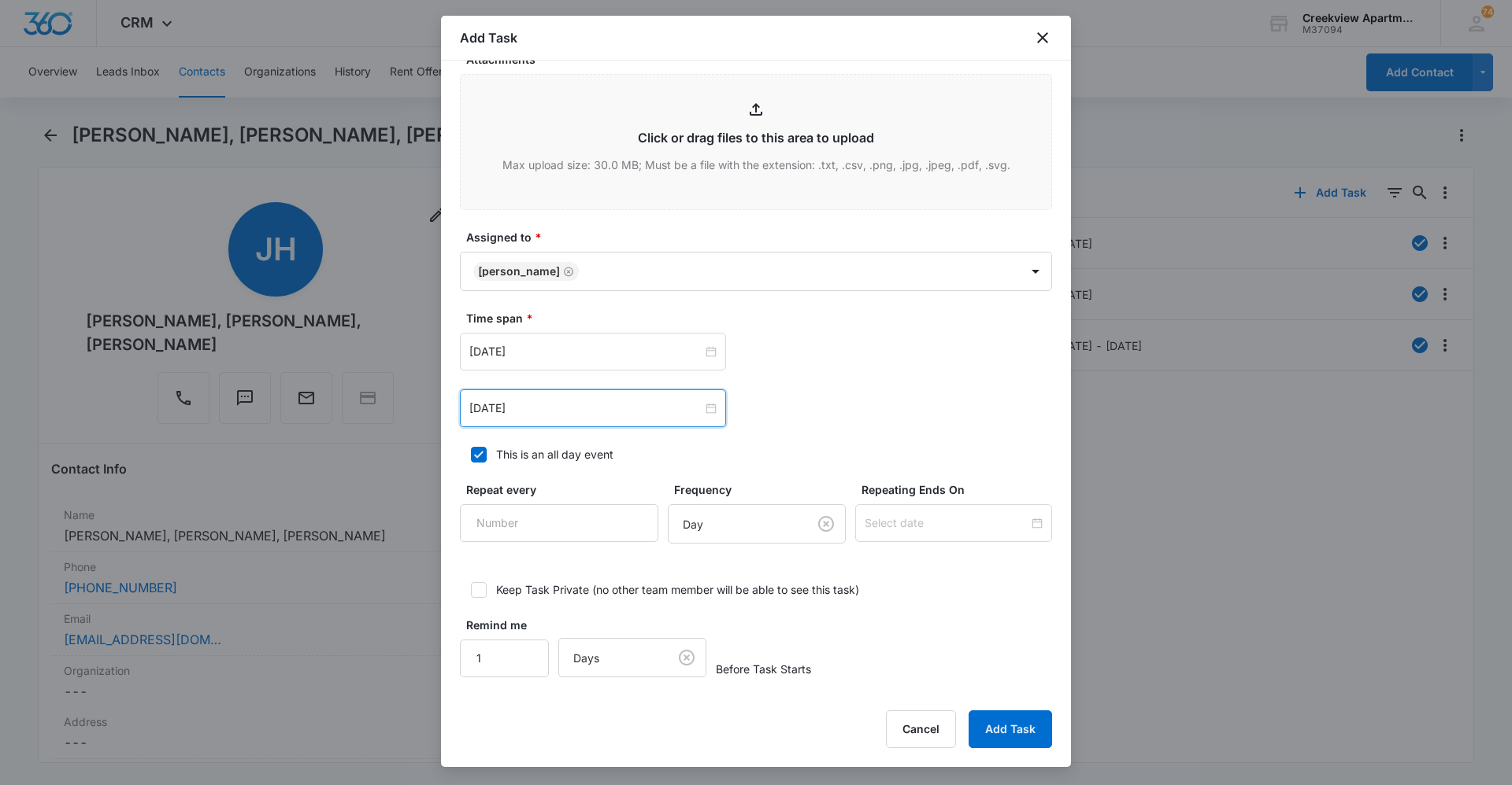
scroll to position [783, 0]
click at [996, 719] on button "Add Task" at bounding box center [1010, 729] width 83 height 38
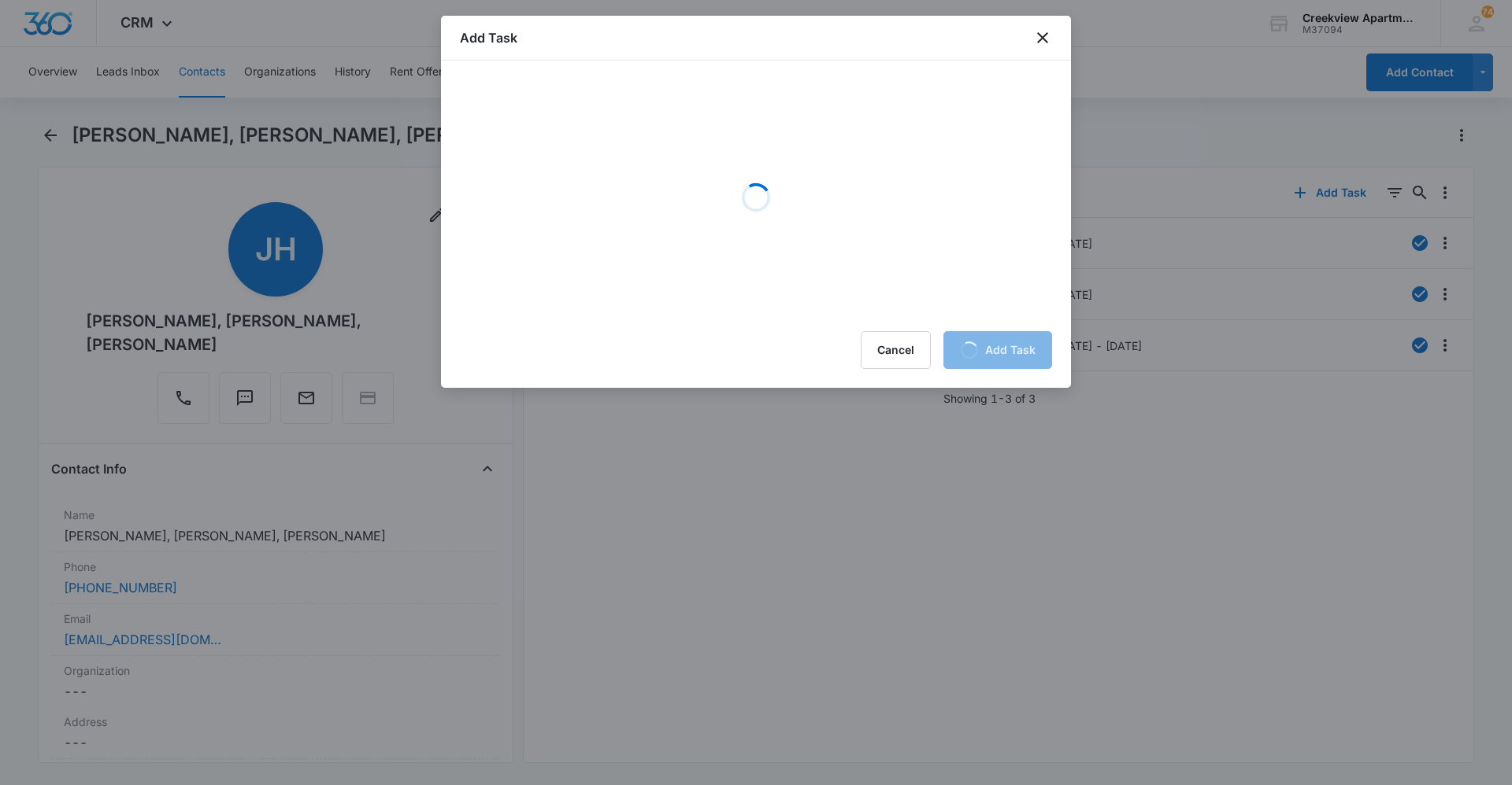
scroll to position [0, 0]
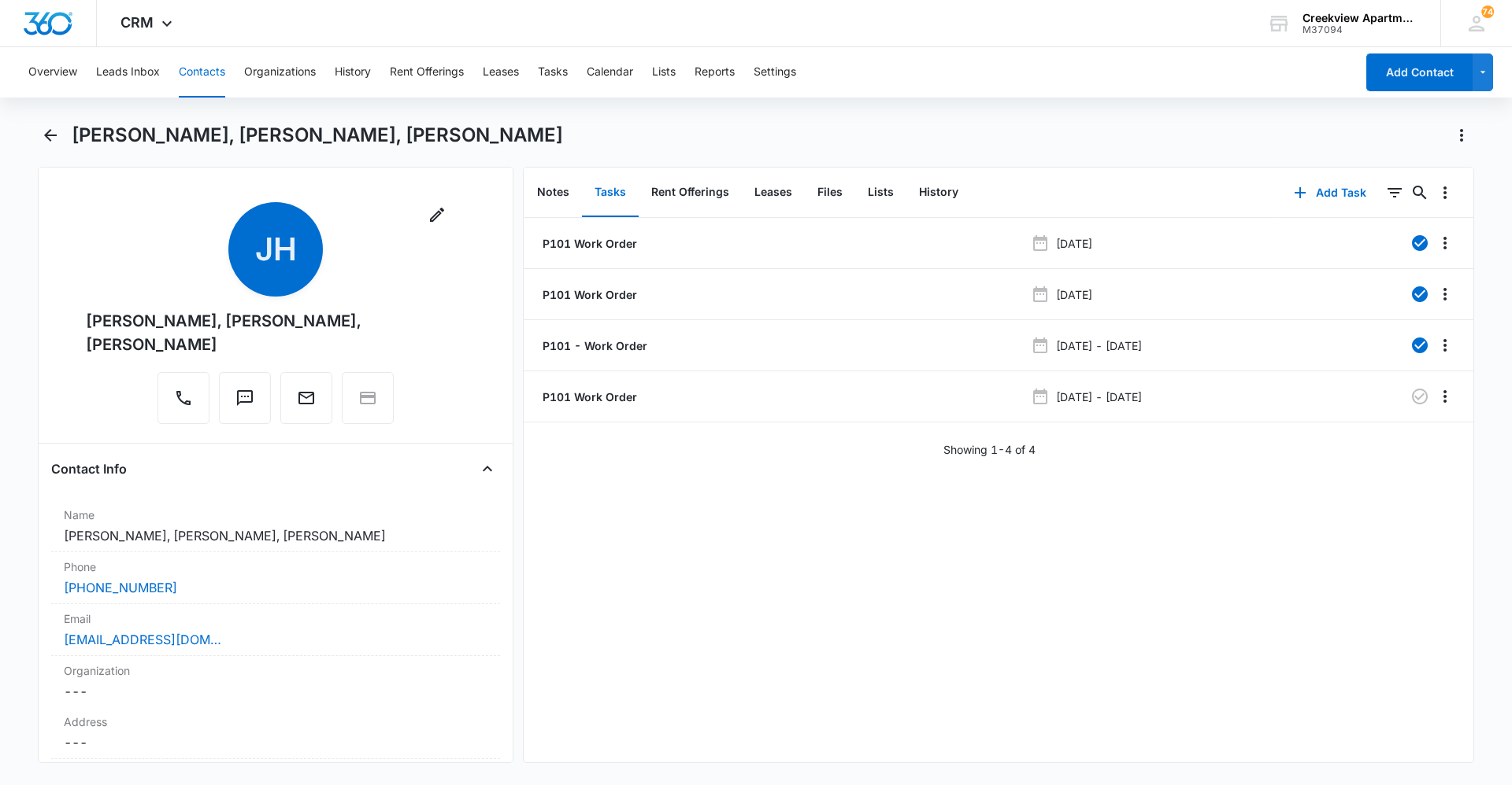
click at [582, 693] on div "P101 Work Order [DATE] P101 Work Order [DATE] P101 - Work Order [DATE] - [DATE]…" at bounding box center [998, 490] width 949 height 545
click at [647, 719] on div "P101 Work Order [DATE] P101 Work Order [DATE] P101 - Work Order [DATE] - [DATE]…" at bounding box center [998, 490] width 949 height 545
